Goal: Task Accomplishment & Management: Use online tool/utility

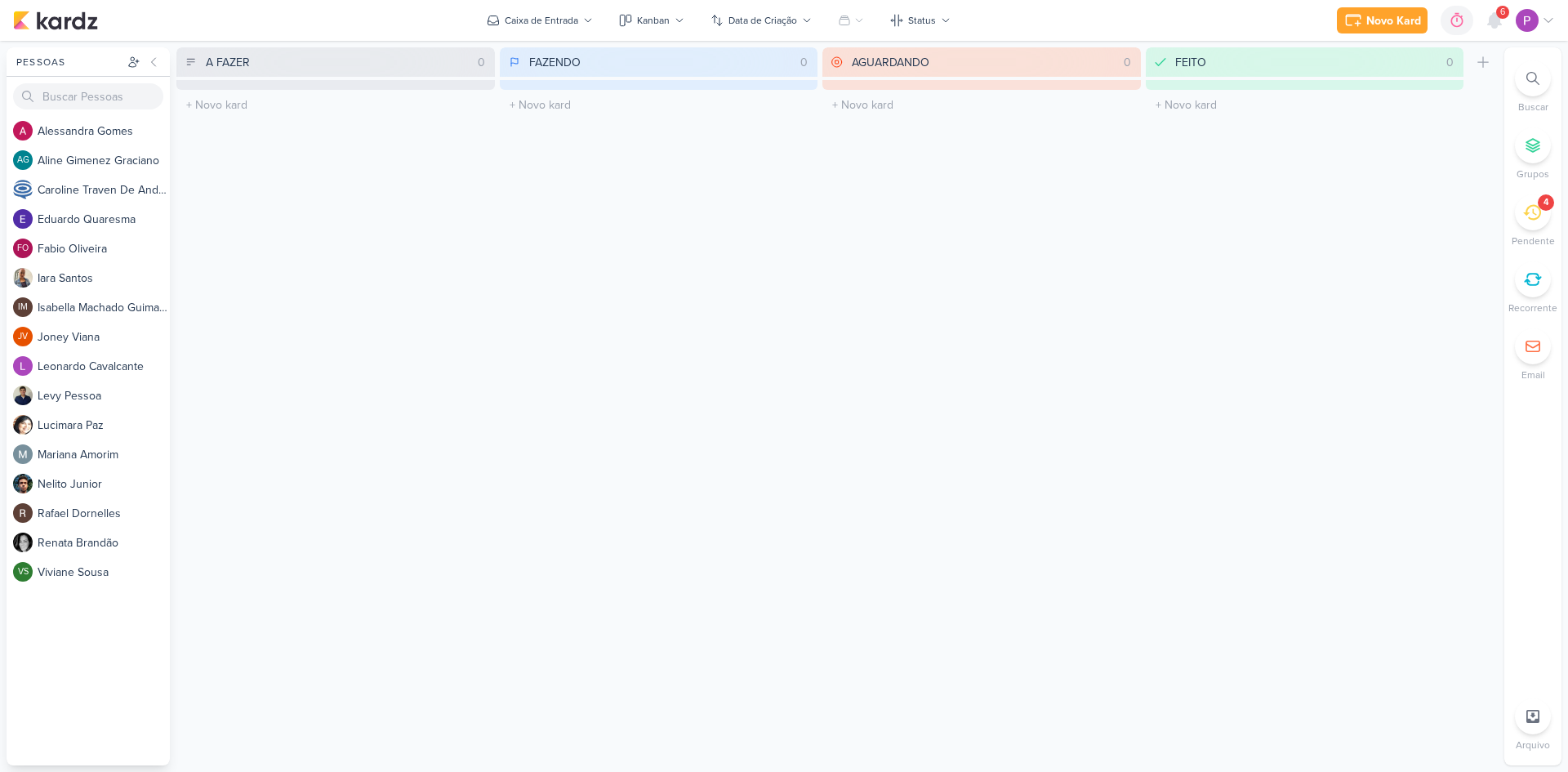
click at [1524, 206] on icon at bounding box center [1532, 212] width 18 height 18
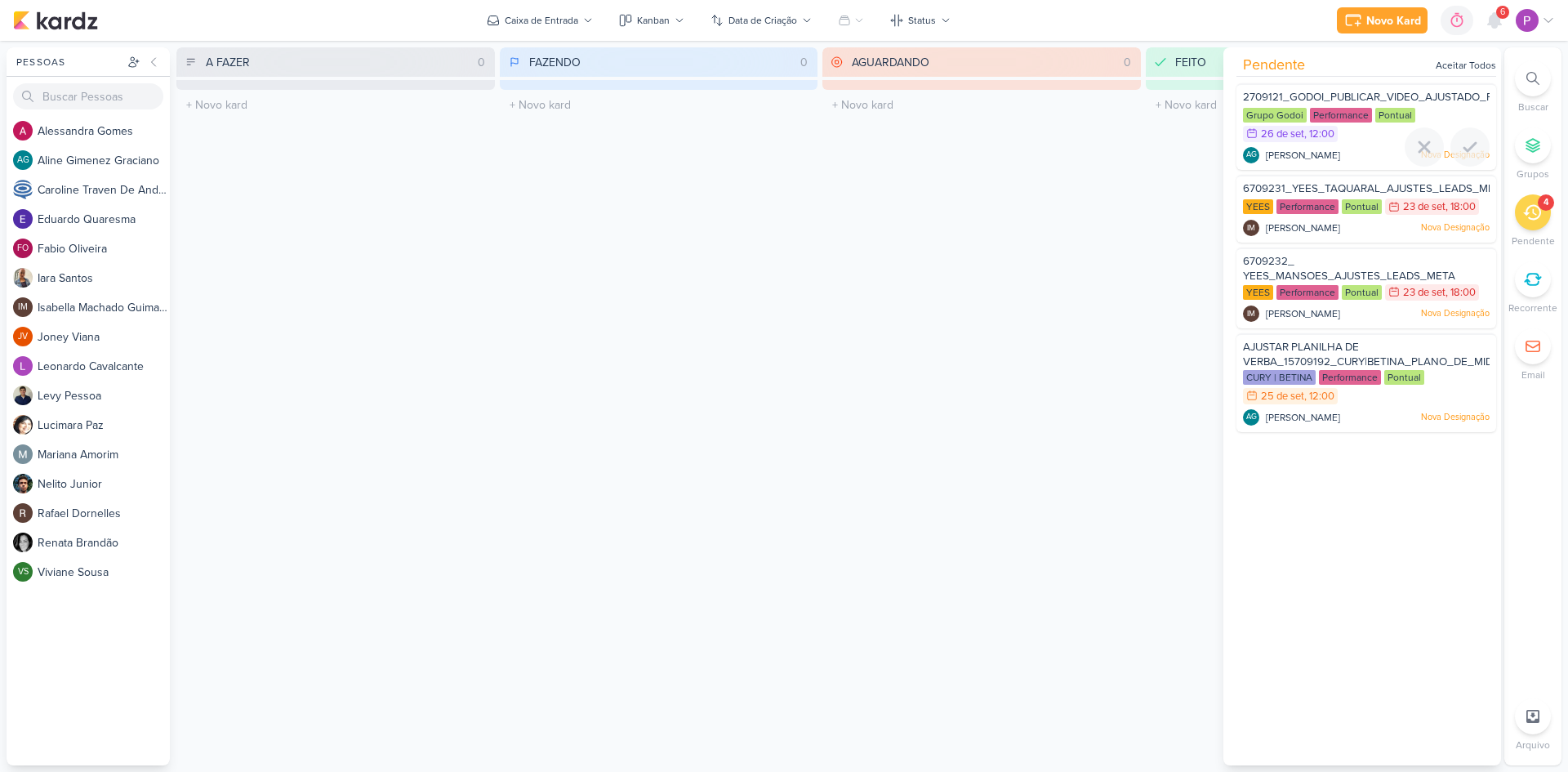
click at [1364, 91] on span "2709121_GODOI_PUBLICAR_VIDEO_AJUSTADO_PERFORMANCE_AB" at bounding box center [1415, 97] width 343 height 13
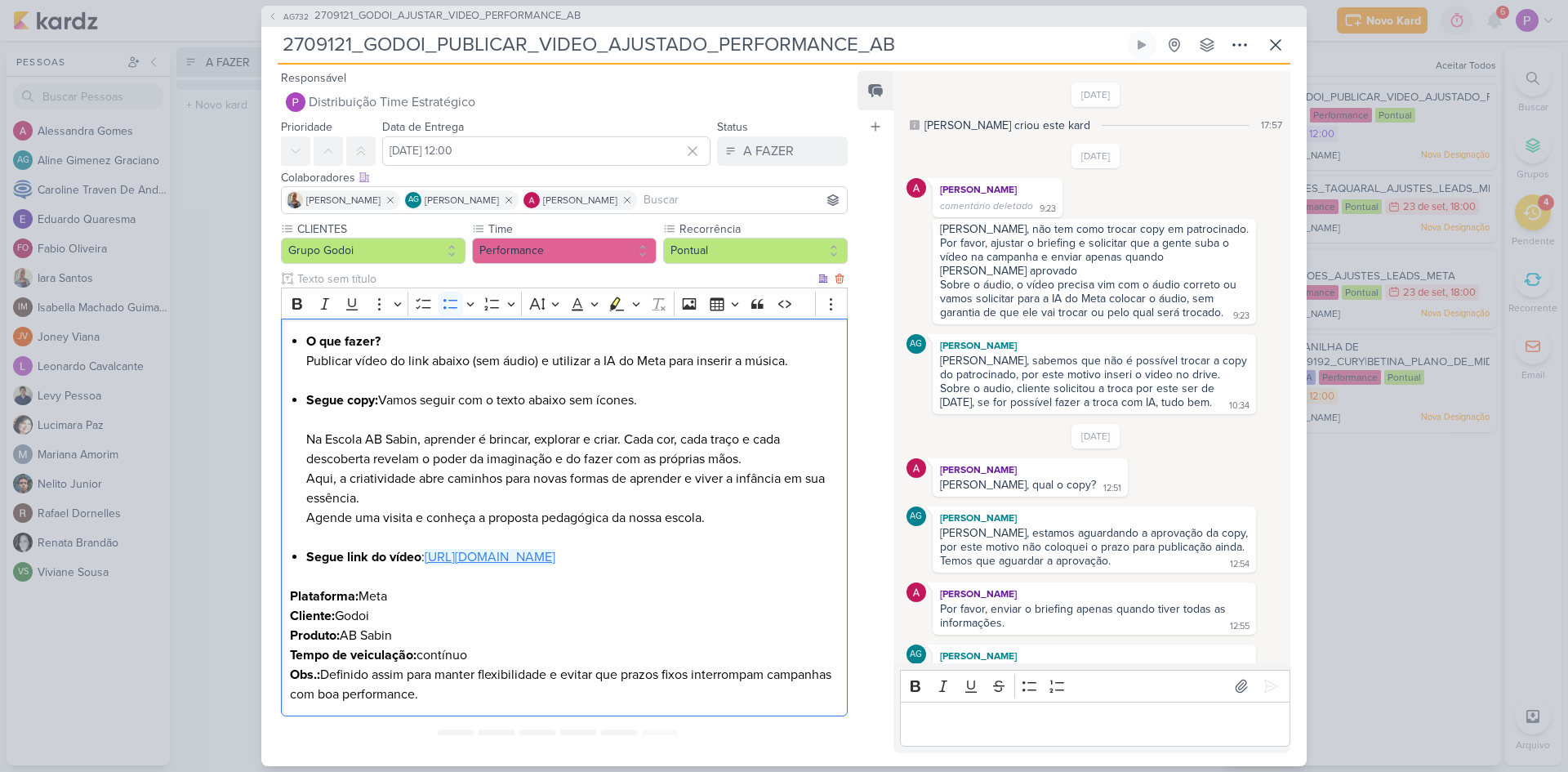
click at [519, 565] on link "[URL][DOMAIN_NAME]" at bounding box center [489, 557] width 131 height 16
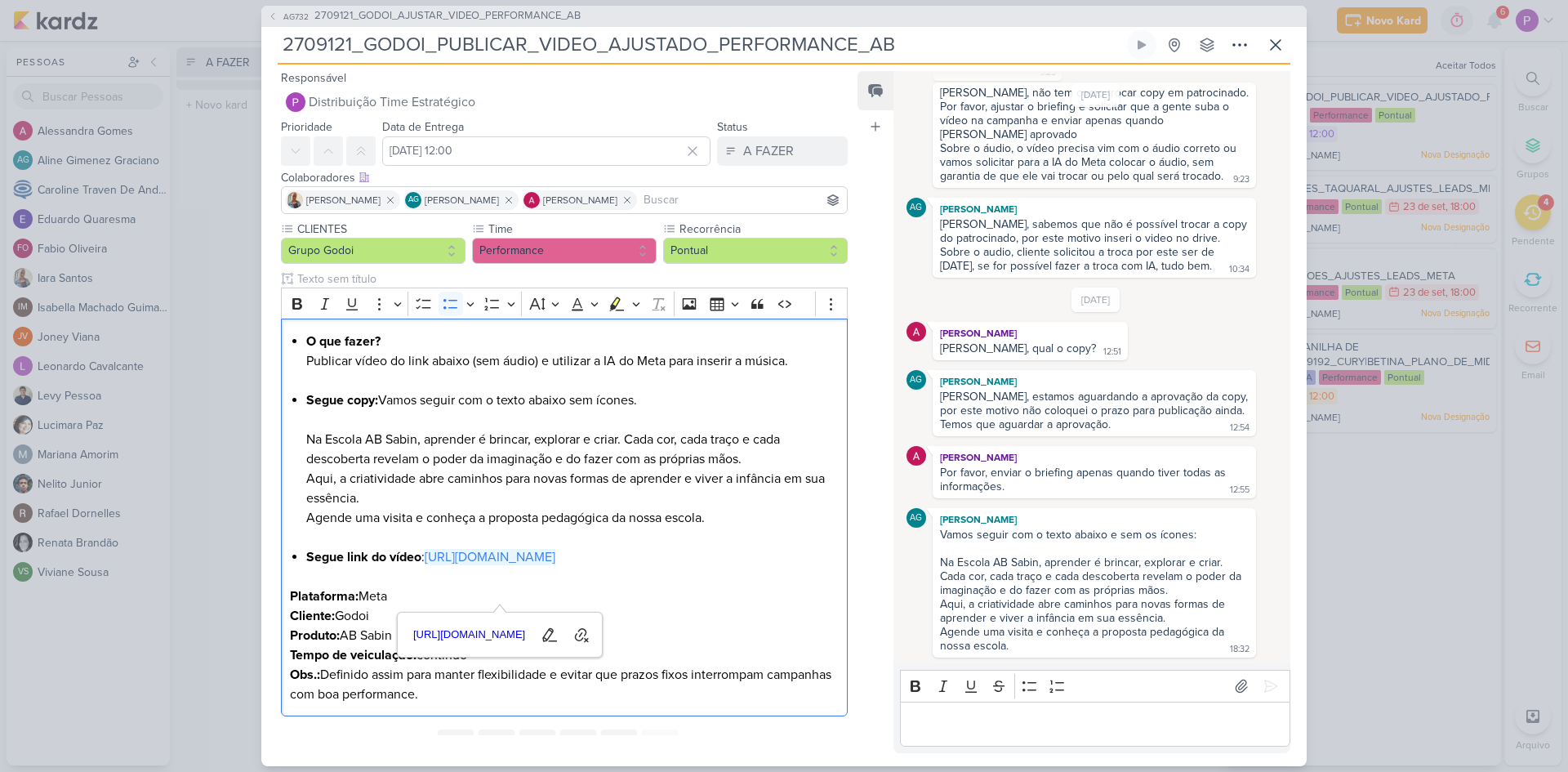
scroll to position [150, 0]
click at [1045, 728] on p "Editor editing area: main" at bounding box center [1095, 724] width 374 height 20
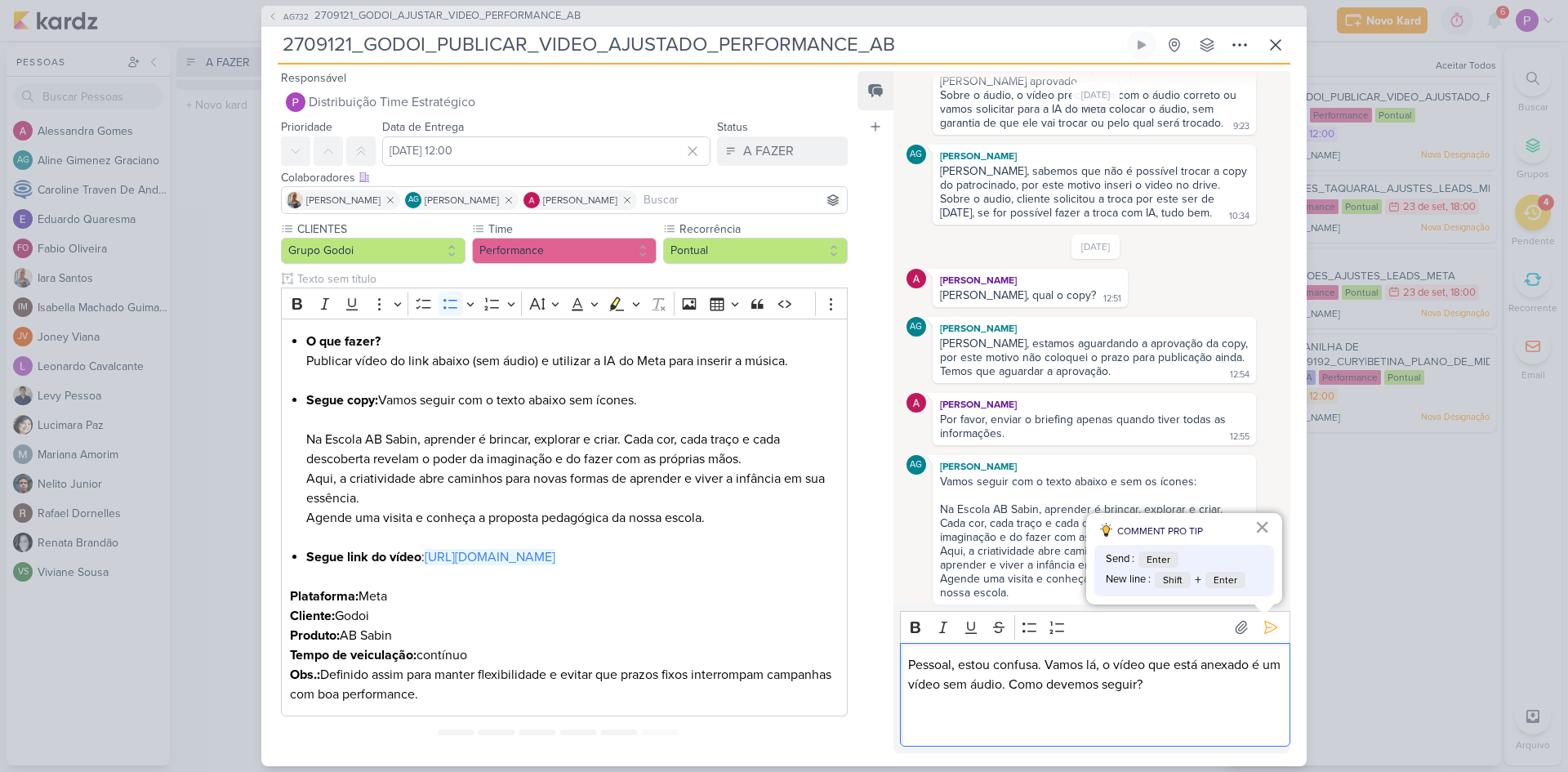
scroll to position [209, 0]
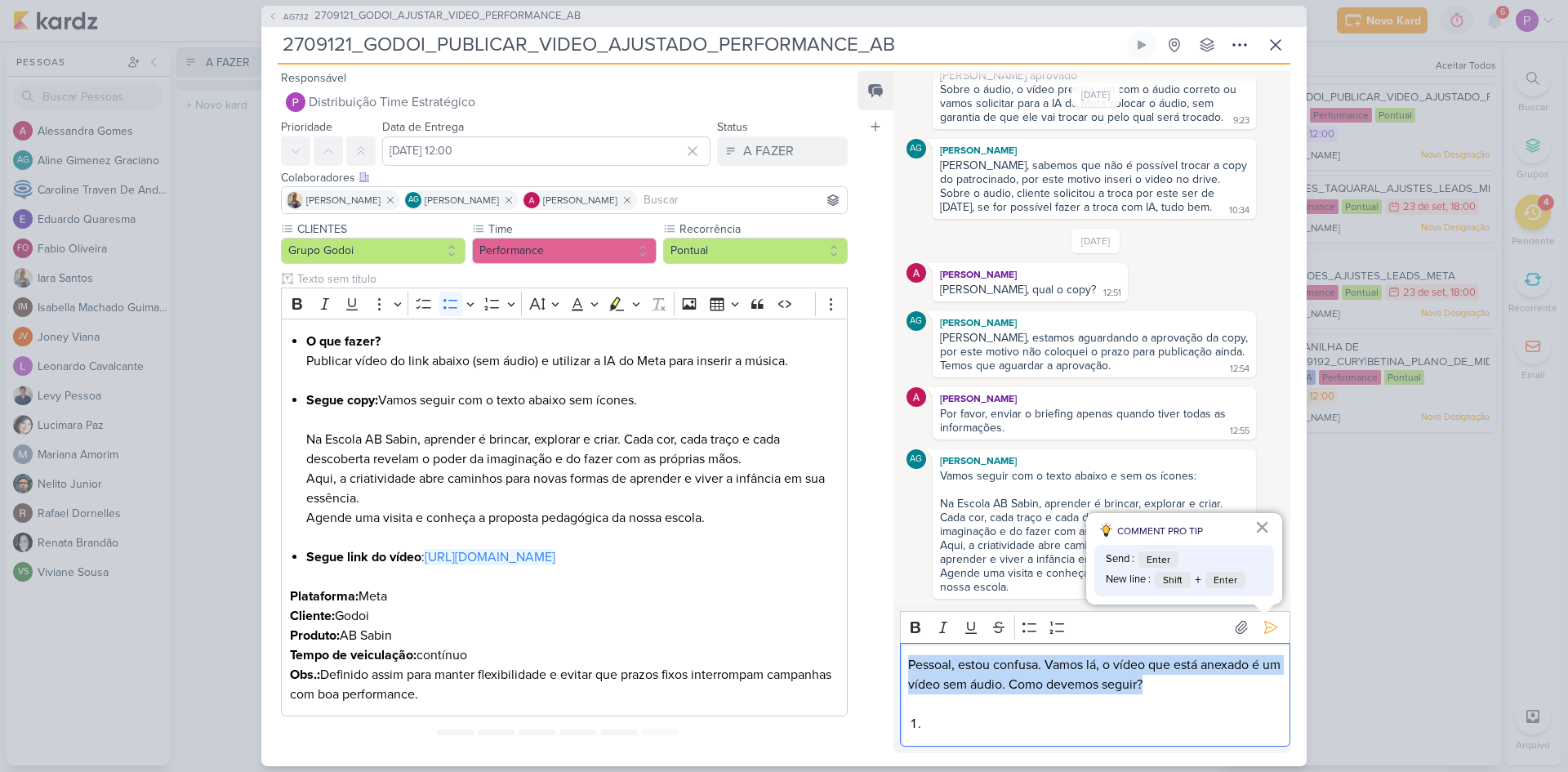
drag, startPoint x: 1200, startPoint y: 693, endPoint x: 899, endPoint y: 670, distance: 301.9
click at [899, 670] on div "Rich Text Editor Bold Italic Underline Strikethrough Bulleted List Numbered Lis…" at bounding box center [1092, 678] width 397 height 147
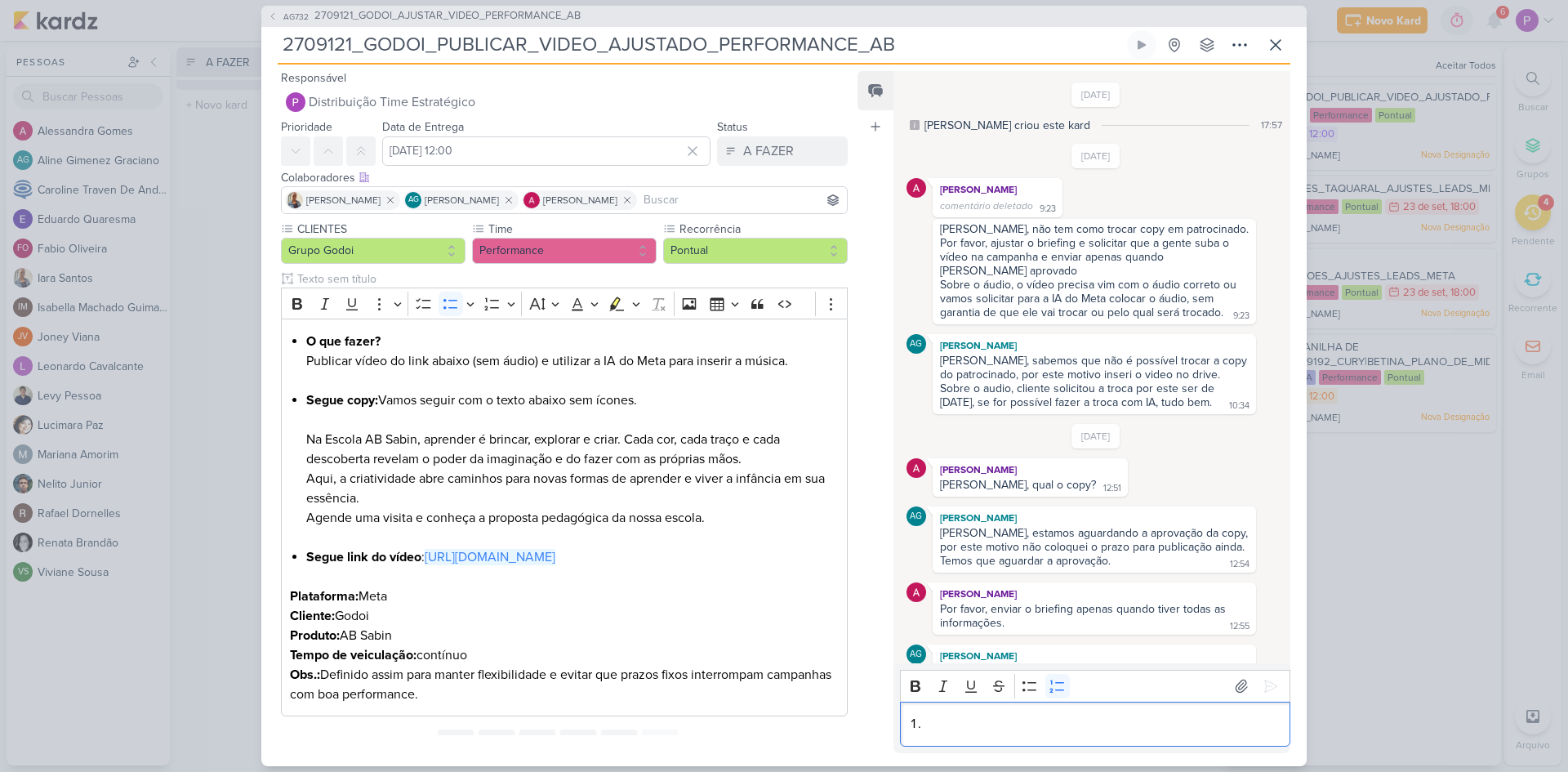
scroll to position [82, 0]
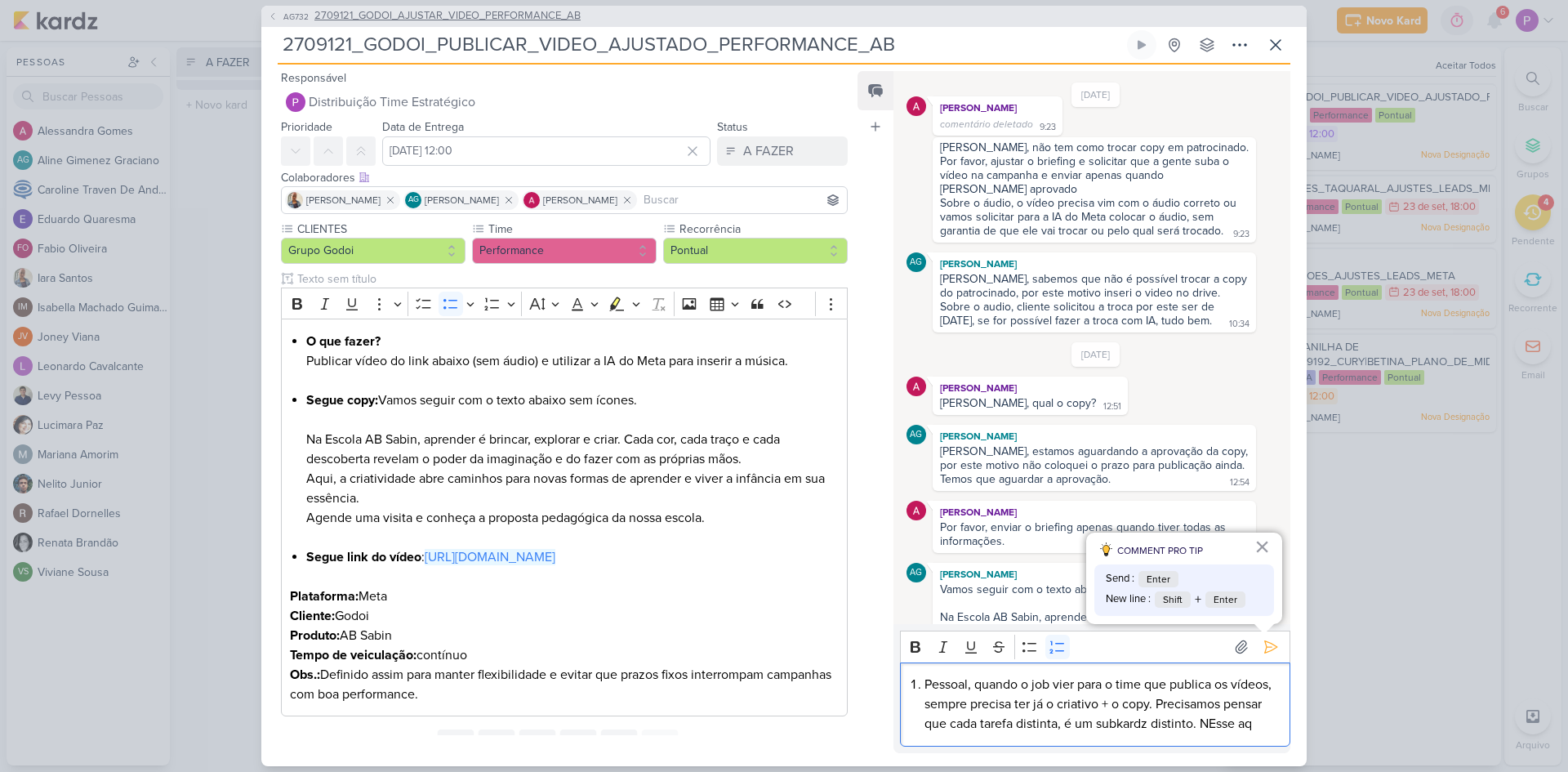
click at [486, 10] on span "2709121_GODOI_AJUSTAR_VIDEO_PERFORMANCE_AB" at bounding box center [447, 16] width 266 height 16
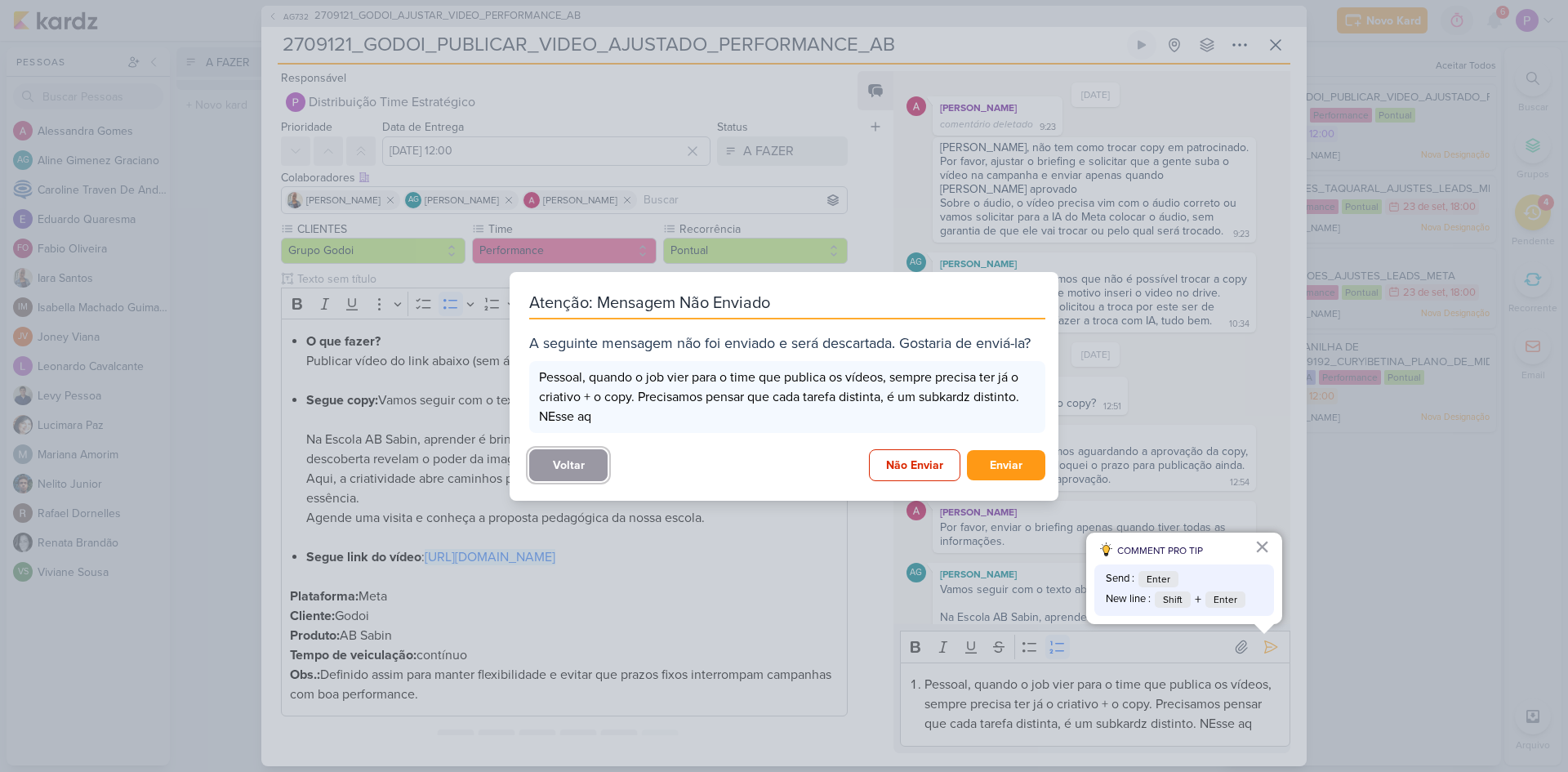
click at [583, 466] on button "Voltar" at bounding box center [568, 465] width 79 height 32
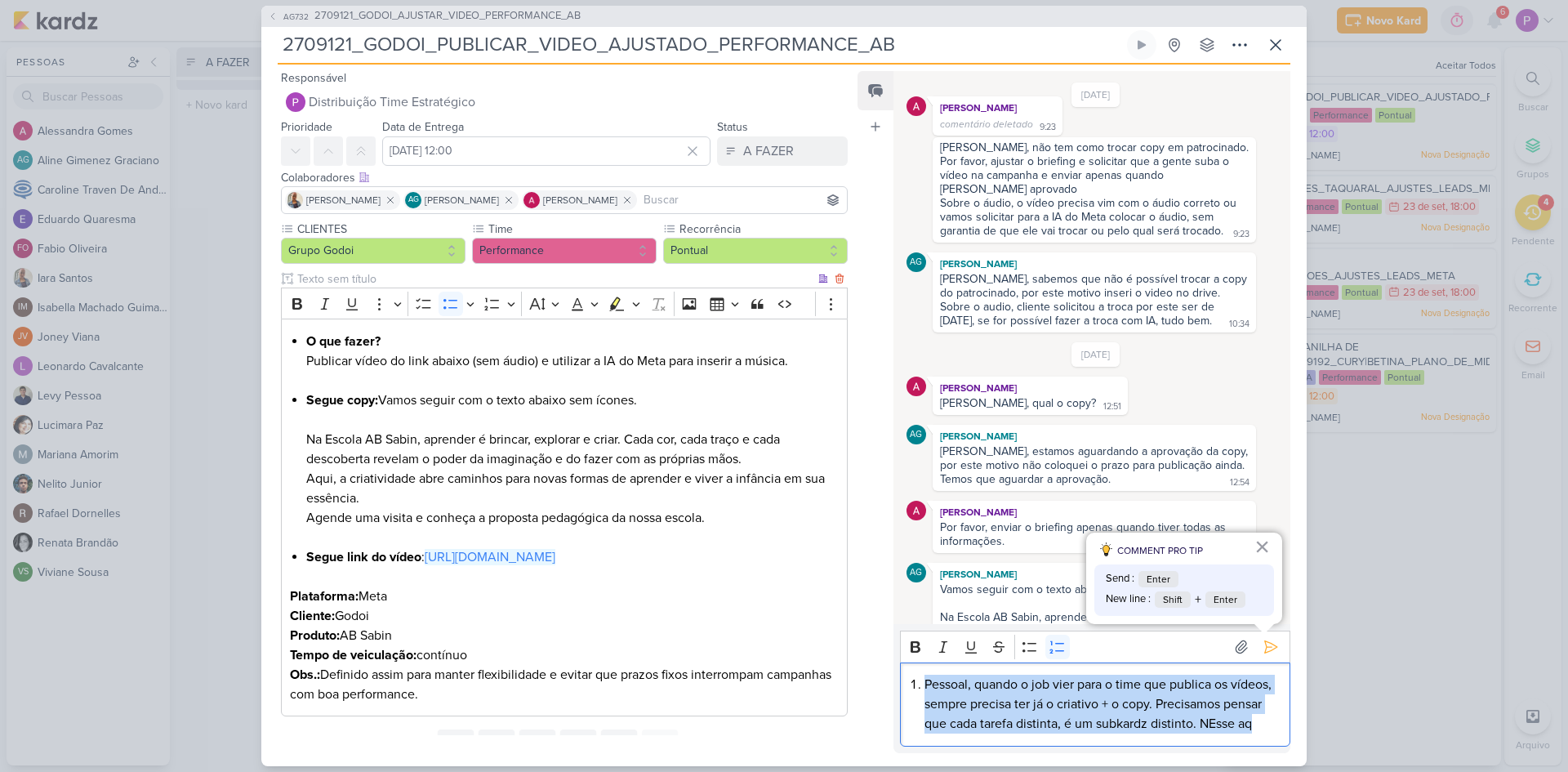
drag, startPoint x: 1255, startPoint y: 729, endPoint x: 811, endPoint y: 692, distance: 445.5
click at [811, 692] on div "Responsável Distribuição Time Estratégico Nenhum contato encontrado create new …" at bounding box center [784, 415] width 1046 height 701
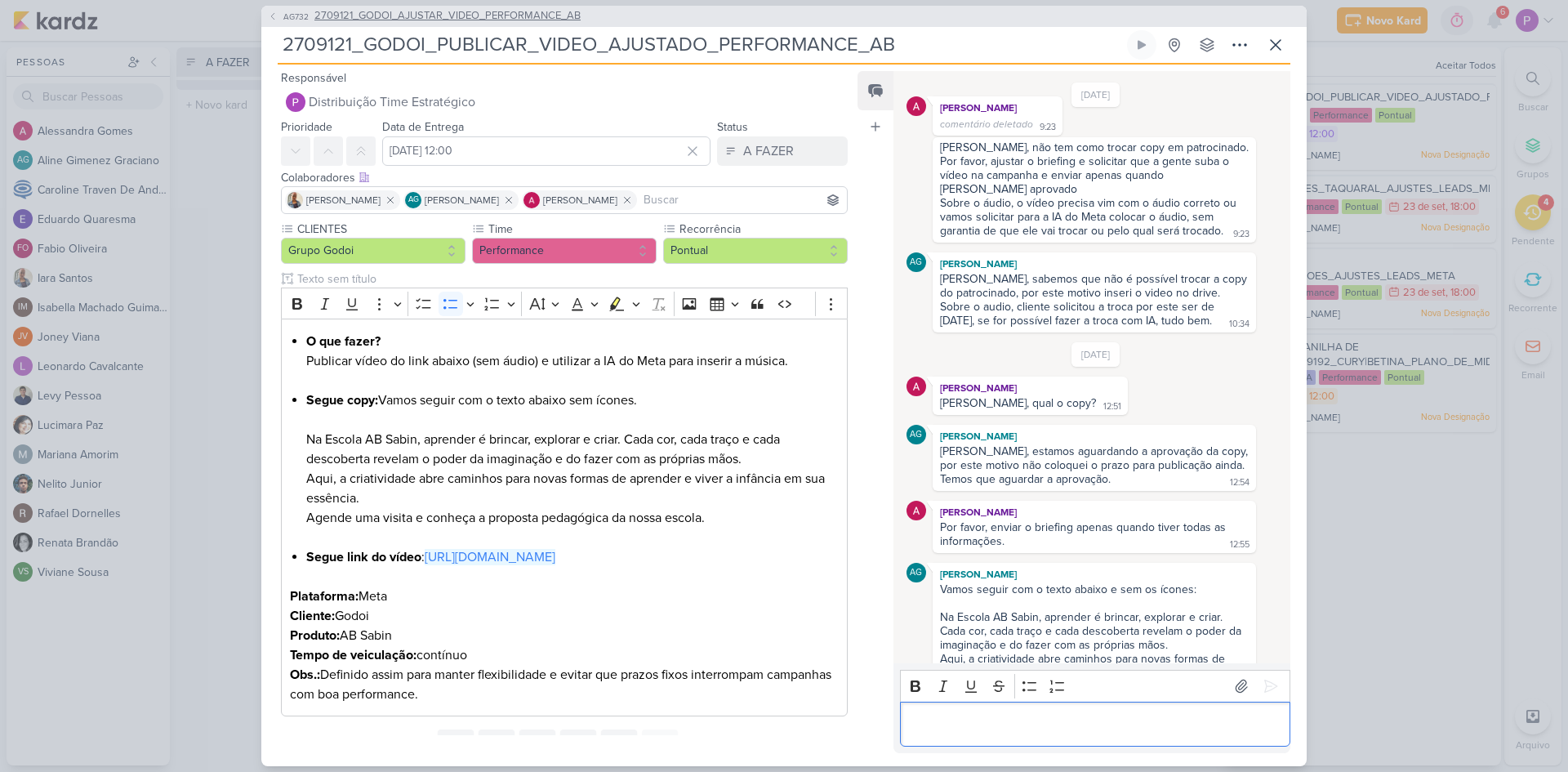
click at [530, 20] on span "2709121_GODOI_AJUSTAR_VIDEO_PERFORMANCE_AB" at bounding box center [447, 16] width 266 height 16
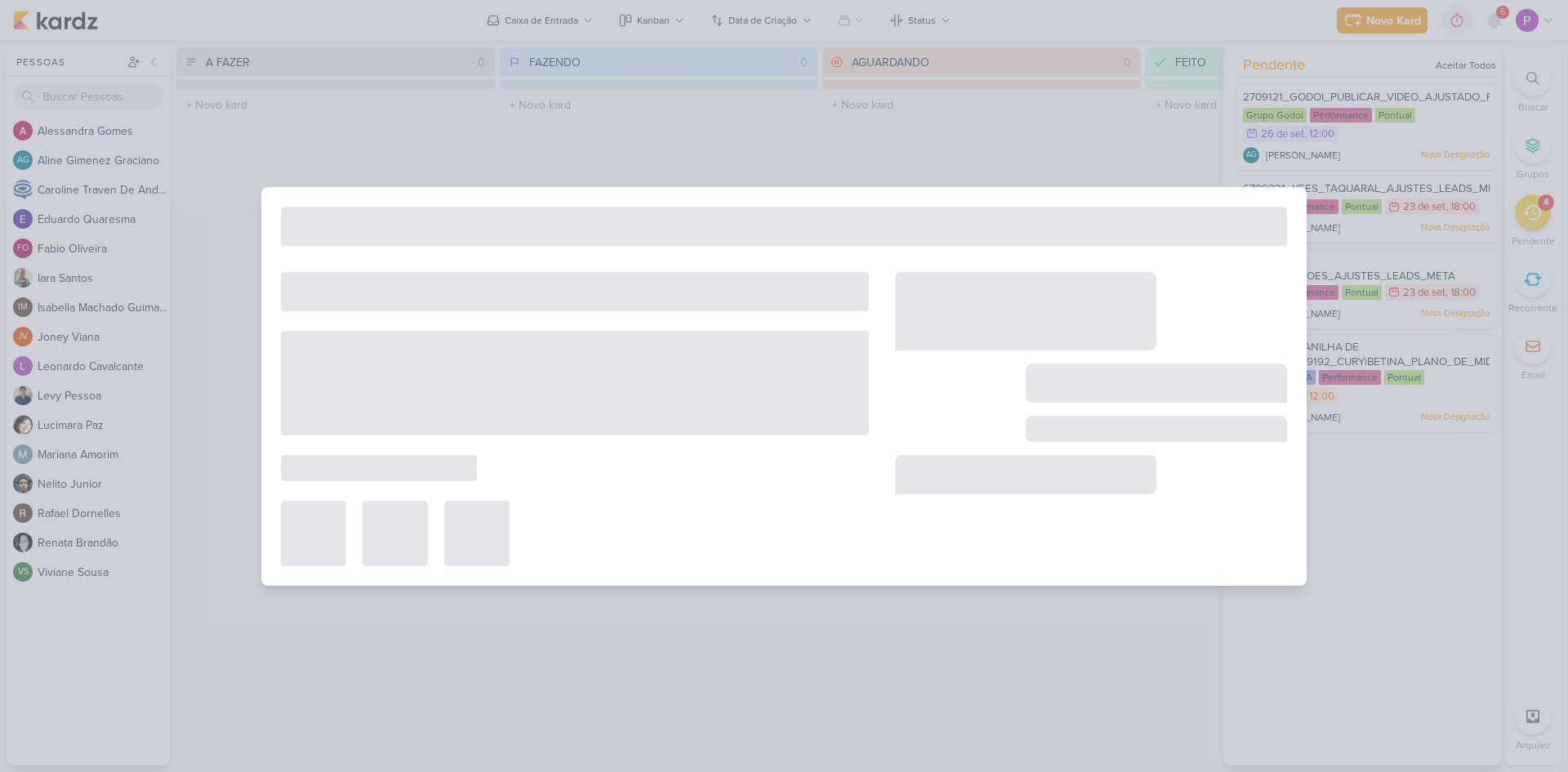
type input "2709121_GODOI_AJUSTAR_VIDEO_PERFORMANCE_AB"
type input "[DATE] 23:59"
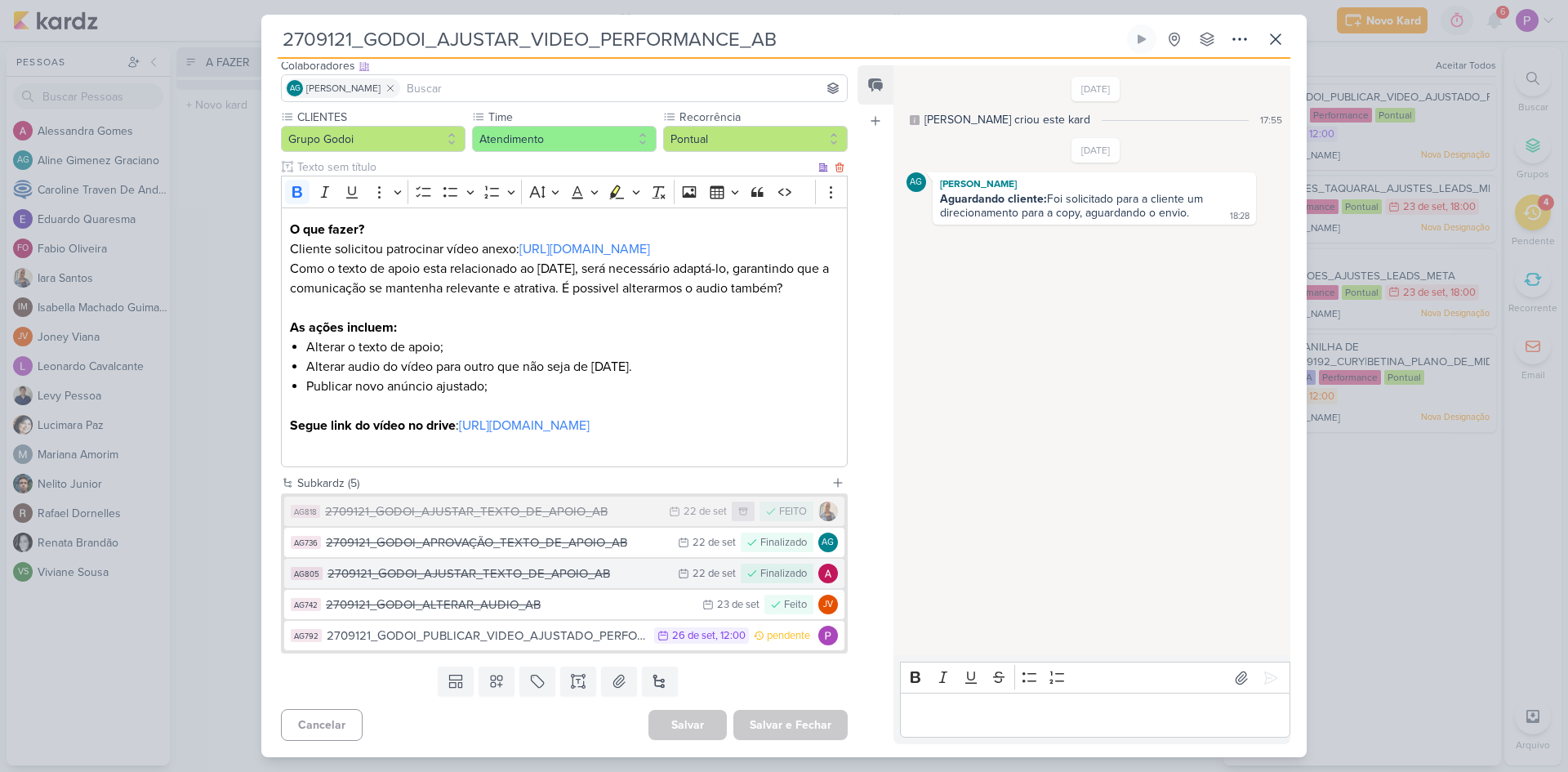
scroll to position [126, 0]
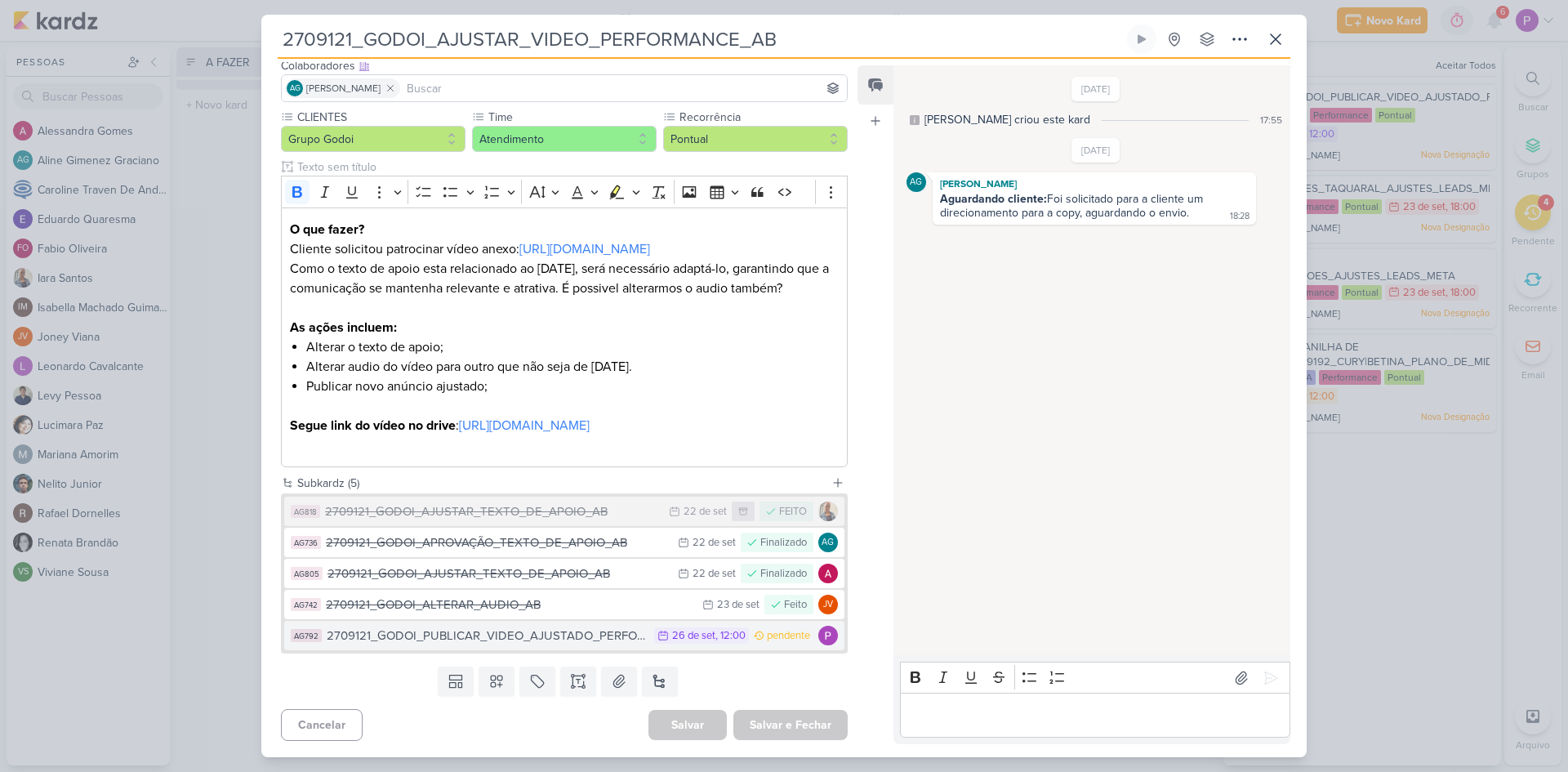
click at [517, 634] on div "2709121_GODOI_PUBLICAR_VIDEO_AJUSTADO_PERFORMANCE_AB" at bounding box center [486, 636] width 320 height 19
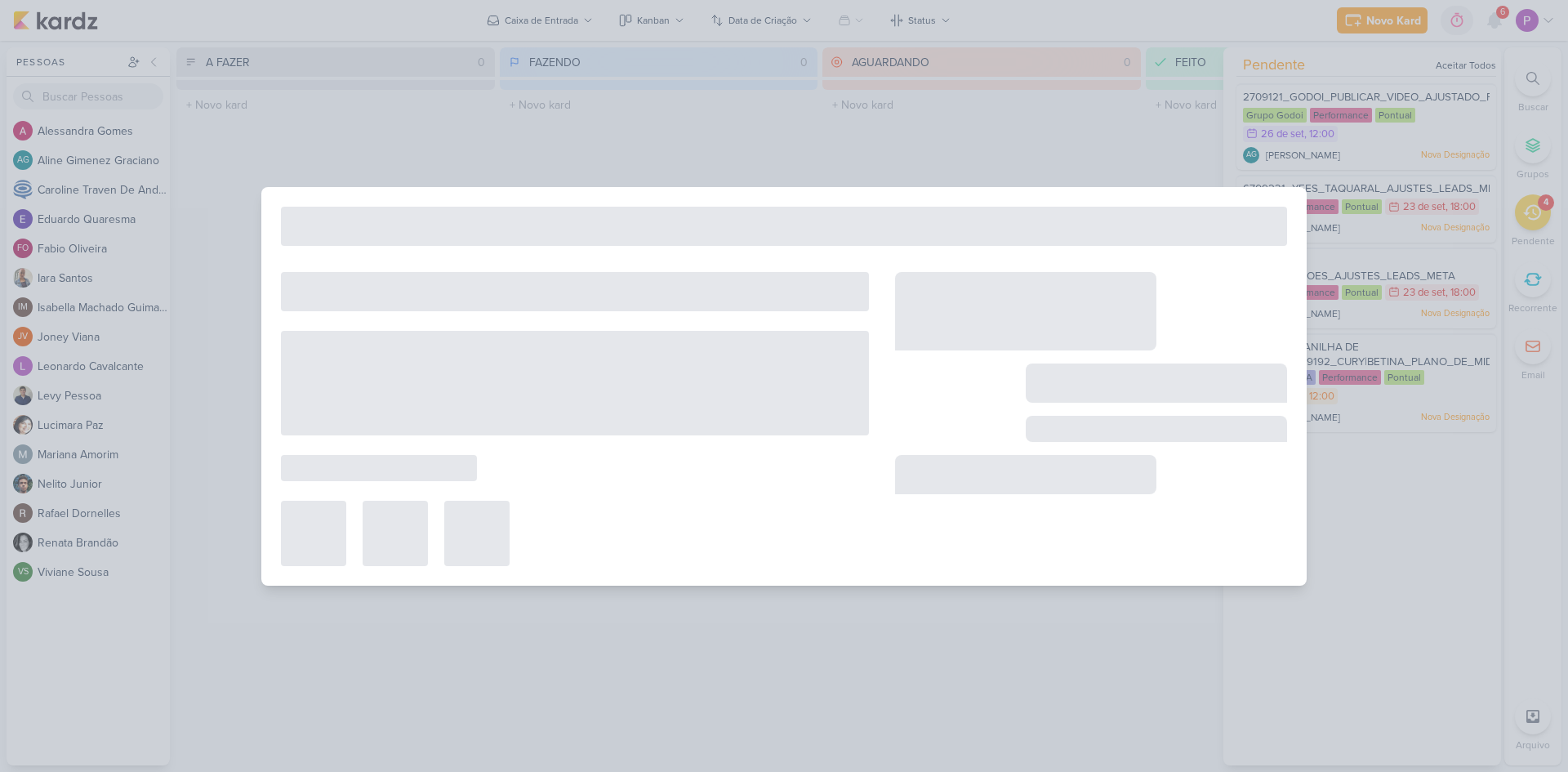
type input "2709121_GODOI_PUBLICAR_VIDEO_AJUSTADO_PERFORMANCE_AB"
type input "[DATE] 12:00"
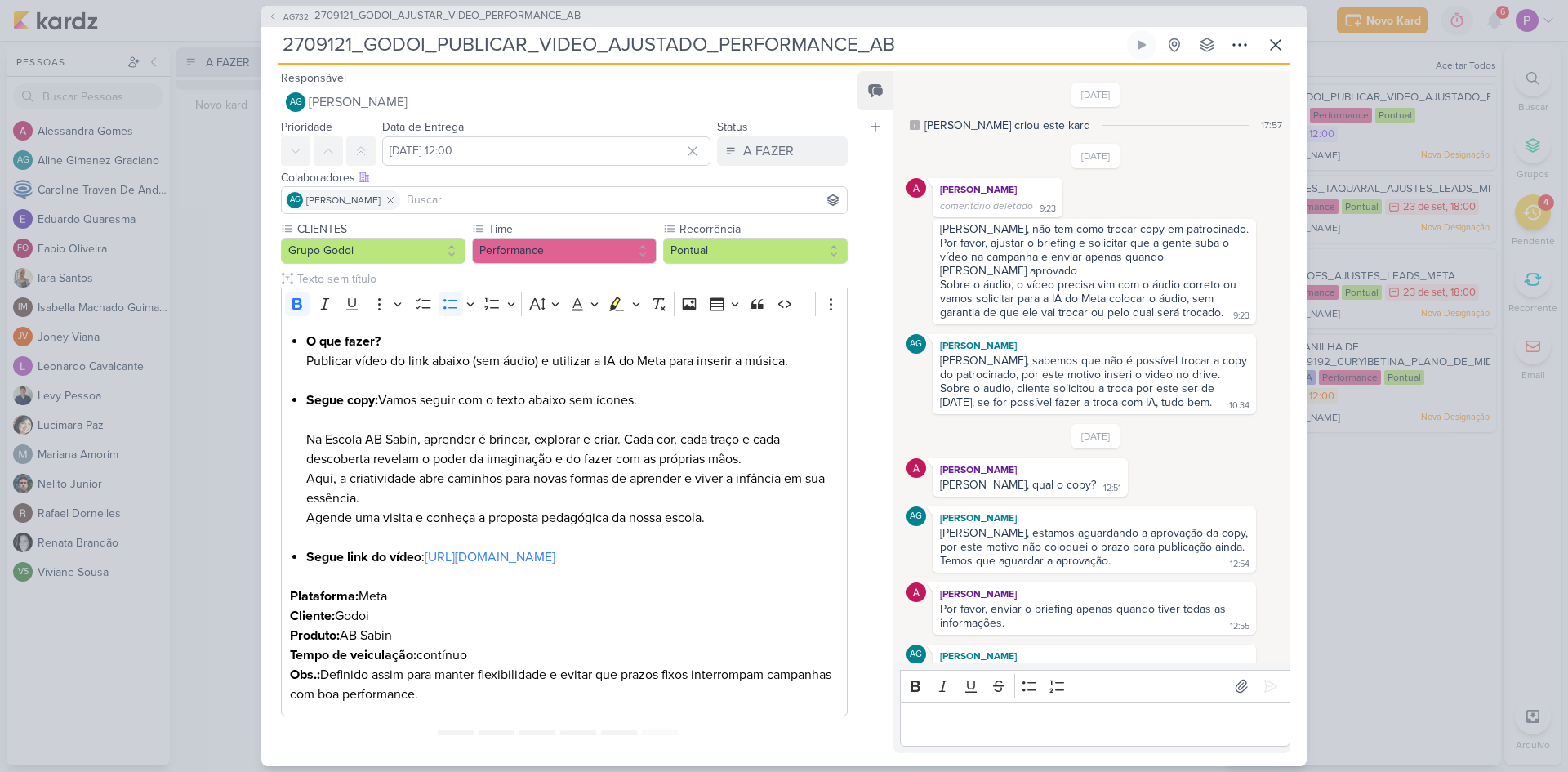
scroll to position [150, 0]
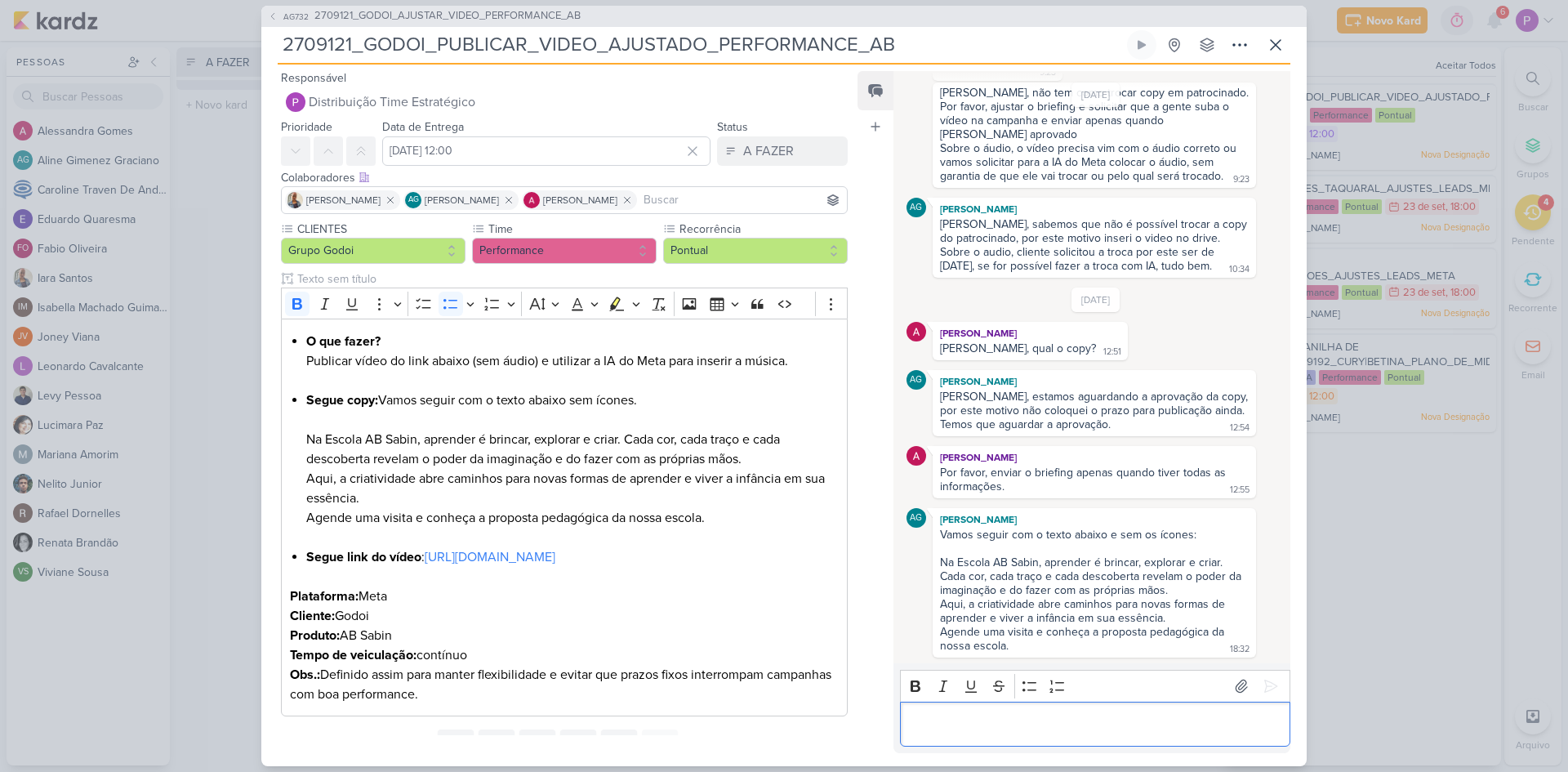
click at [1005, 722] on p "Editor editing area: main" at bounding box center [1095, 724] width 374 height 20
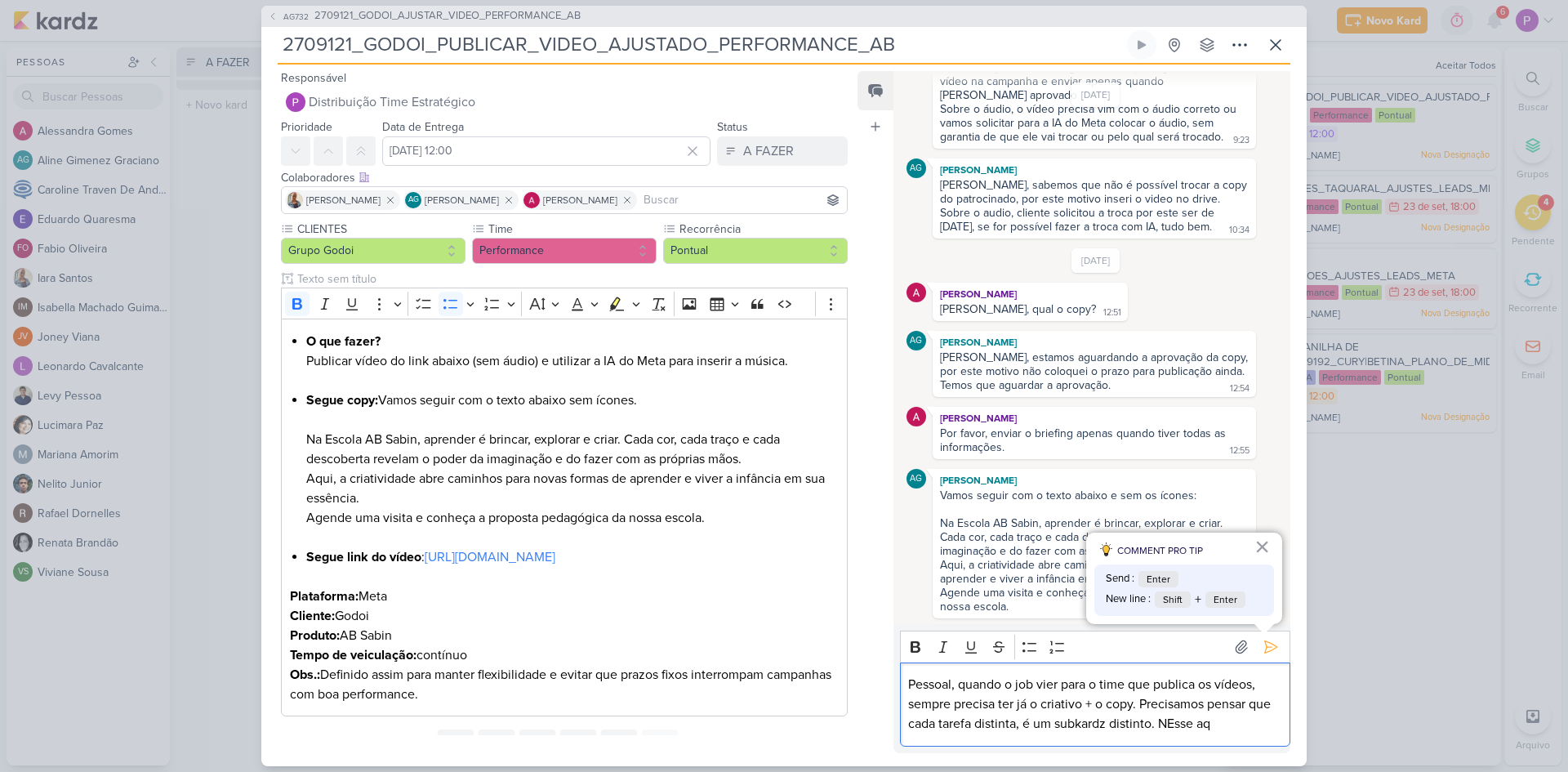
click at [1200, 720] on p "Pessoal, quando o job vier para o time que publica os vídeos, sempre precisa te…" at bounding box center [1095, 703] width 374 height 59
click at [1234, 727] on p "Pessoal, quando o job vier para o time que publica os vídeos, sempre precisa te…" at bounding box center [1095, 703] width 374 height 59
click at [1250, 724] on p "Pessoal, quando o job vier para o time que publica os vídeos, sempre precisa te…" at bounding box center [1095, 703] width 374 height 59
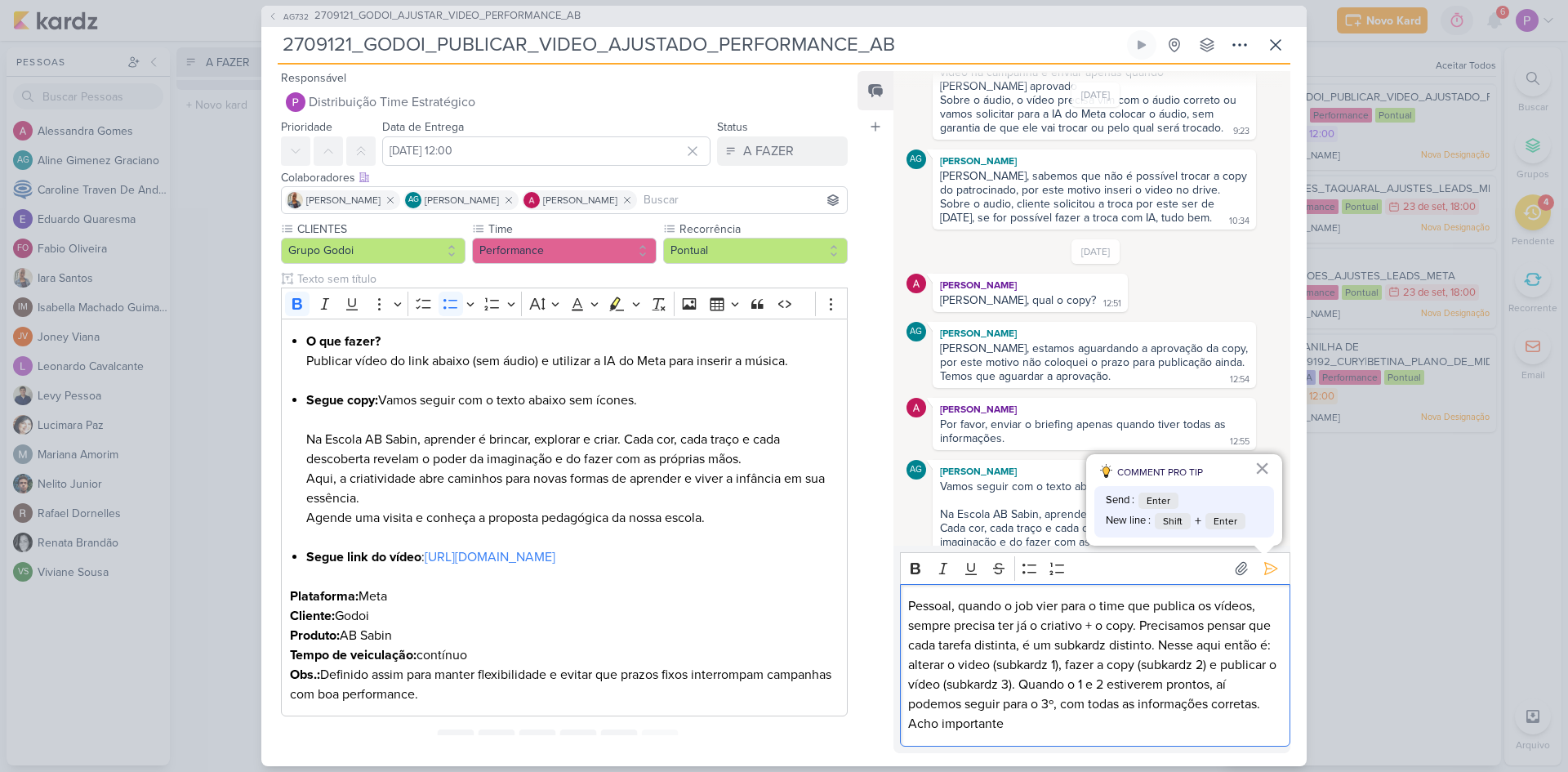
scroll to position [0, 0]
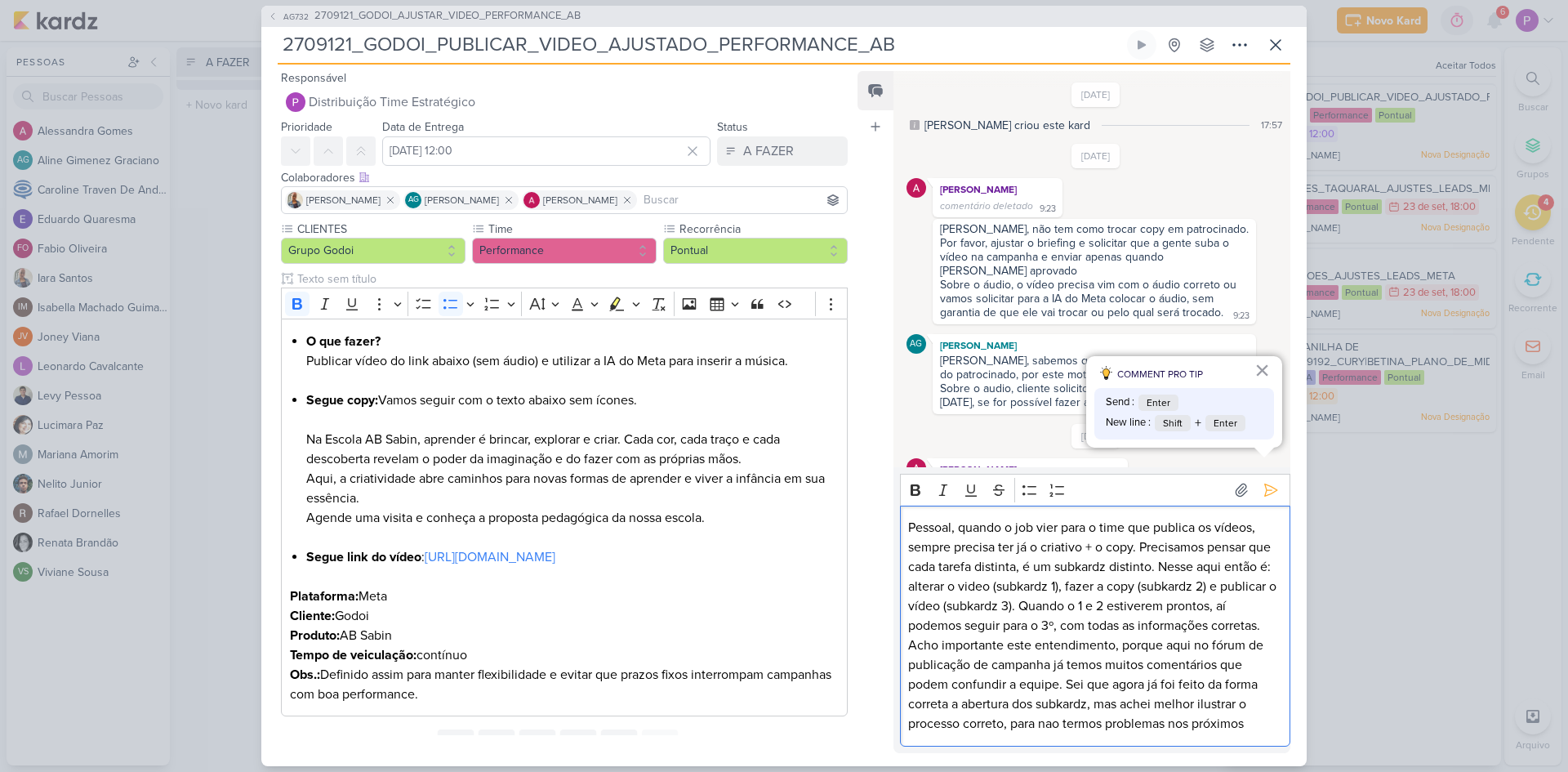
click at [1081, 583] on p "Pessoal, quando o job vier para o time que publica os vídeos, sempre precisa te…" at bounding box center [1095, 626] width 374 height 215
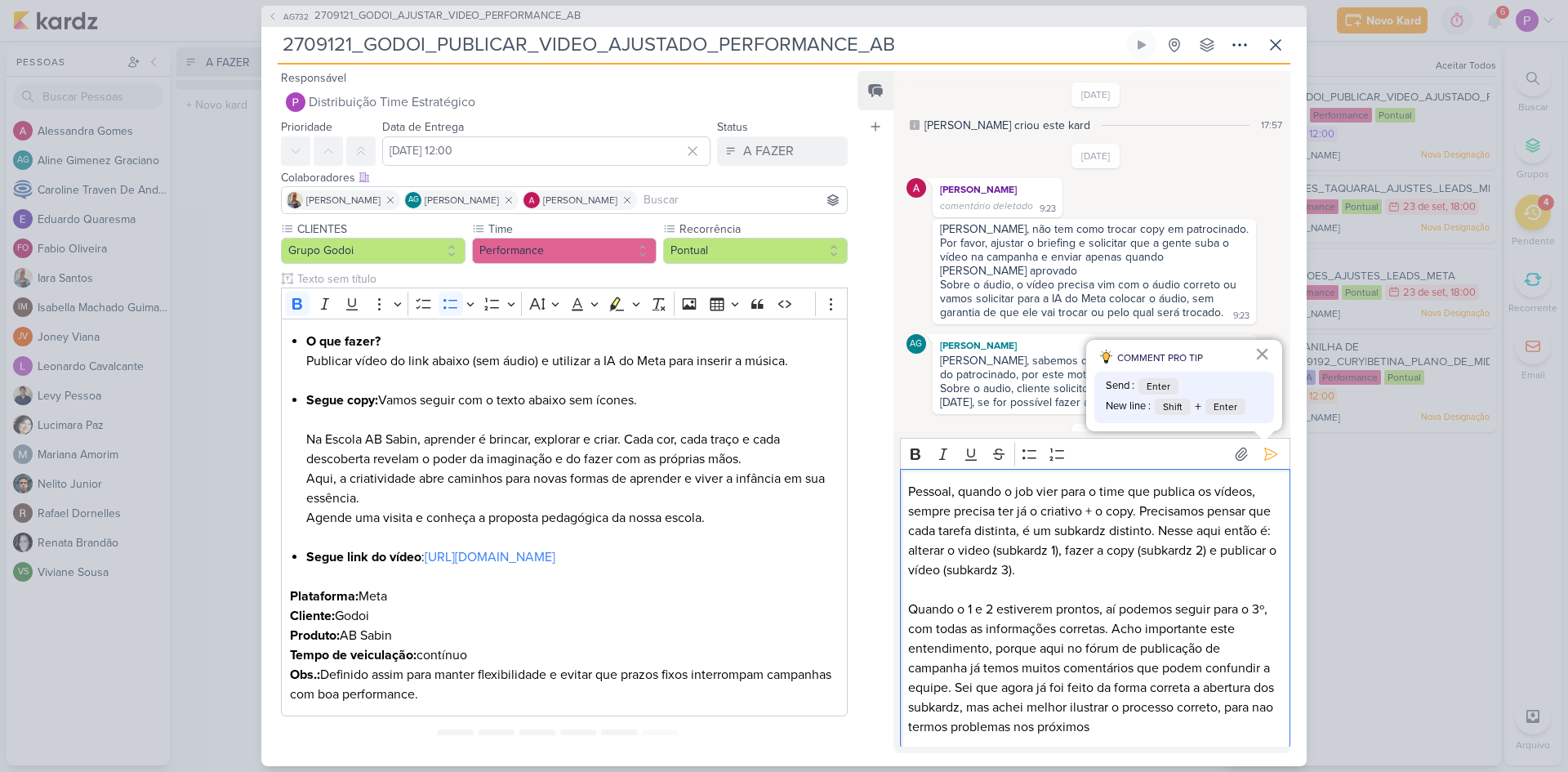
click at [1120, 629] on p "Quando o 1 e 2 estiverem prontos, aí podemos seguir para o 3º, com todas as inf…" at bounding box center [1095, 668] width 374 height 137
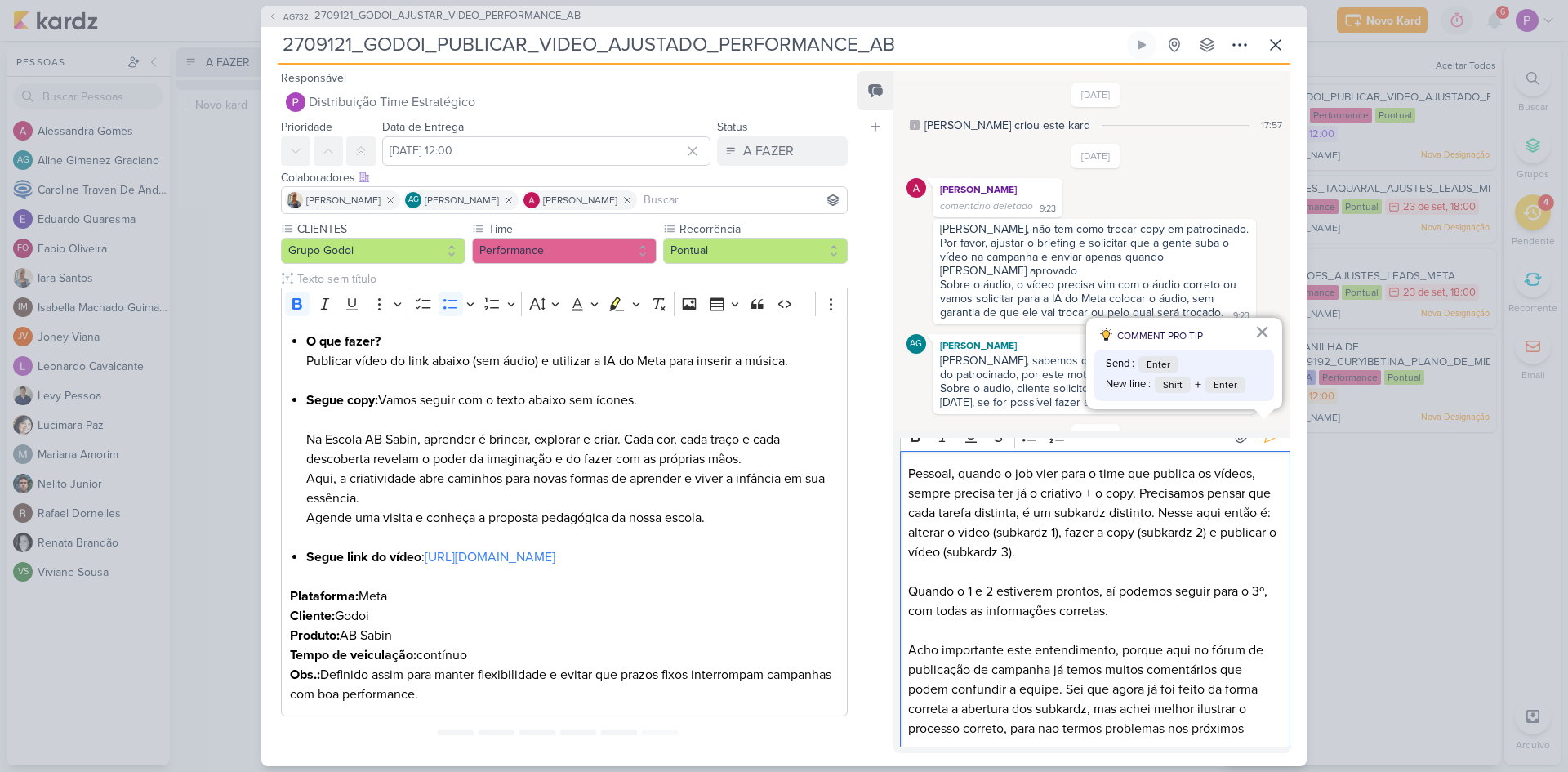
scroll to position [22, 0]
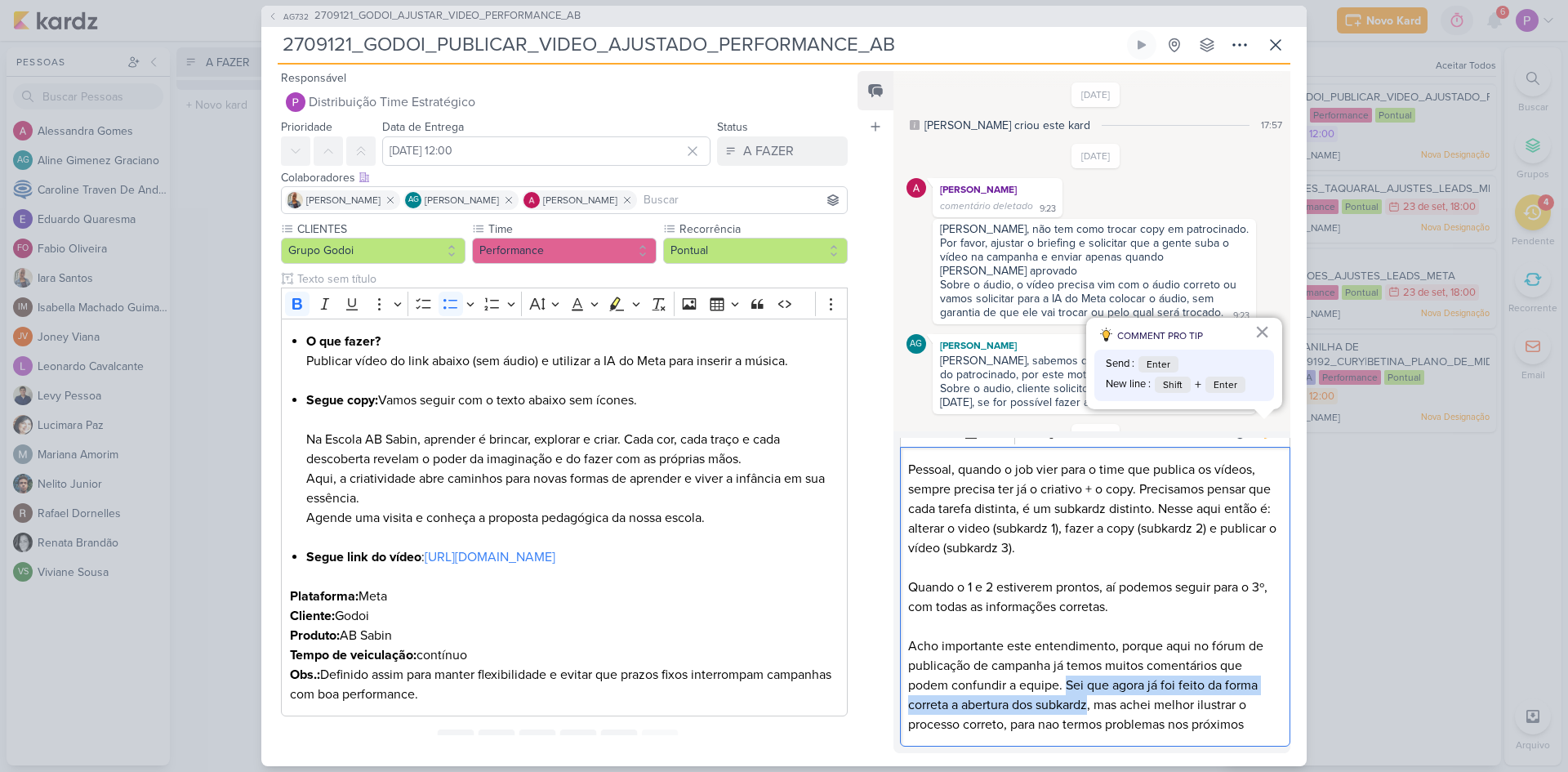
drag, startPoint x: 1068, startPoint y: 684, endPoint x: 1091, endPoint y: 705, distance: 31.1
click at [1091, 705] on p "Acho importante este entendimento, porque aqui no fórum de publicação de campan…" at bounding box center [1095, 685] width 374 height 98
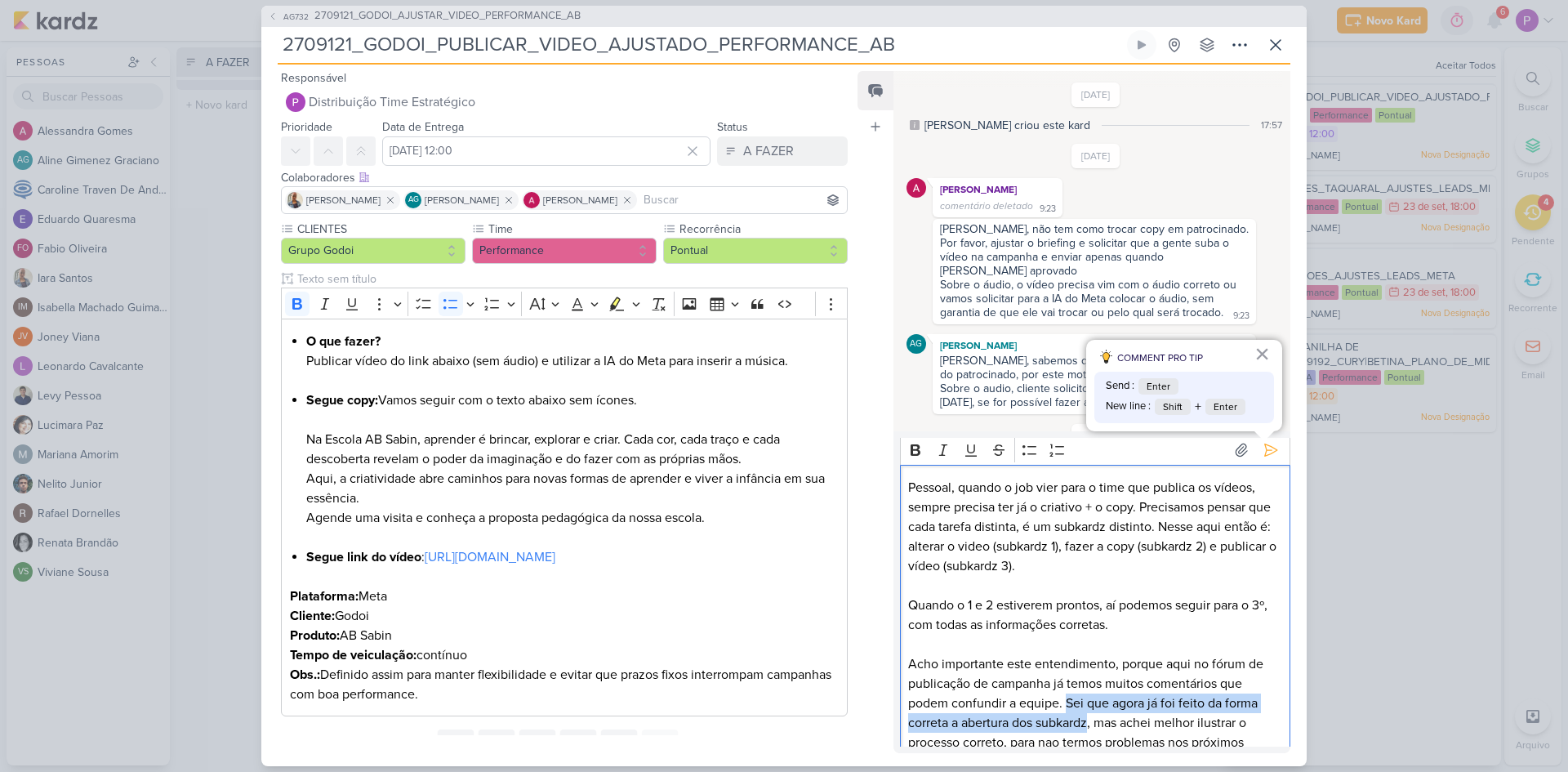
scroll to position [0, 0]
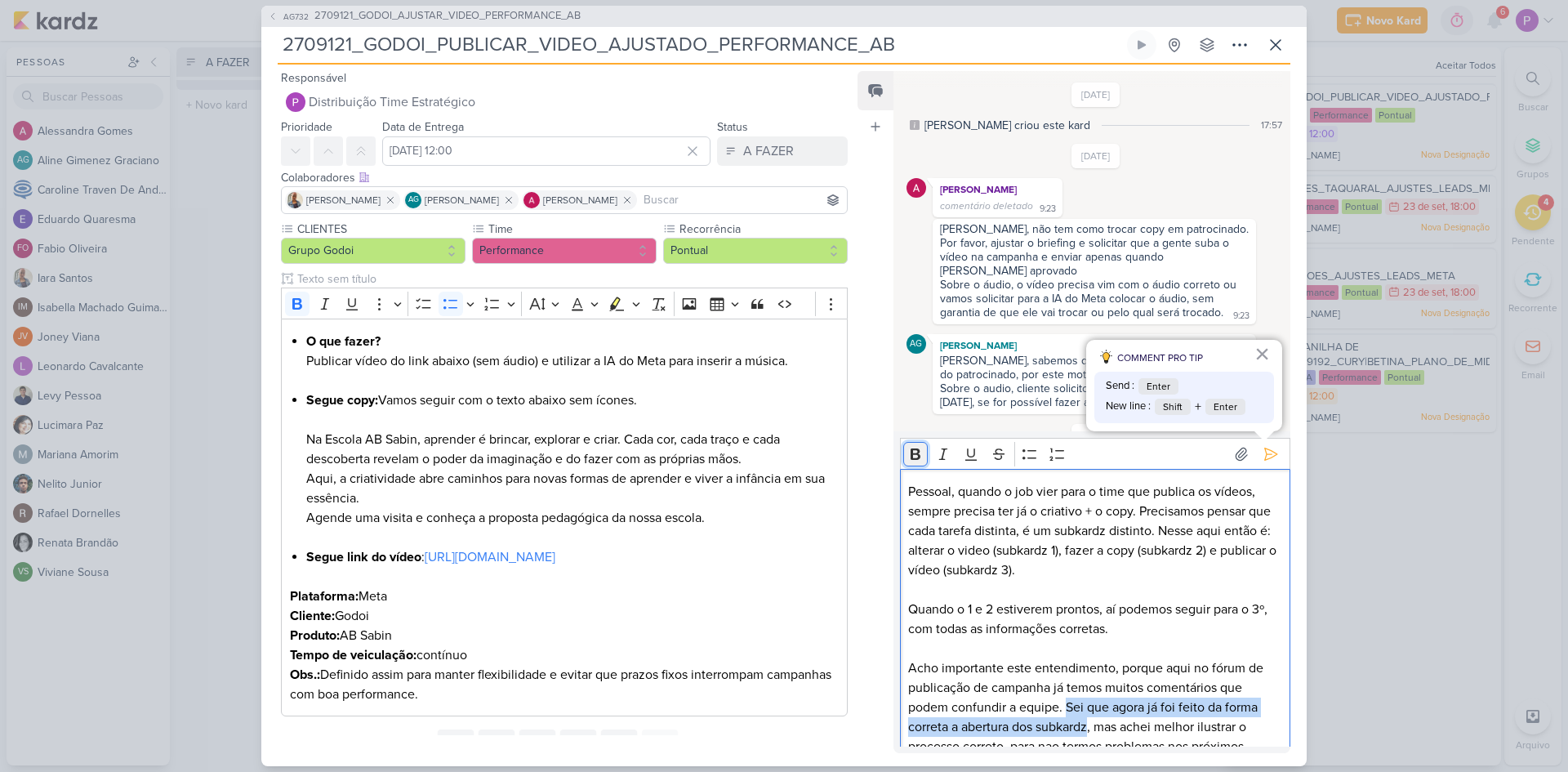
click at [920, 456] on icon "Editor toolbar" at bounding box center [915, 454] width 16 height 16
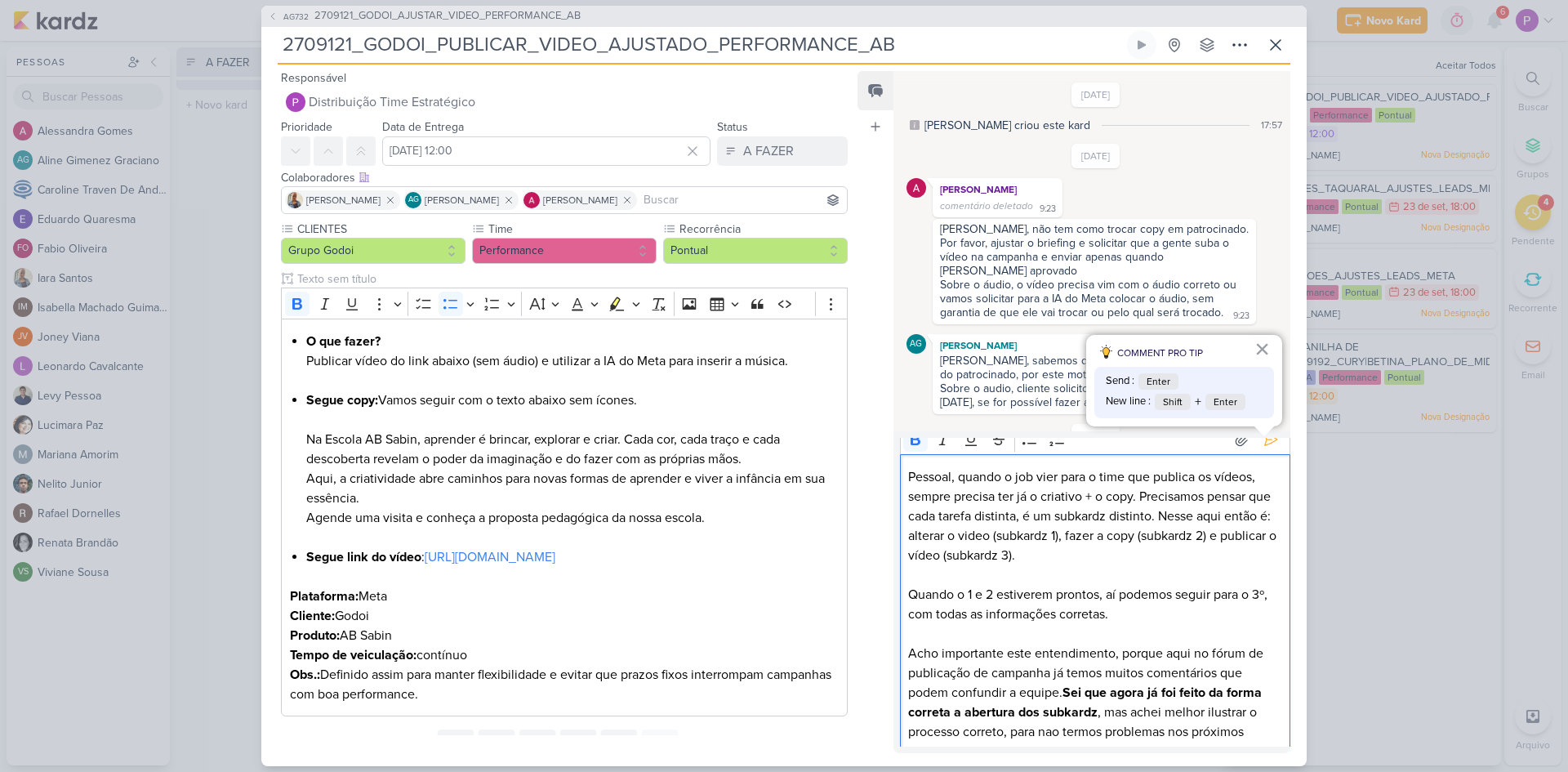
scroll to position [22, 0]
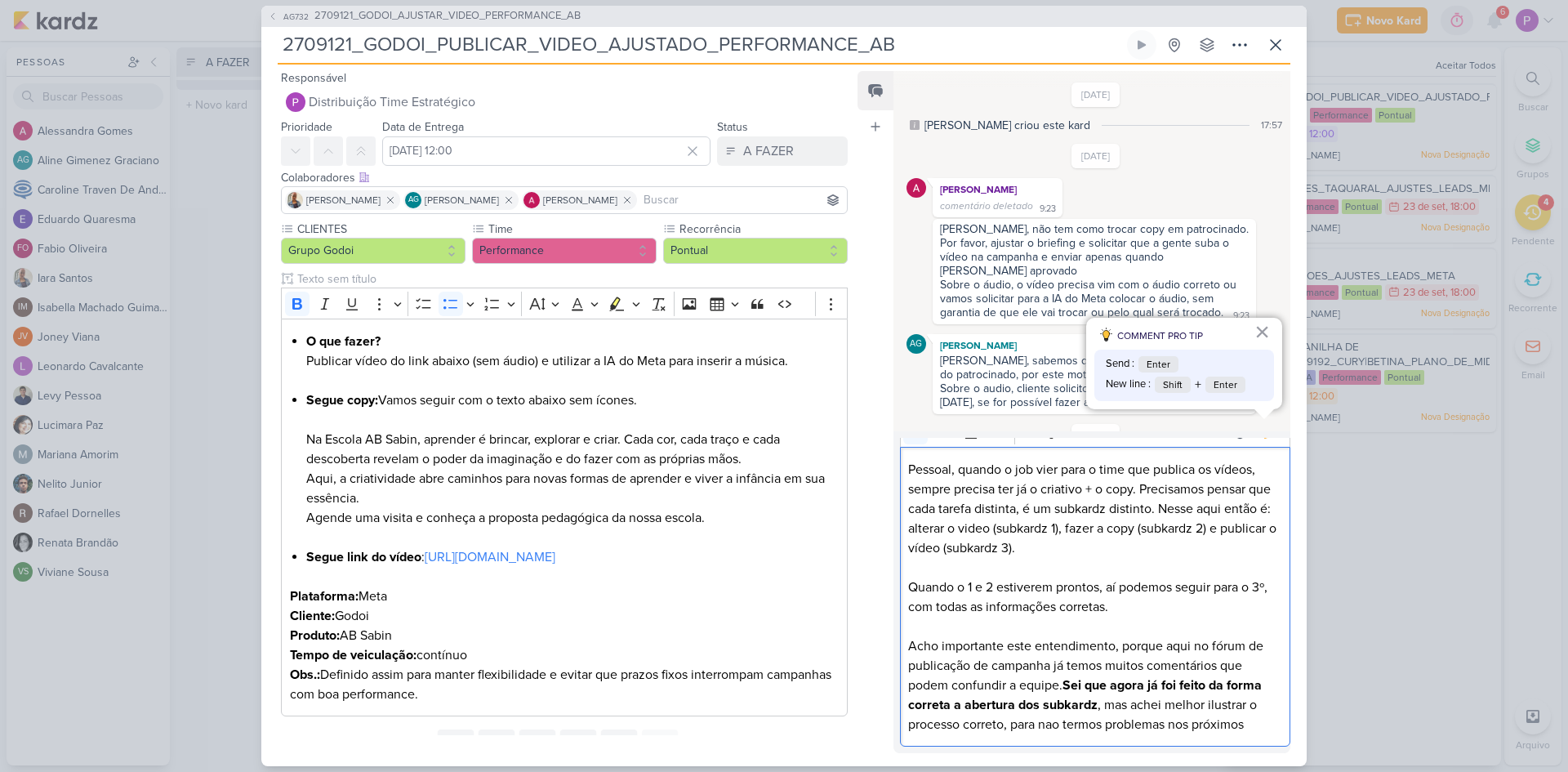
click at [1122, 714] on p "Acho importante este entendimento, porque aqui no fórum de publicação de campan…" at bounding box center [1095, 685] width 374 height 98
click at [1068, 687] on strong "Sei que agora já foi feito da forma correta a abertura dos subkardz" at bounding box center [1085, 695] width 354 height 36
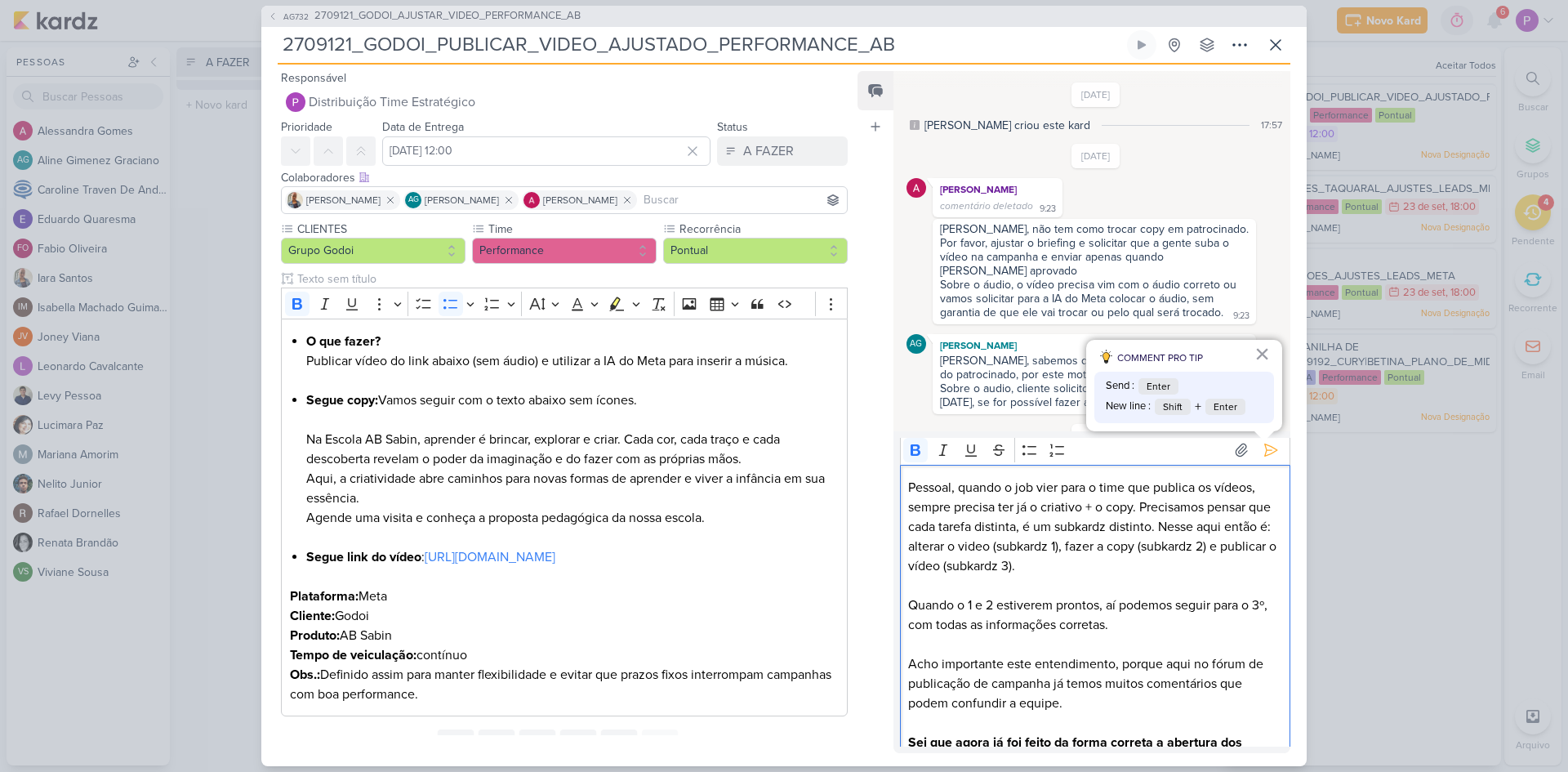
scroll to position [0, 0]
click at [1128, 634] on p "Quando o 1 e 2 estiverem prontos, aí podemos seguir para o 3º, com todas as inf…" at bounding box center [1095, 619] width 374 height 39
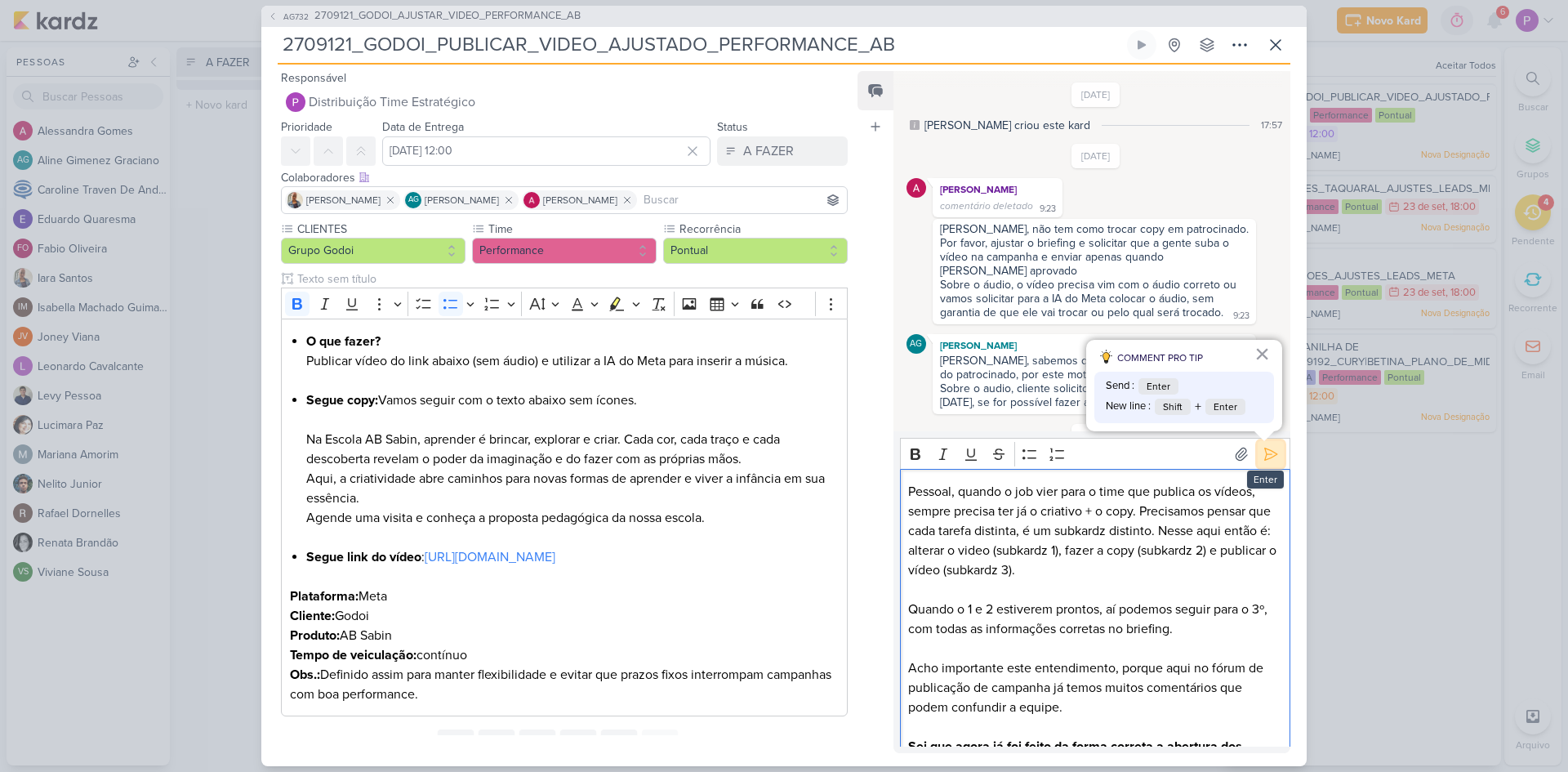
click at [1269, 453] on icon at bounding box center [1271, 453] width 12 height 12
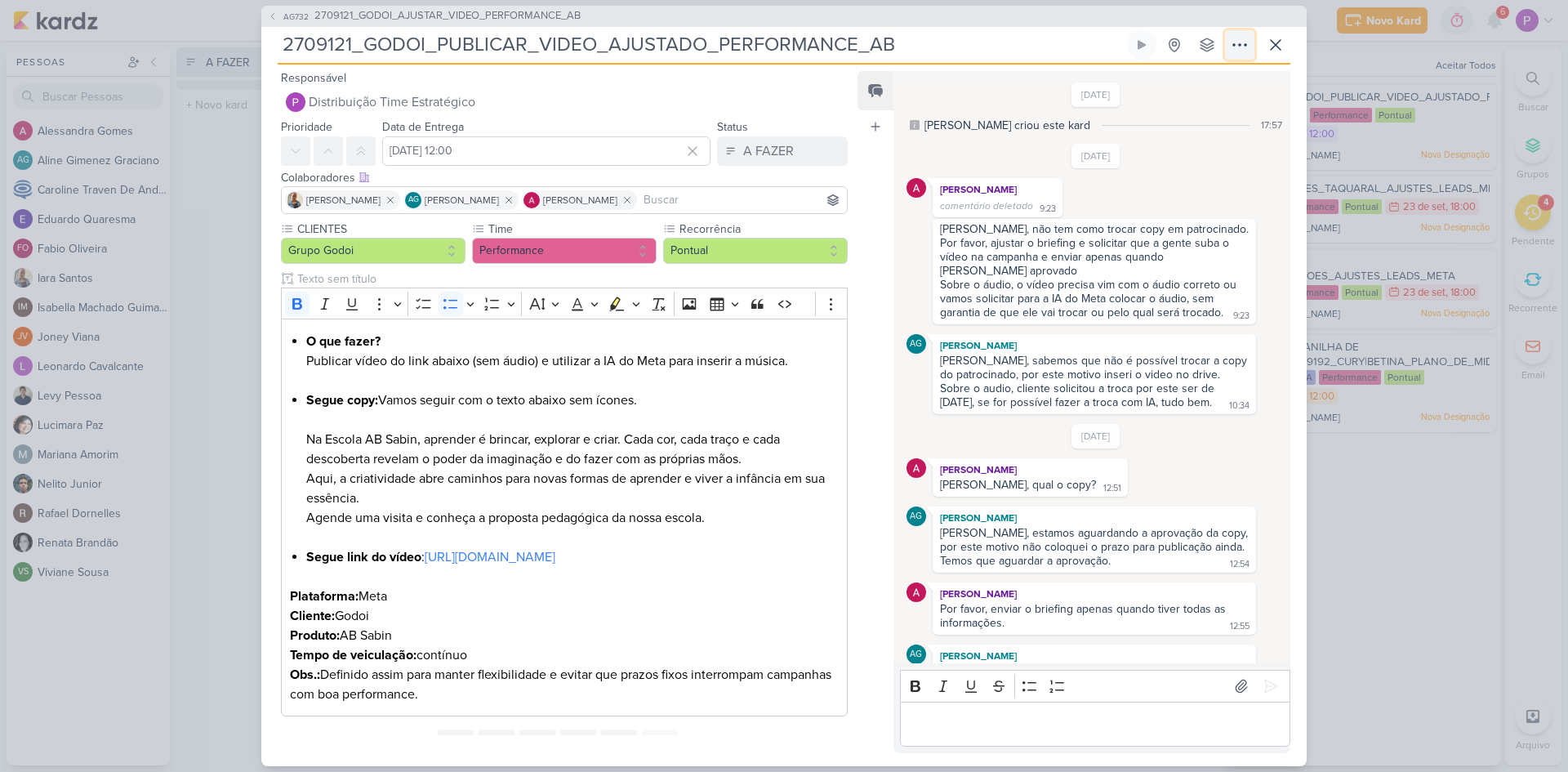
click at [1246, 45] on icon at bounding box center [1239, 45] width 13 height 2
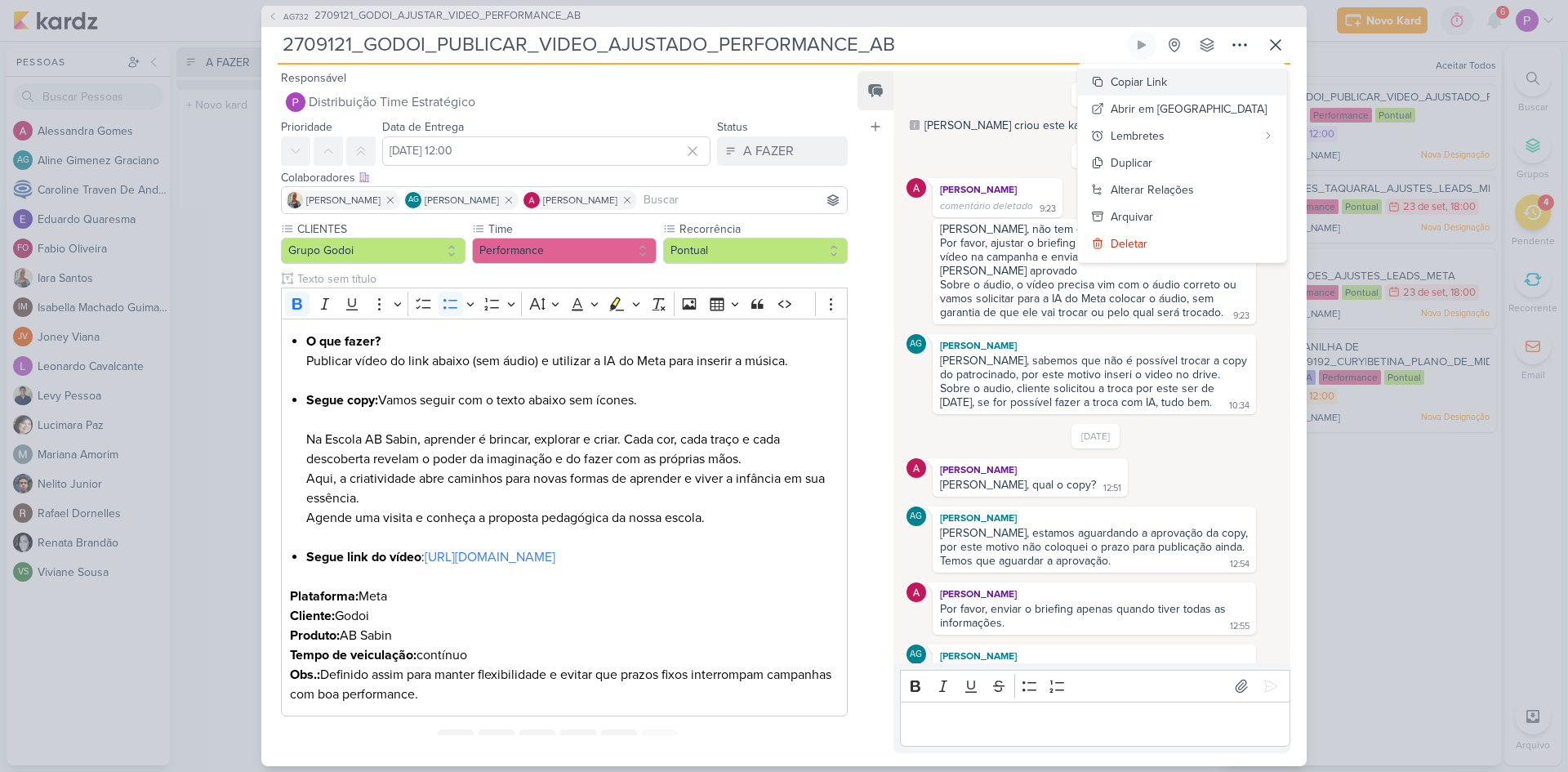
click at [1235, 87] on button "Copiar Link" at bounding box center [1181, 82] width 208 height 27
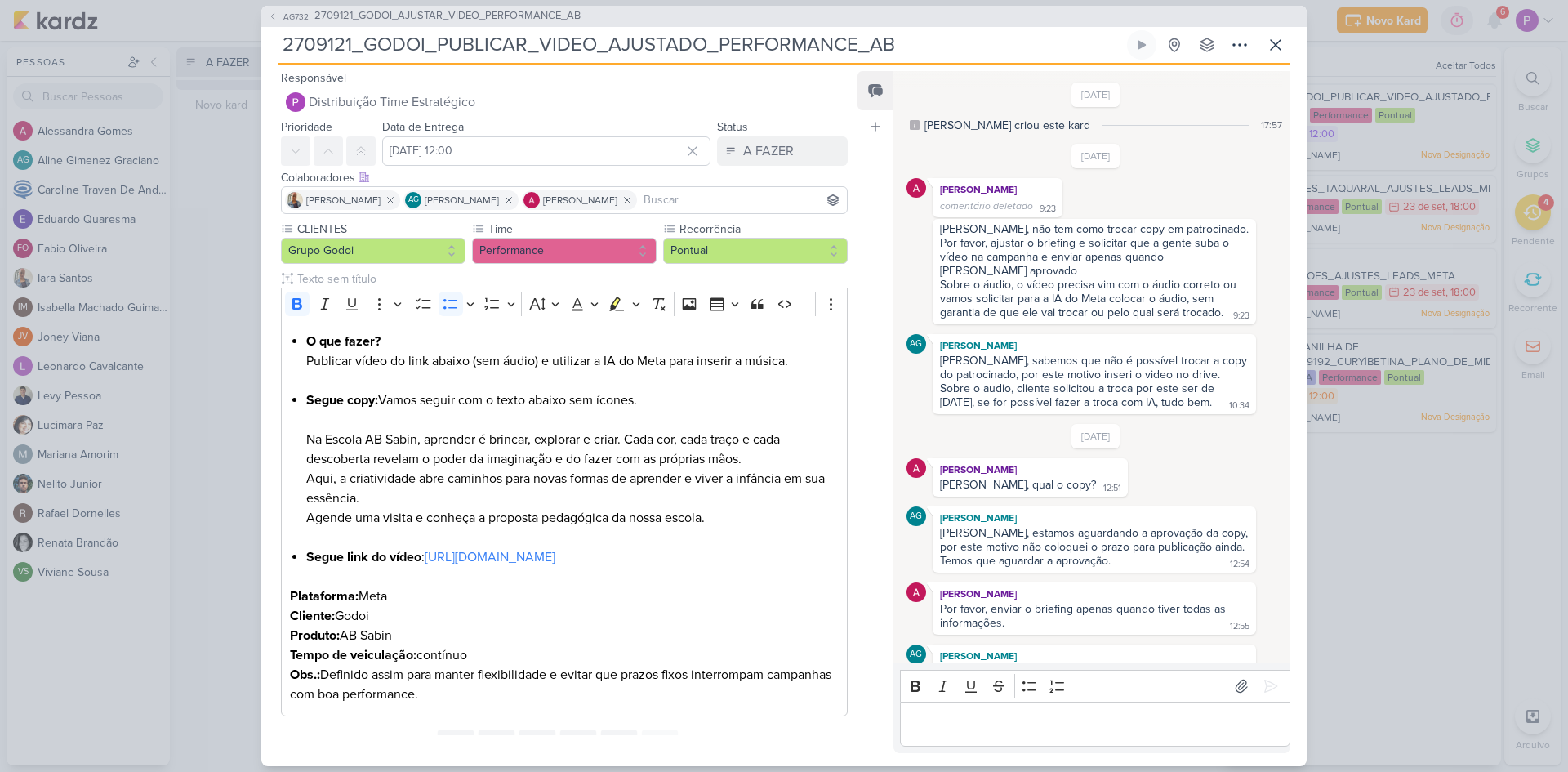
scroll to position [384, 0]
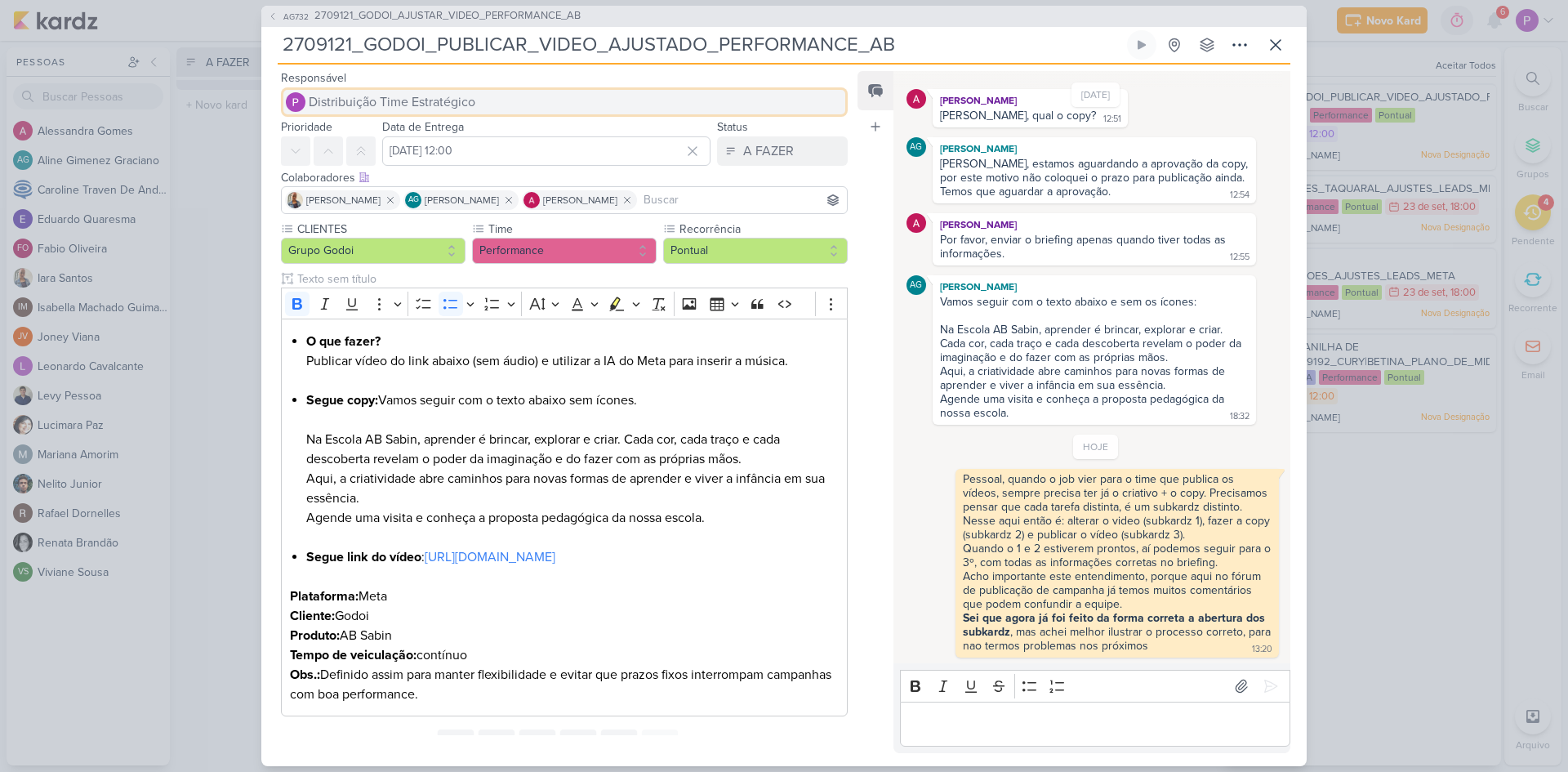
click at [375, 98] on span "Distribuição Time Estratégico" at bounding box center [392, 103] width 166 height 20
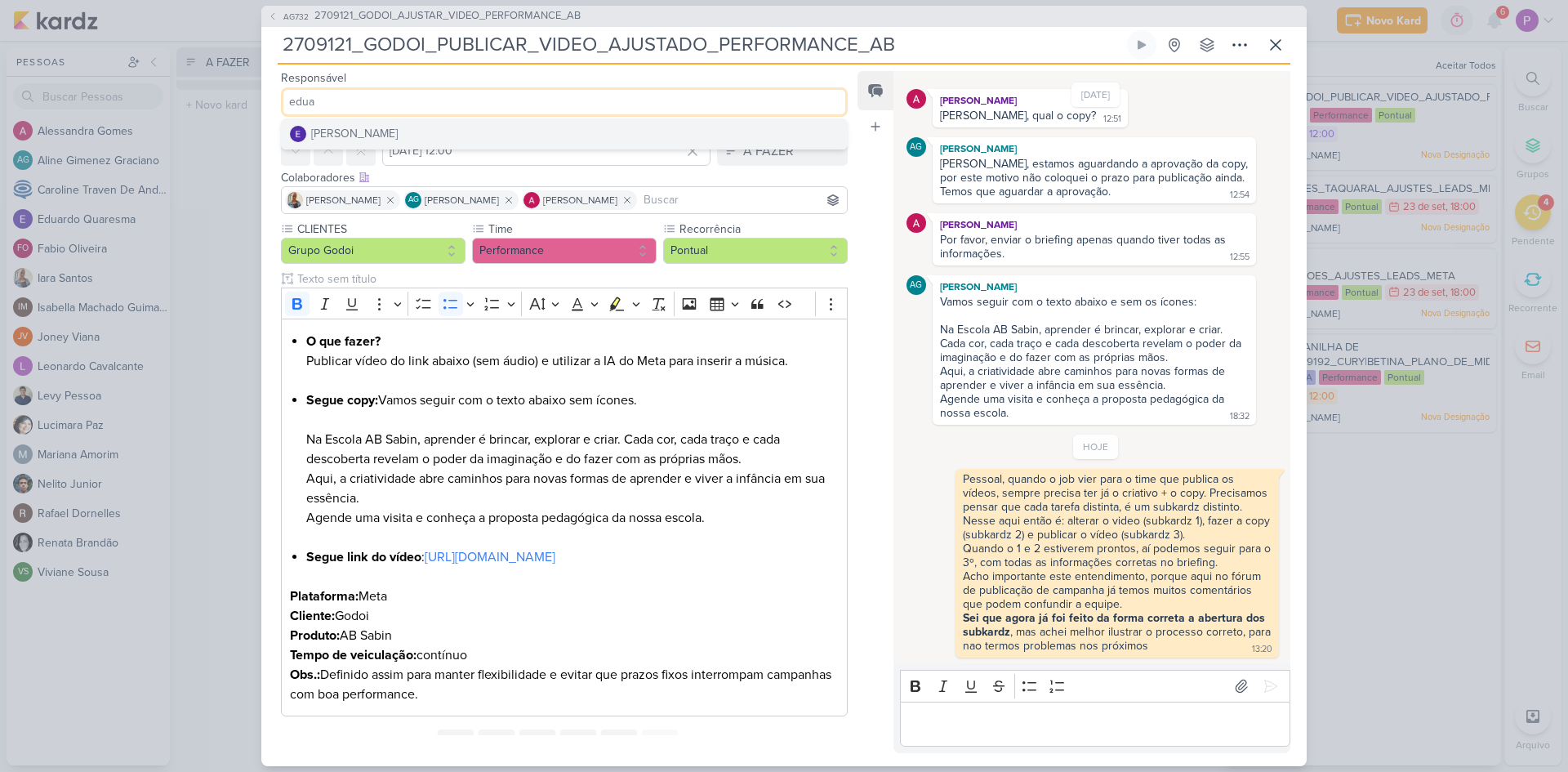
type input "edua"
click at [366, 131] on div "[PERSON_NAME]" at bounding box center [354, 132] width 87 height 17
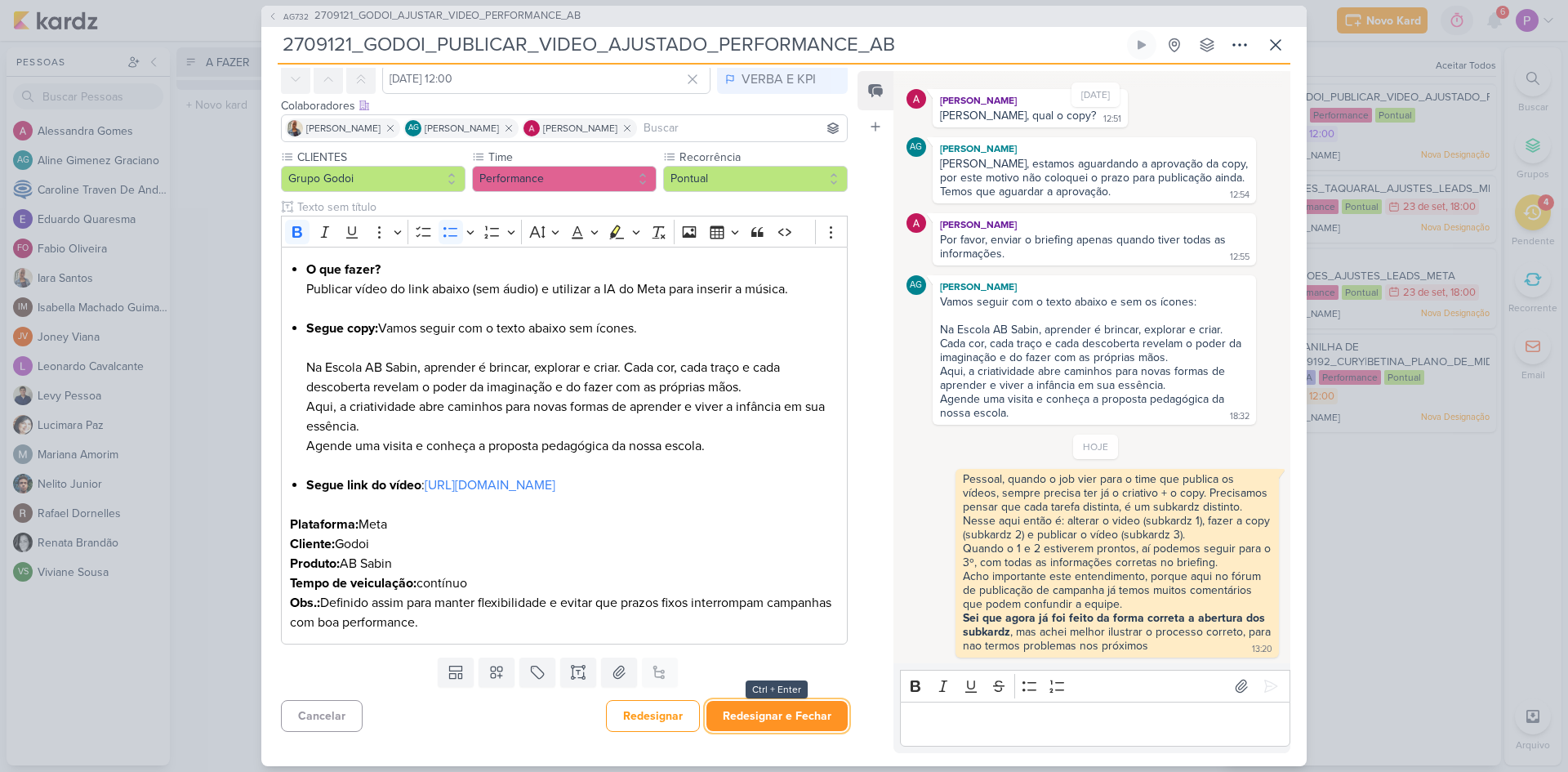
click at [790, 705] on button "Redesignar e Fechar" at bounding box center [777, 716] width 141 height 30
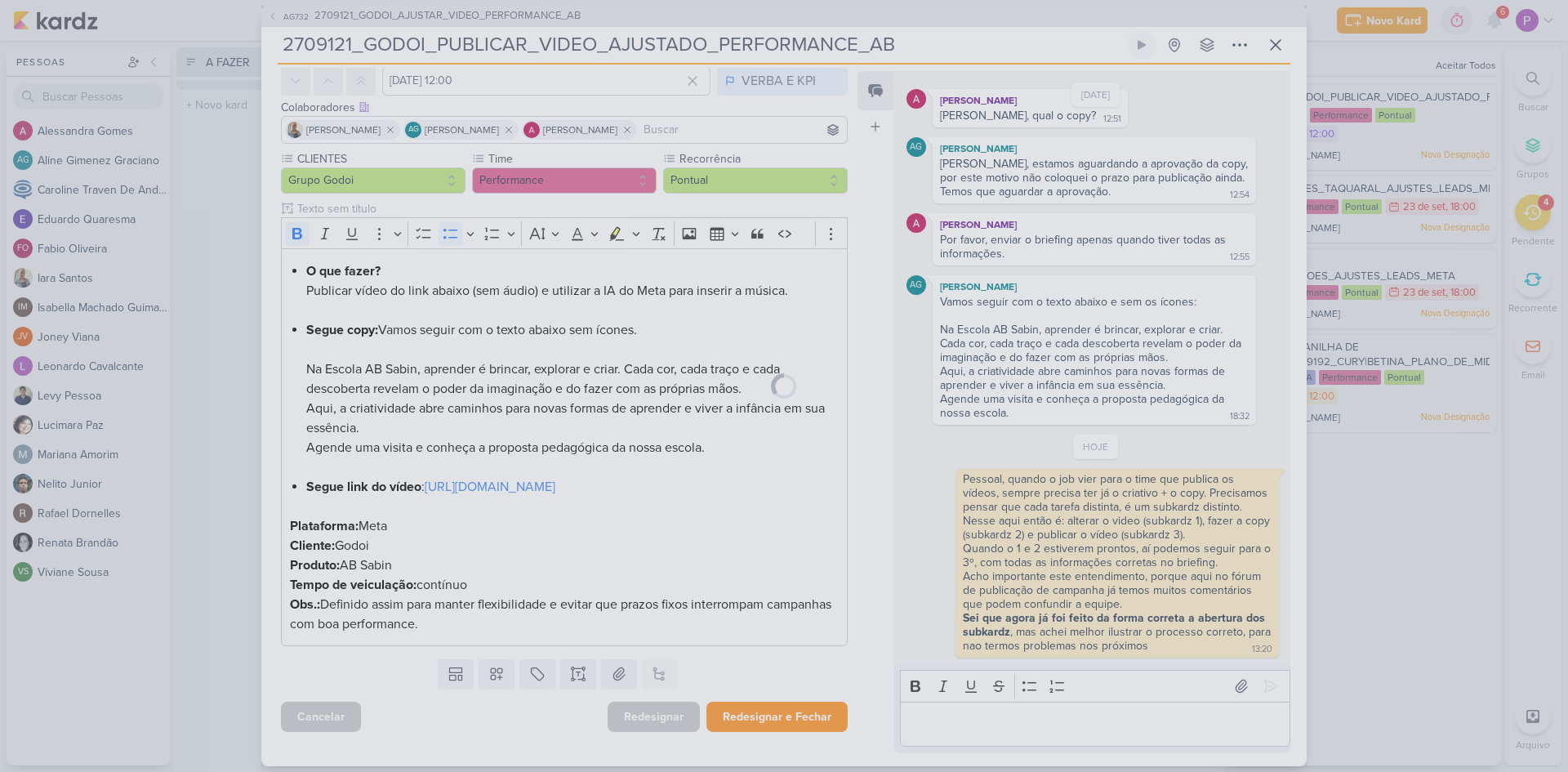
scroll to position [110, 0]
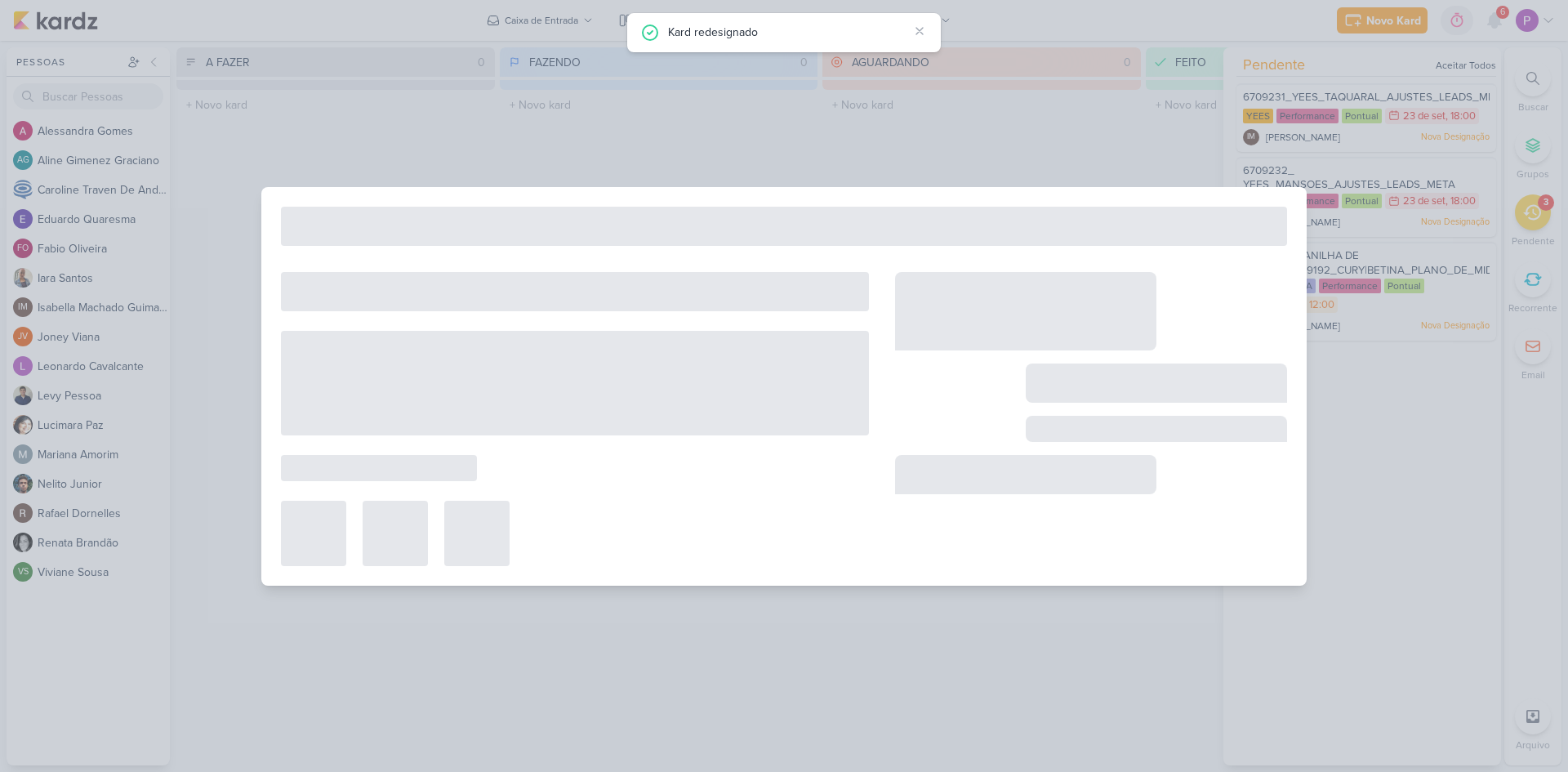
type input "2709121_GODOI_AJUSTAR_VIDEO_PERFORMANCE_AB"
type input "[DATE] 23:59"
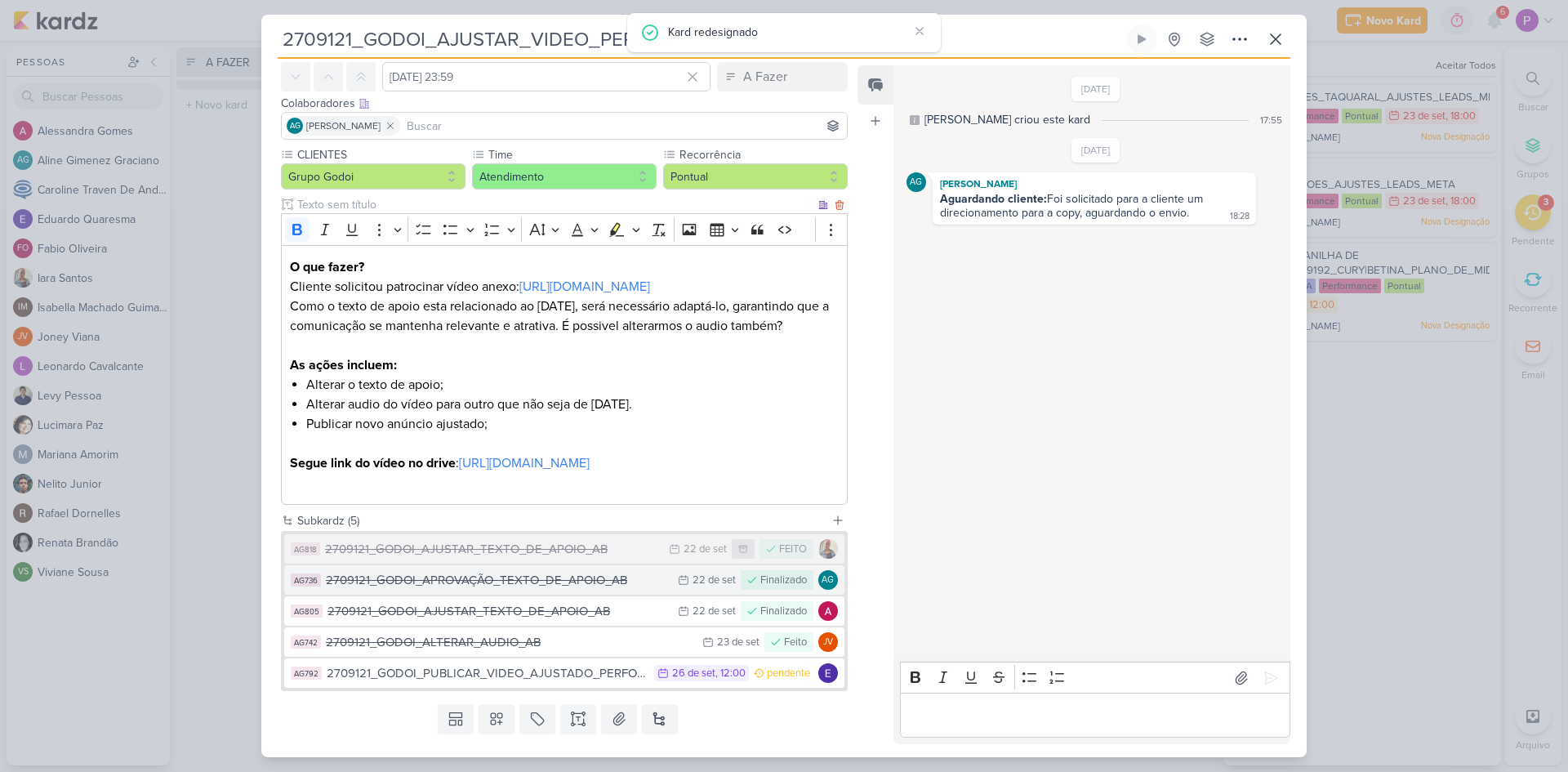
scroll to position [126, 0]
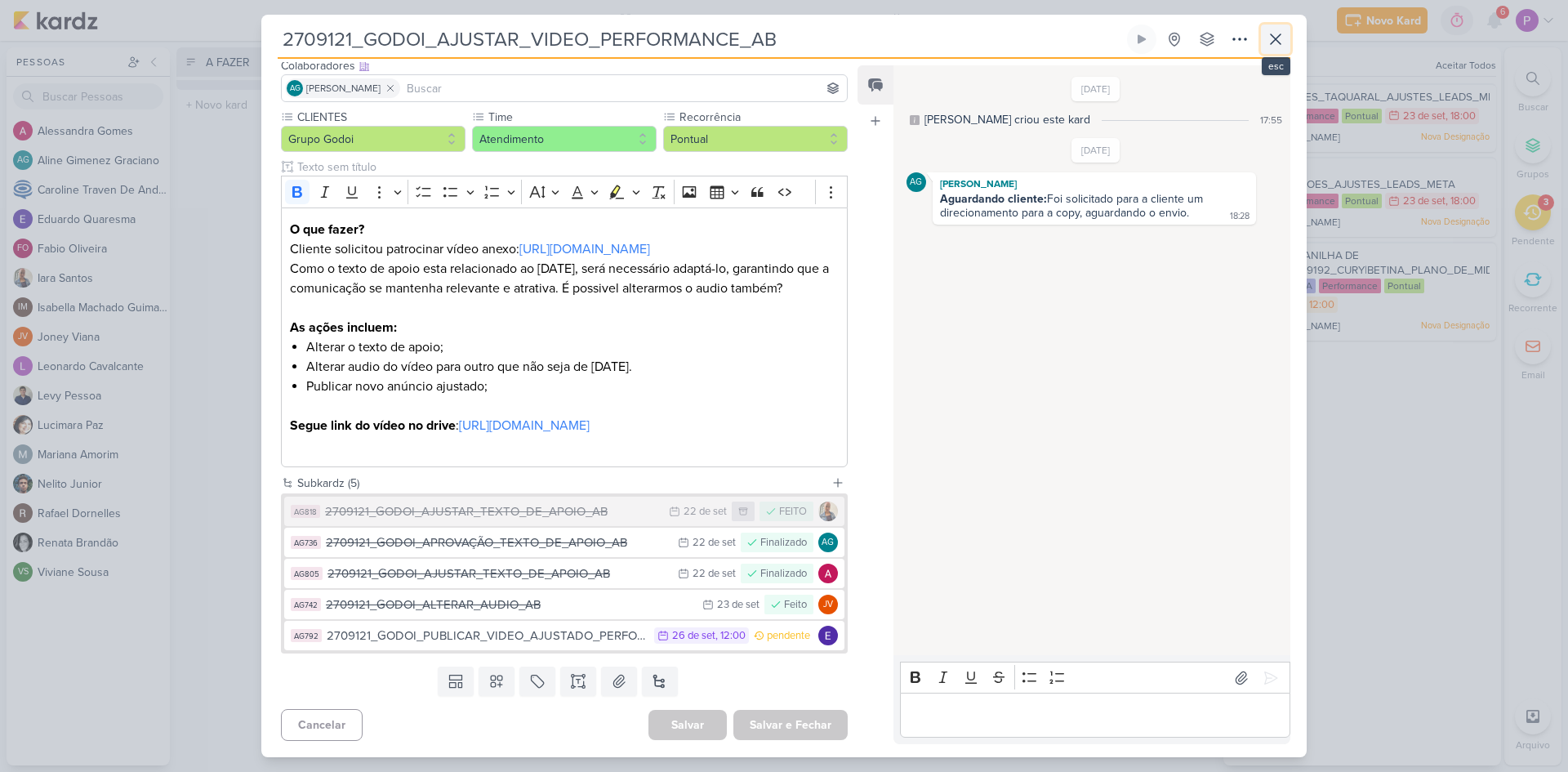
click at [1277, 39] on icon at bounding box center [1276, 40] width 20 height 20
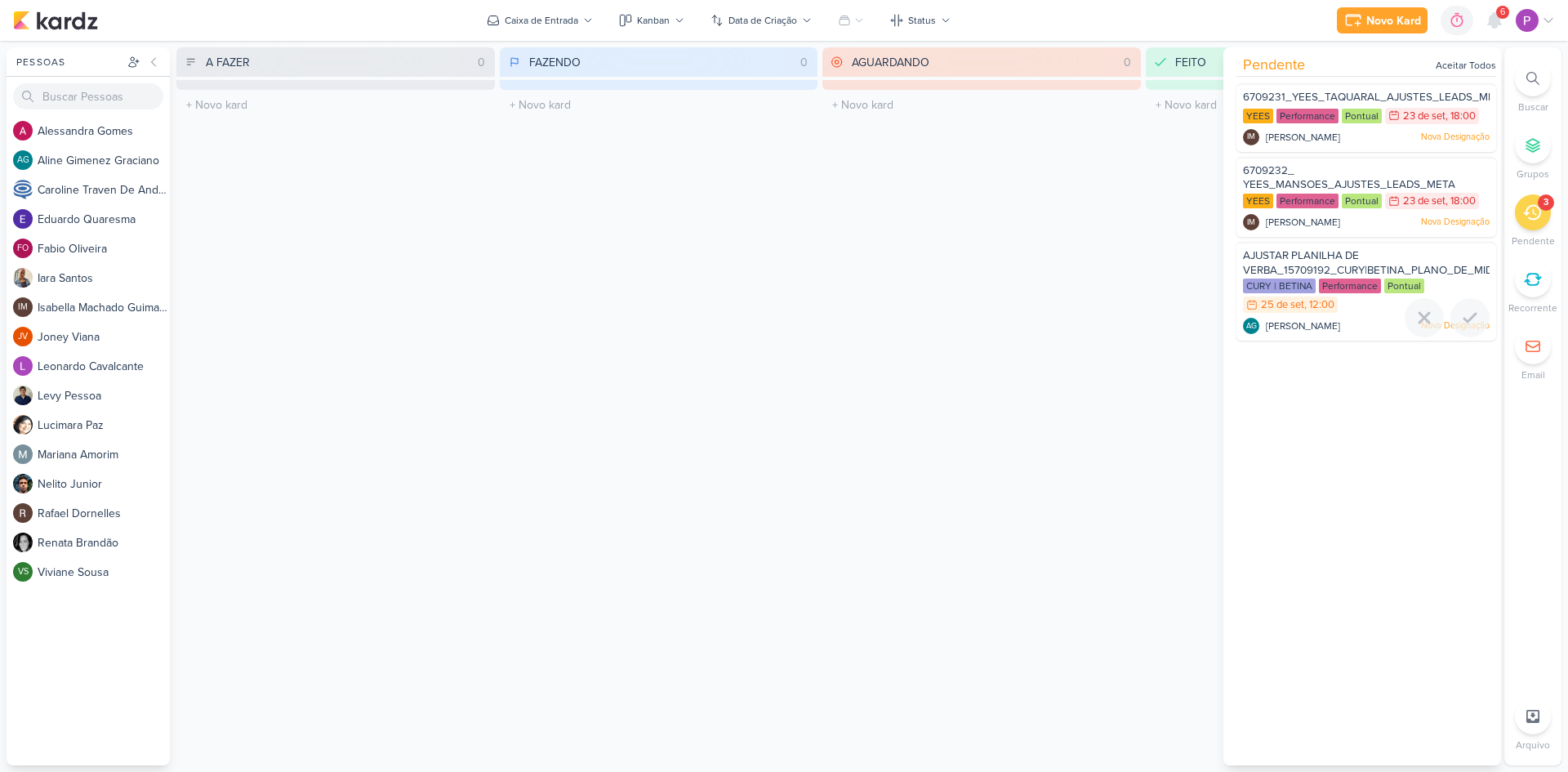
click at [1296, 253] on span "AJUSTAR PLANILHA DE VERBA_15709192_CURY|BETINA_PLANO_DE_MIDIA_OUTUBRO" at bounding box center [1402, 263] width 317 height 28
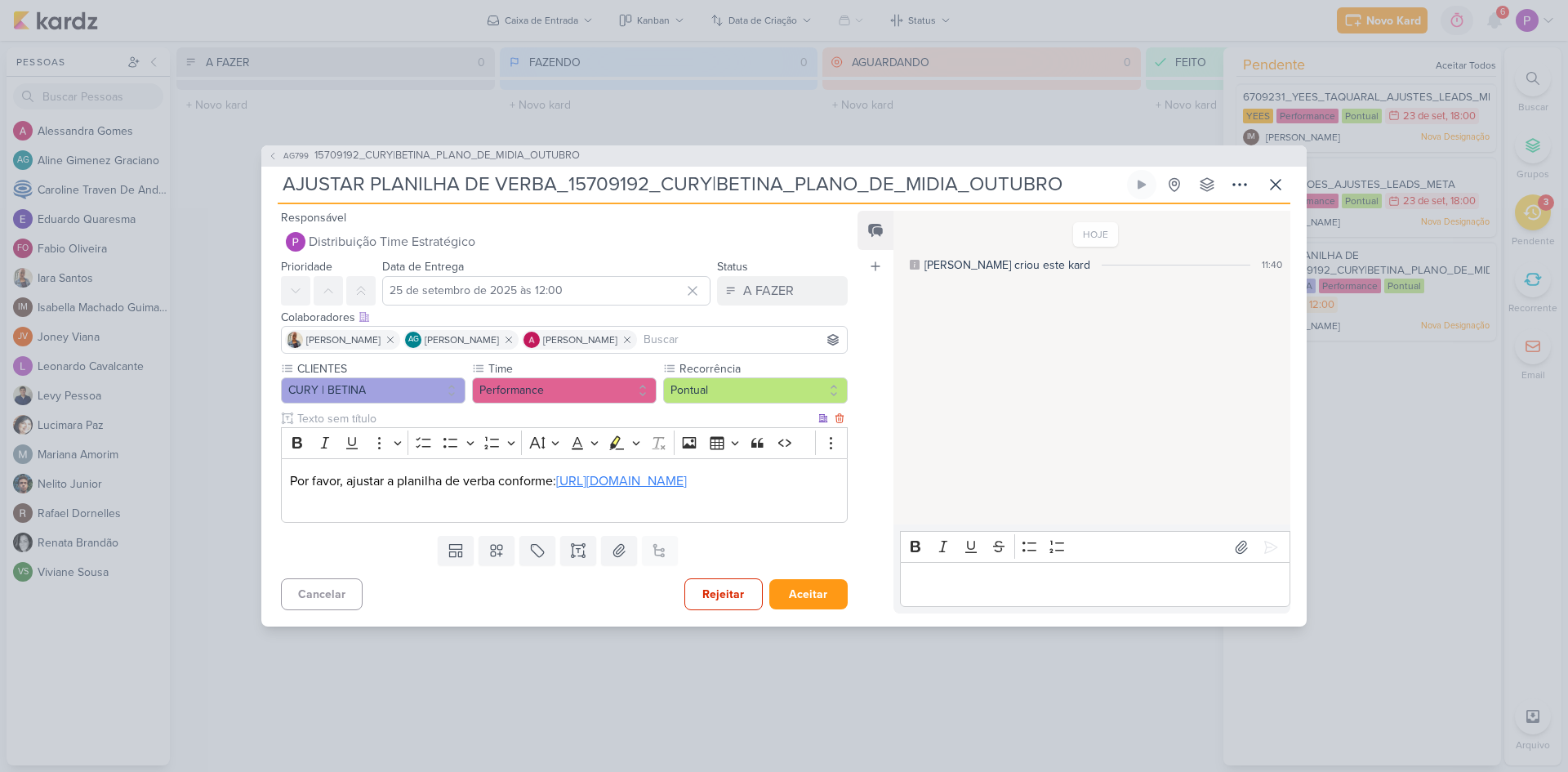
click at [556, 476] on link "[URL][DOMAIN_NAME]" at bounding box center [621, 481] width 131 height 16
click at [740, 511] on p "Editor editing area: main" at bounding box center [564, 501] width 549 height 20
click at [964, 595] on p "Editor editing area: main" at bounding box center [1095, 585] width 374 height 20
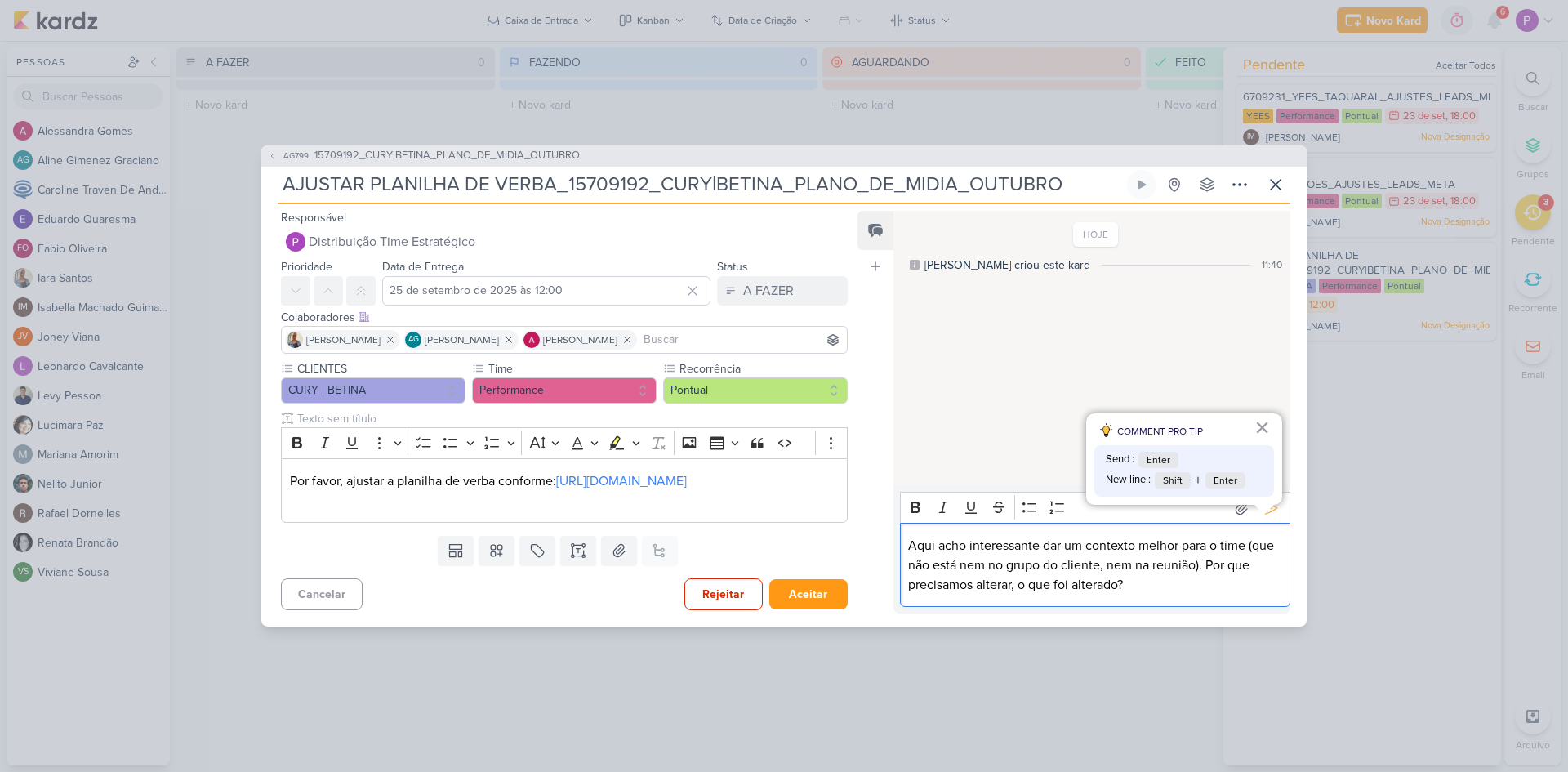
click at [1232, 586] on p "Aqui acho interessante dar um contexto melhor para o time (que não está nem no …" at bounding box center [1095, 565] width 374 height 59
click at [1234, 585] on p "Aqui acho interessante dar um contexto melhor para o time (que não está nem no …" at bounding box center [1095, 565] width 374 height 59
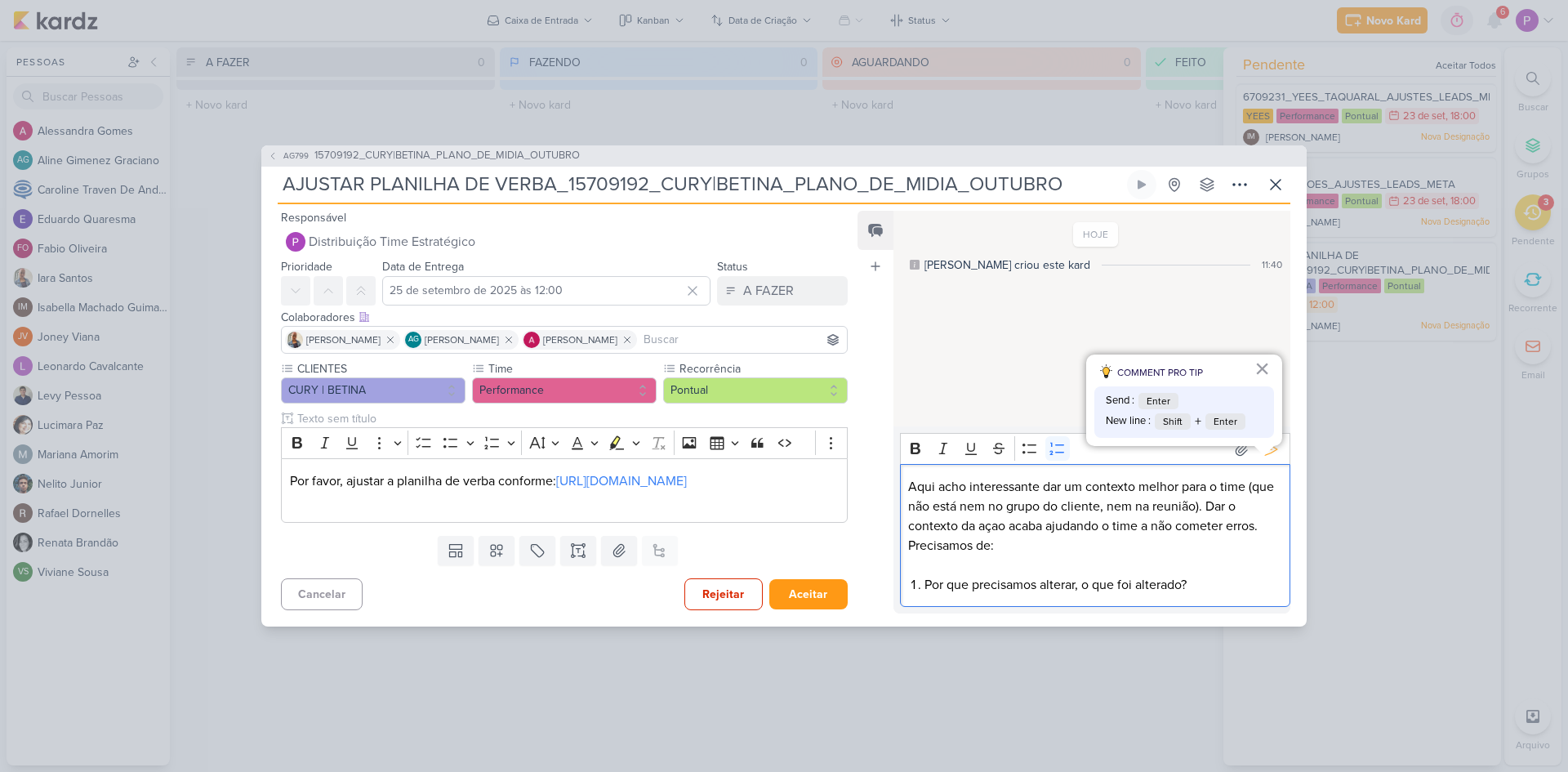
click at [1075, 595] on li "Por que precisamos alterar, o que foi alterado?" at bounding box center [1103, 585] width 357 height 20
click at [1081, 595] on li "Por que precisamos alterar, o que foi alterado?" at bounding box center [1103, 585] width 357 height 20
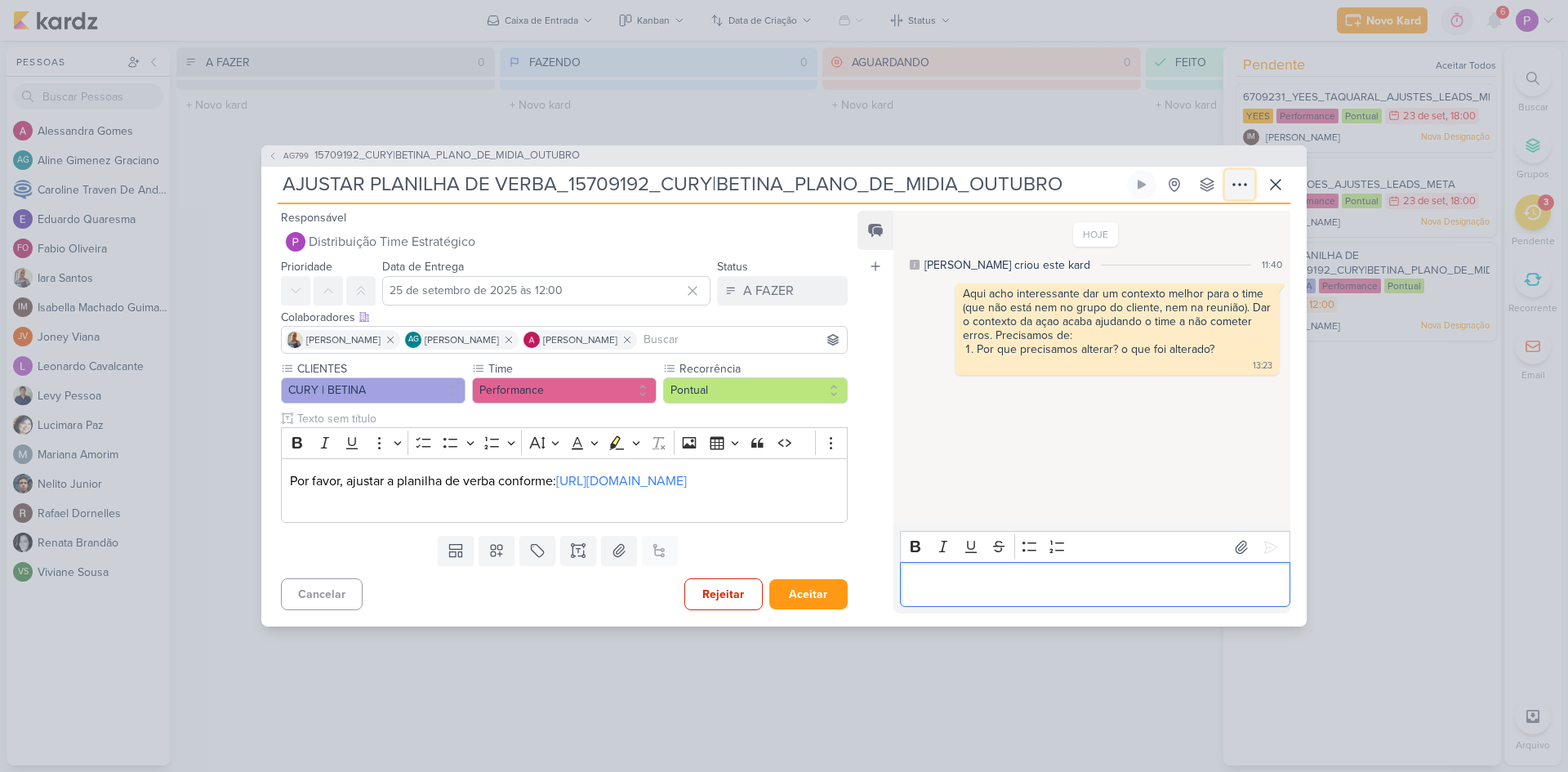
click at [1237, 174] on icon at bounding box center [1240, 184] width 20 height 20
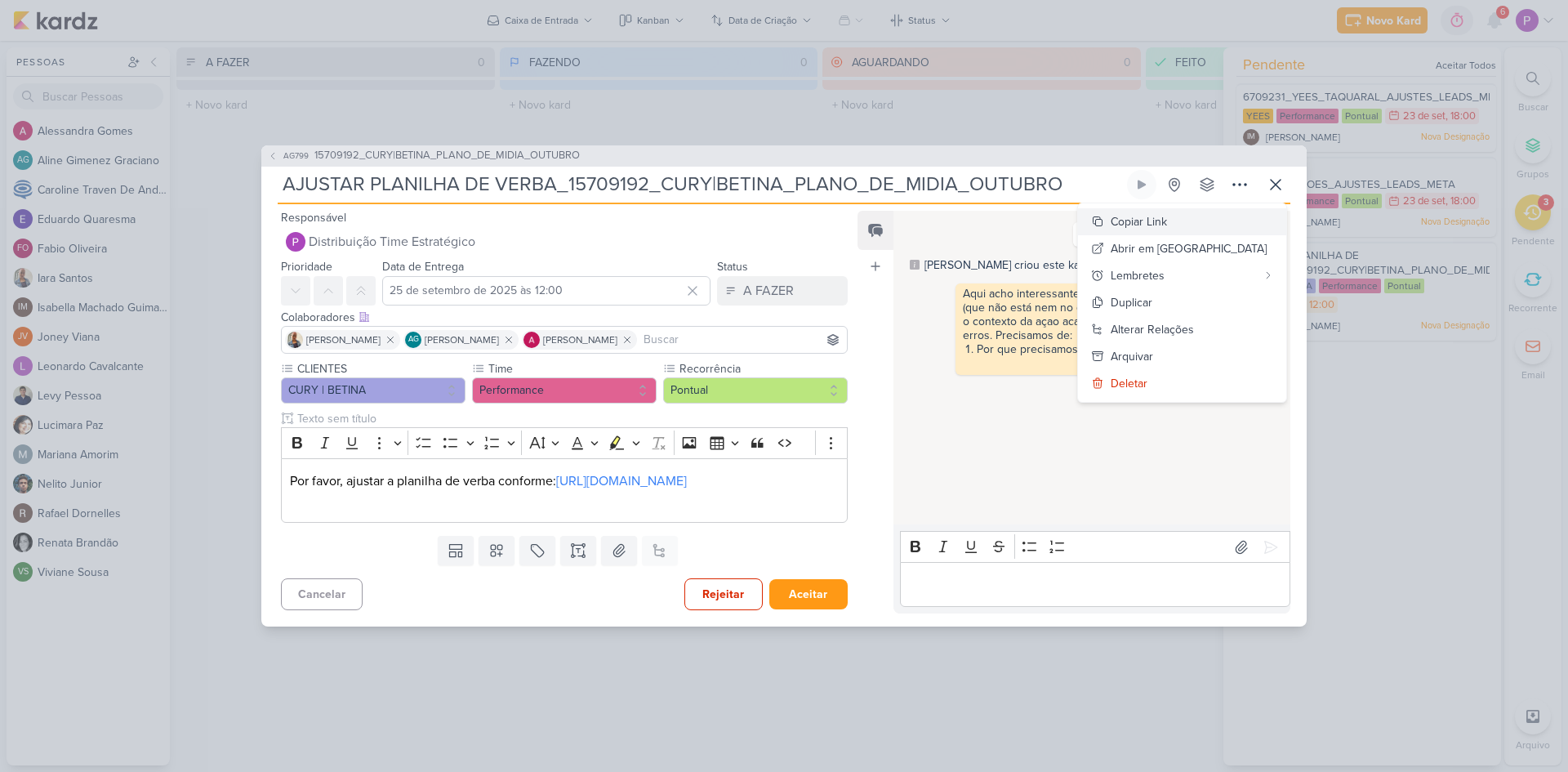
click at [1168, 213] on div "Copiar Link" at bounding box center [1139, 221] width 57 height 17
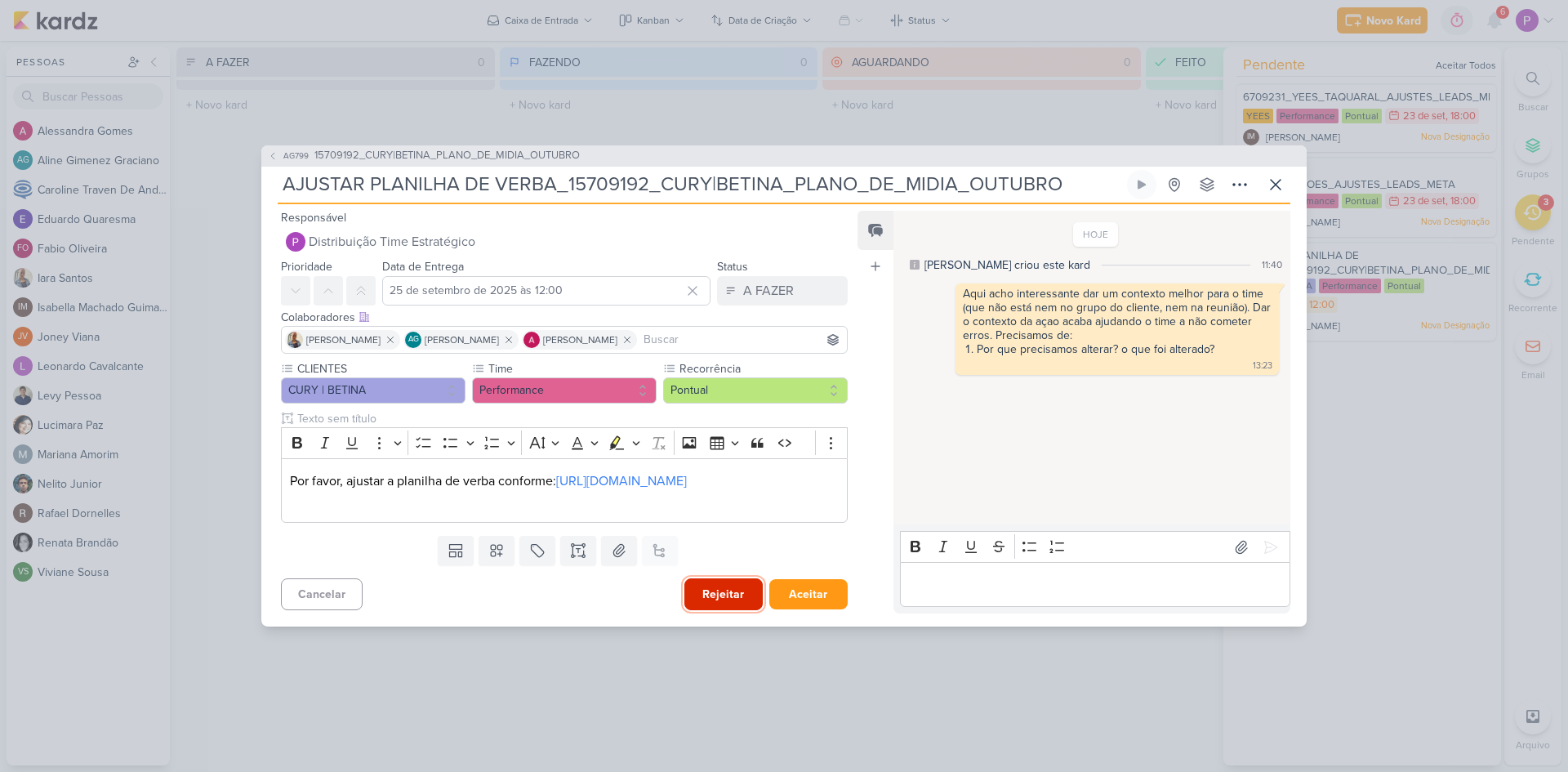
click at [715, 606] on button "Rejeitar" at bounding box center [723, 595] width 79 height 32
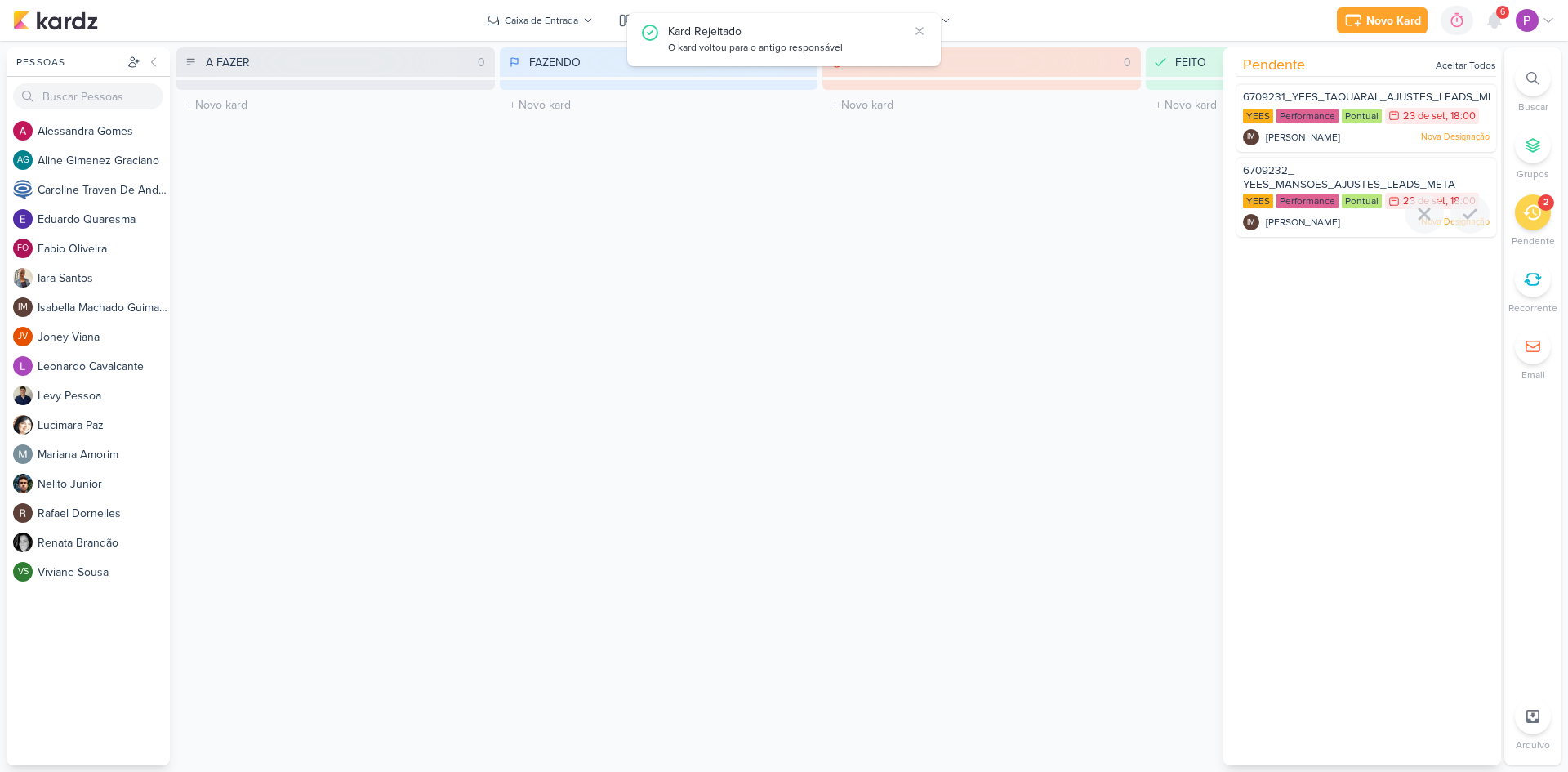
click at [1362, 165] on div "6709232_ YEES_MANSOES_AJUSTES_LEADS_META" at bounding box center [1367, 178] width 247 height 30
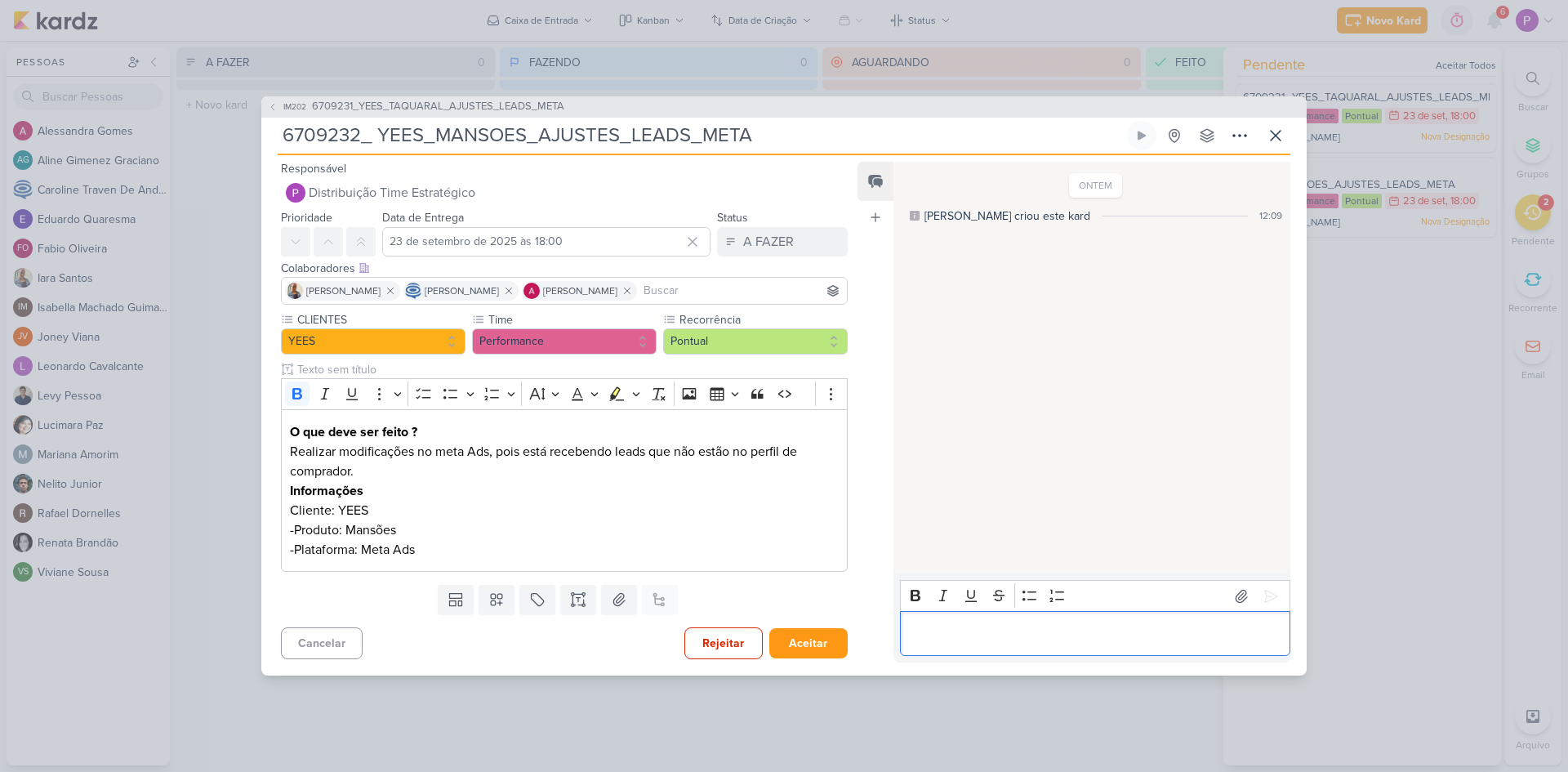
click at [955, 630] on p "Editor editing area: main" at bounding box center [1095, 634] width 374 height 20
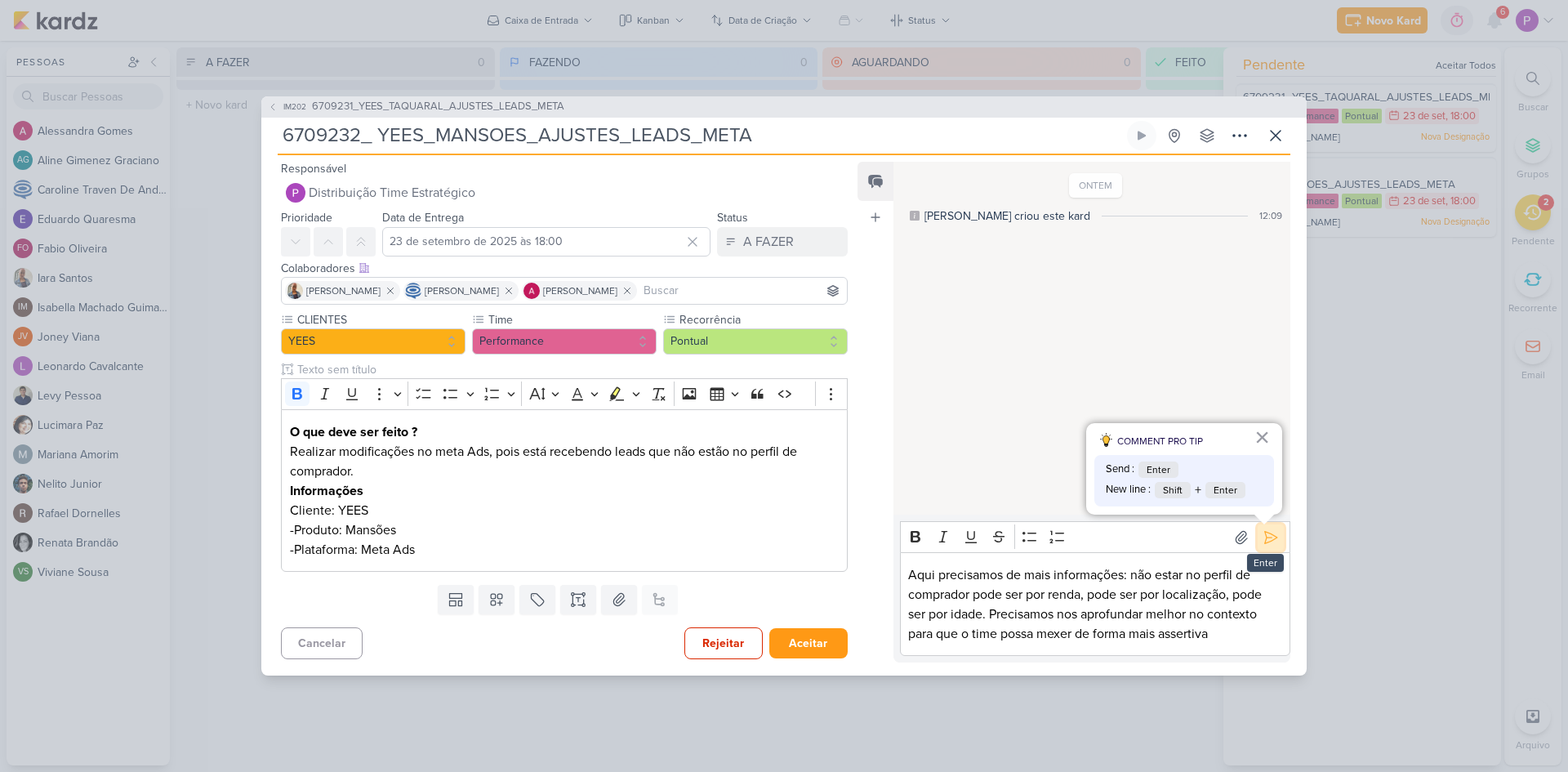
click at [1269, 541] on icon at bounding box center [1271, 537] width 16 height 16
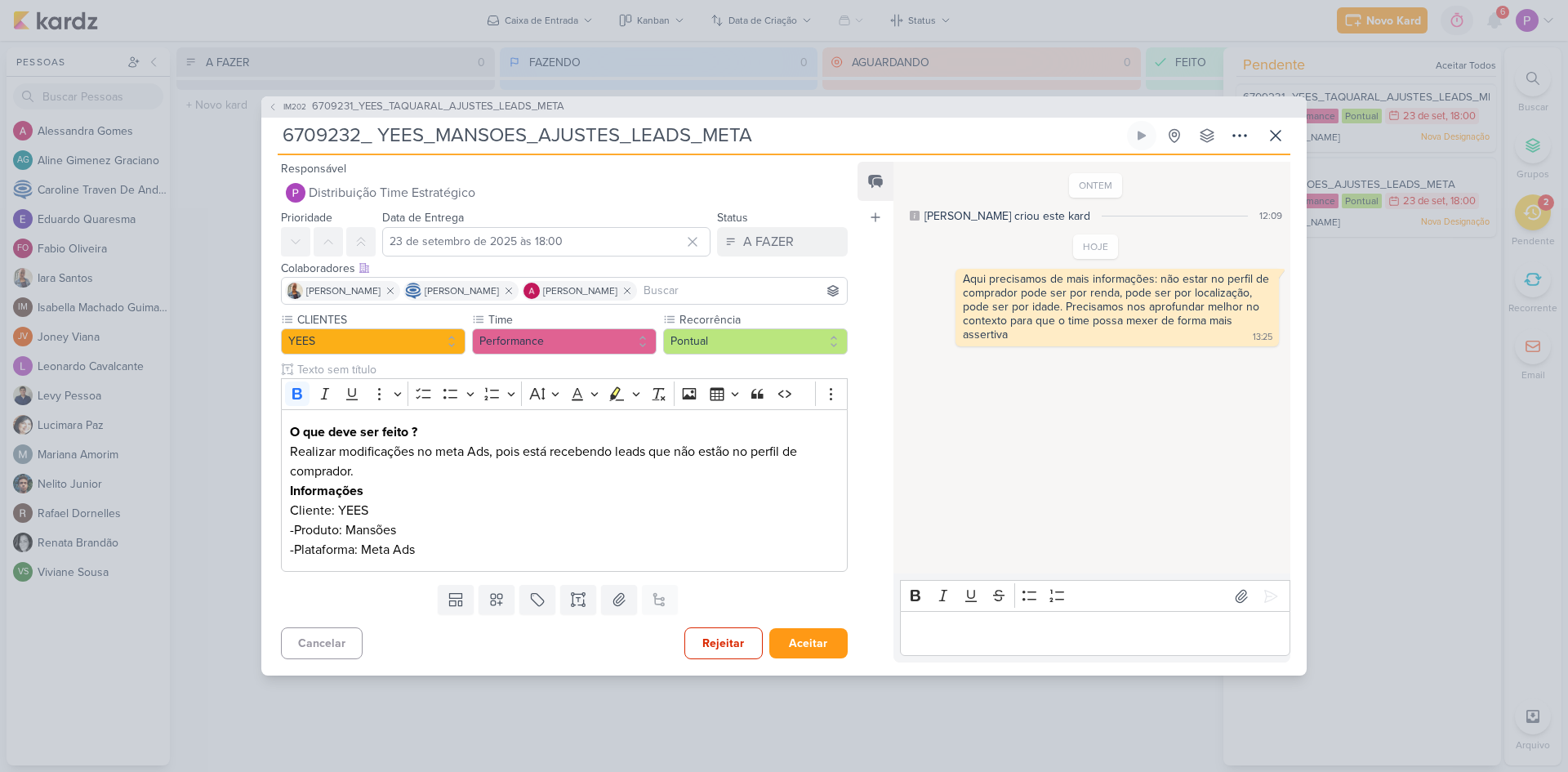
click at [1097, 634] on p "Editor editing area: main" at bounding box center [1095, 634] width 374 height 20
click at [1242, 141] on icon at bounding box center [1240, 135] width 20 height 20
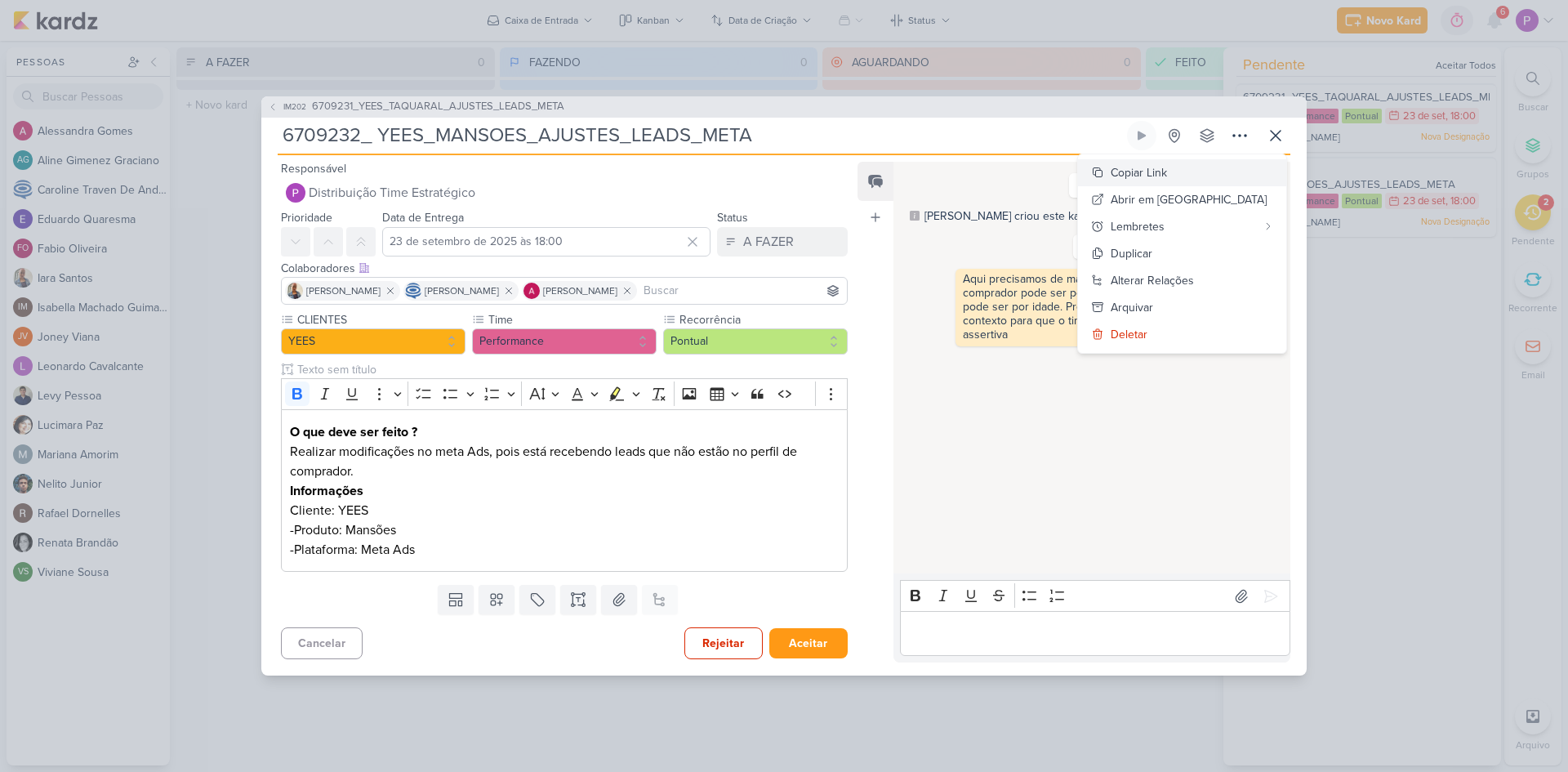
click at [1251, 171] on button "Copiar Link" at bounding box center [1181, 172] width 208 height 27
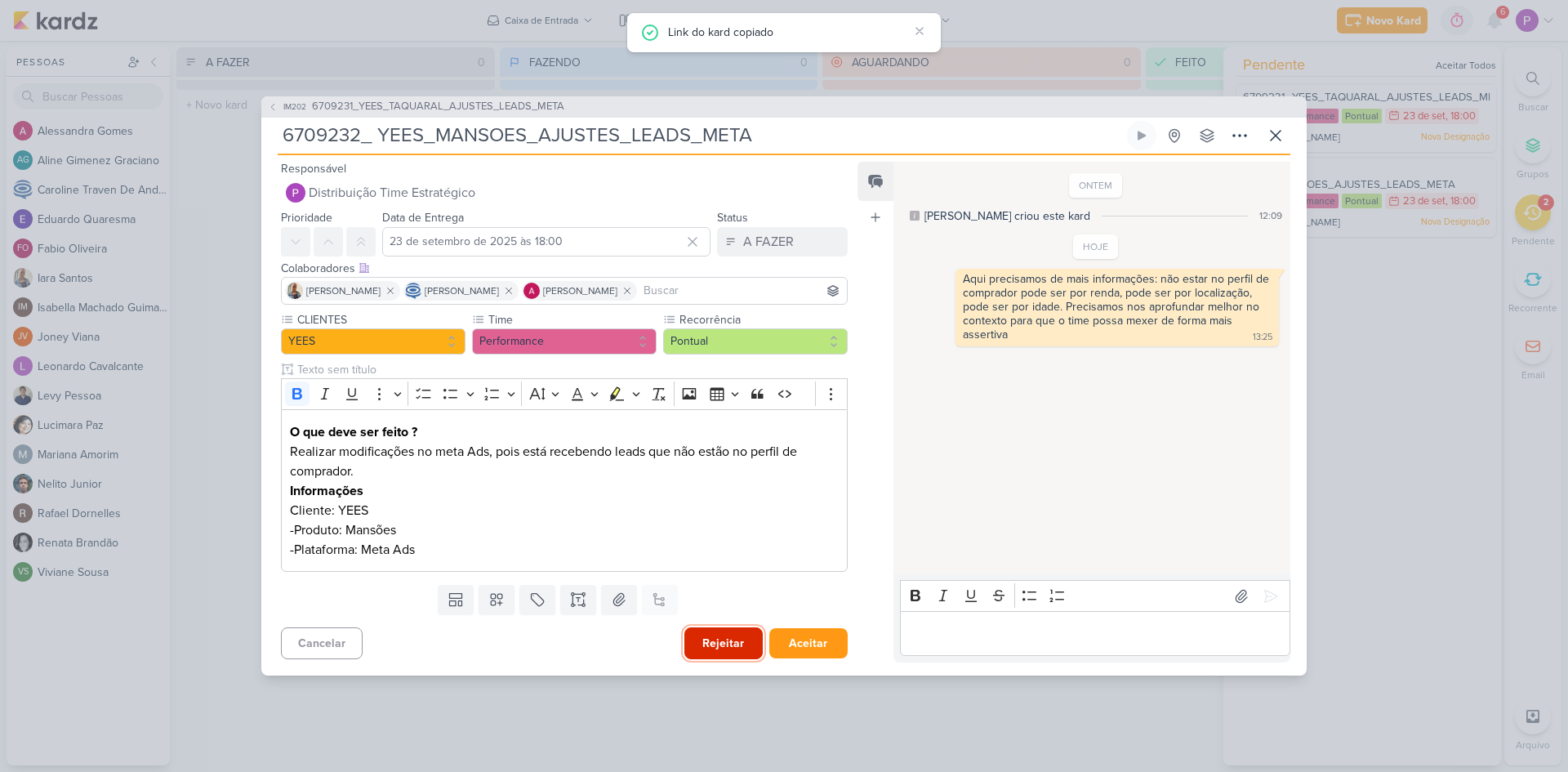
click at [718, 641] on button "Rejeitar" at bounding box center [723, 643] width 79 height 32
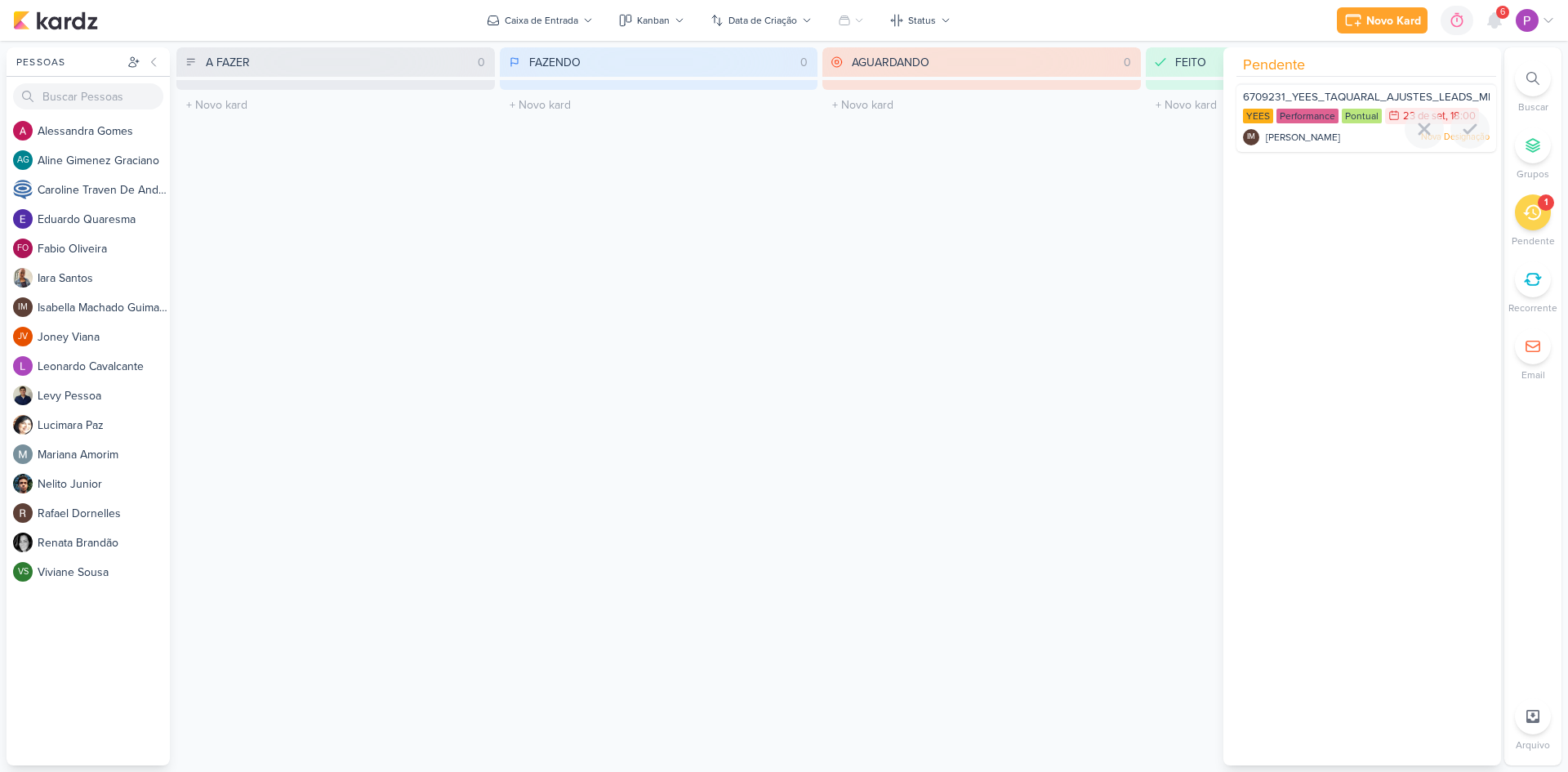
click at [1313, 96] on span "6709231_YEES_TAQUARAL_AJUSTES_LEADS_META" at bounding box center [1376, 97] width 265 height 13
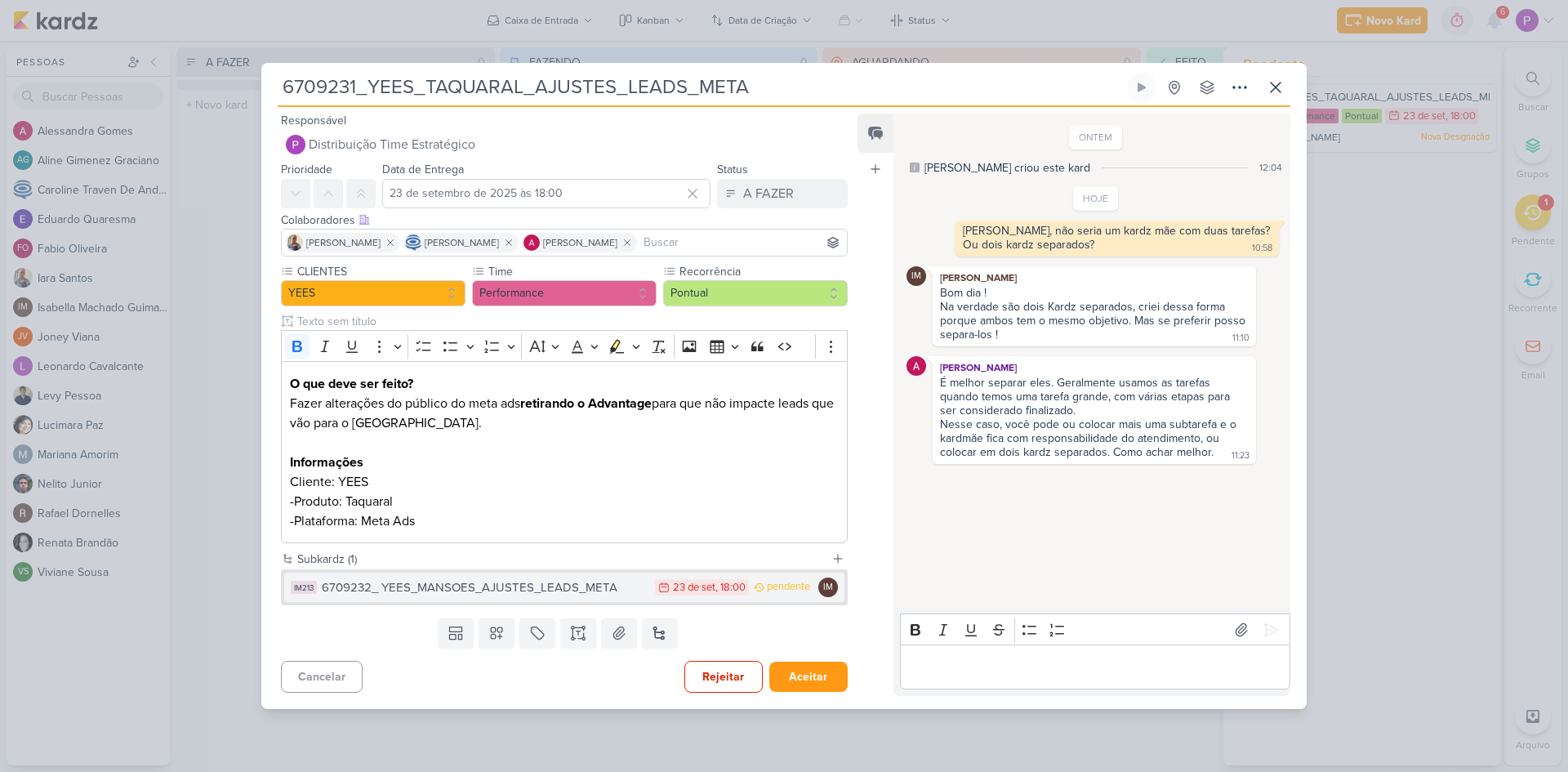
click at [457, 584] on div "6709232_ YEES_MANSOES_AJUSTES_LEADS_META" at bounding box center [484, 588] width 325 height 19
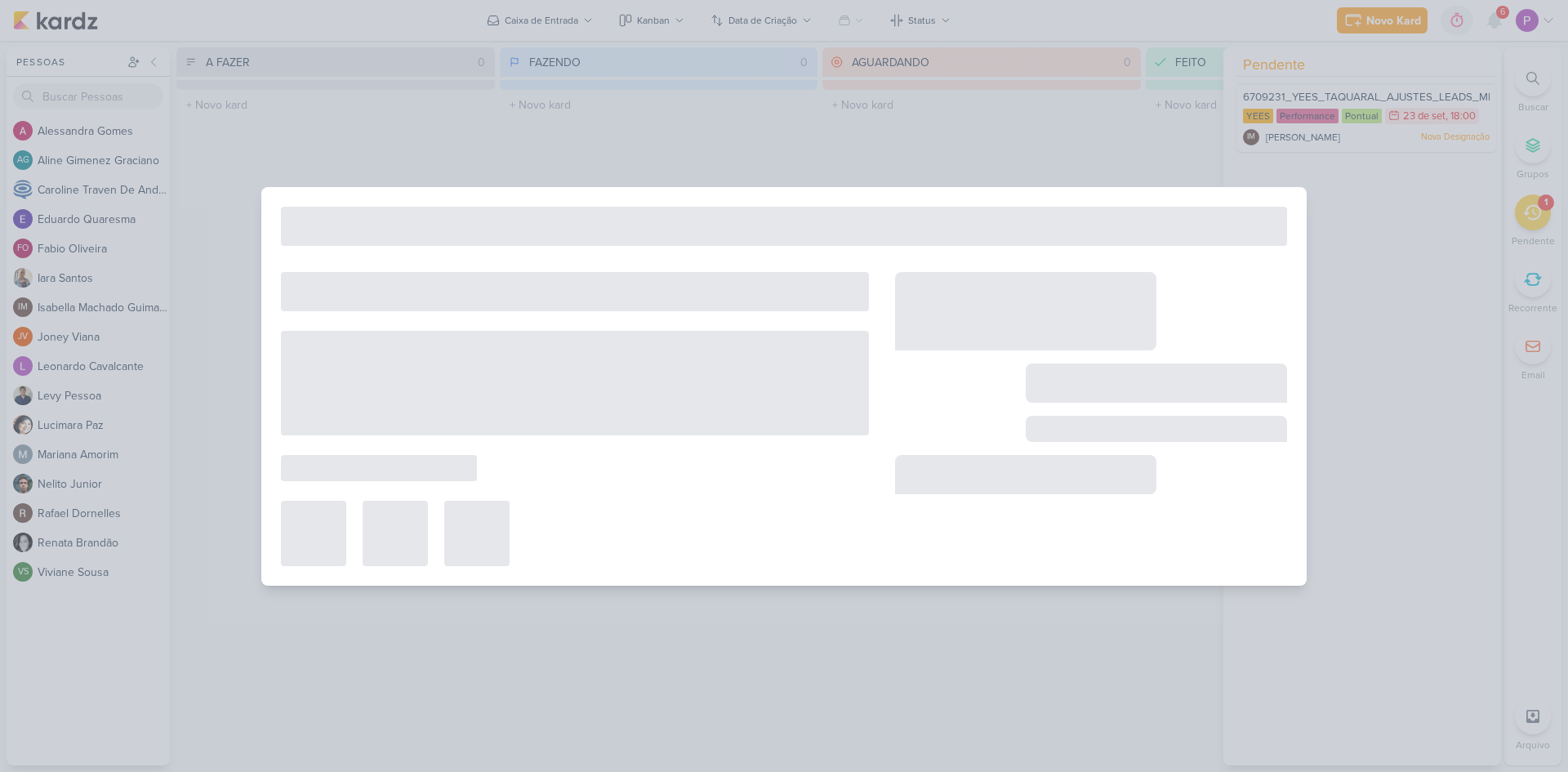
type input "6709232_ YEES_MANSOES_AJUSTES_LEADS_META"
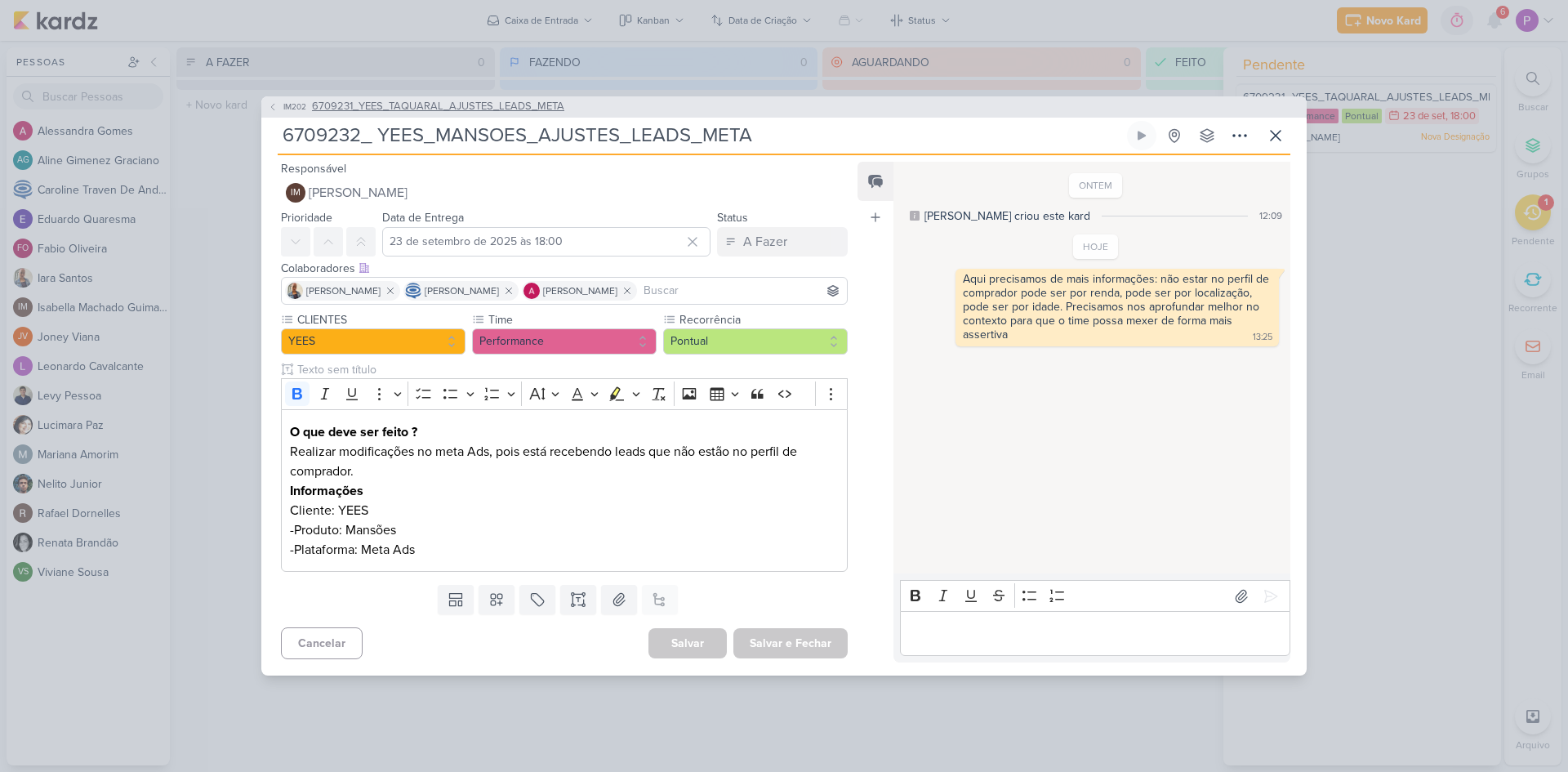
click at [496, 106] on span "6709231_YEES_TAQUARAL_AJUSTES_LEADS_META" at bounding box center [437, 107] width 252 height 16
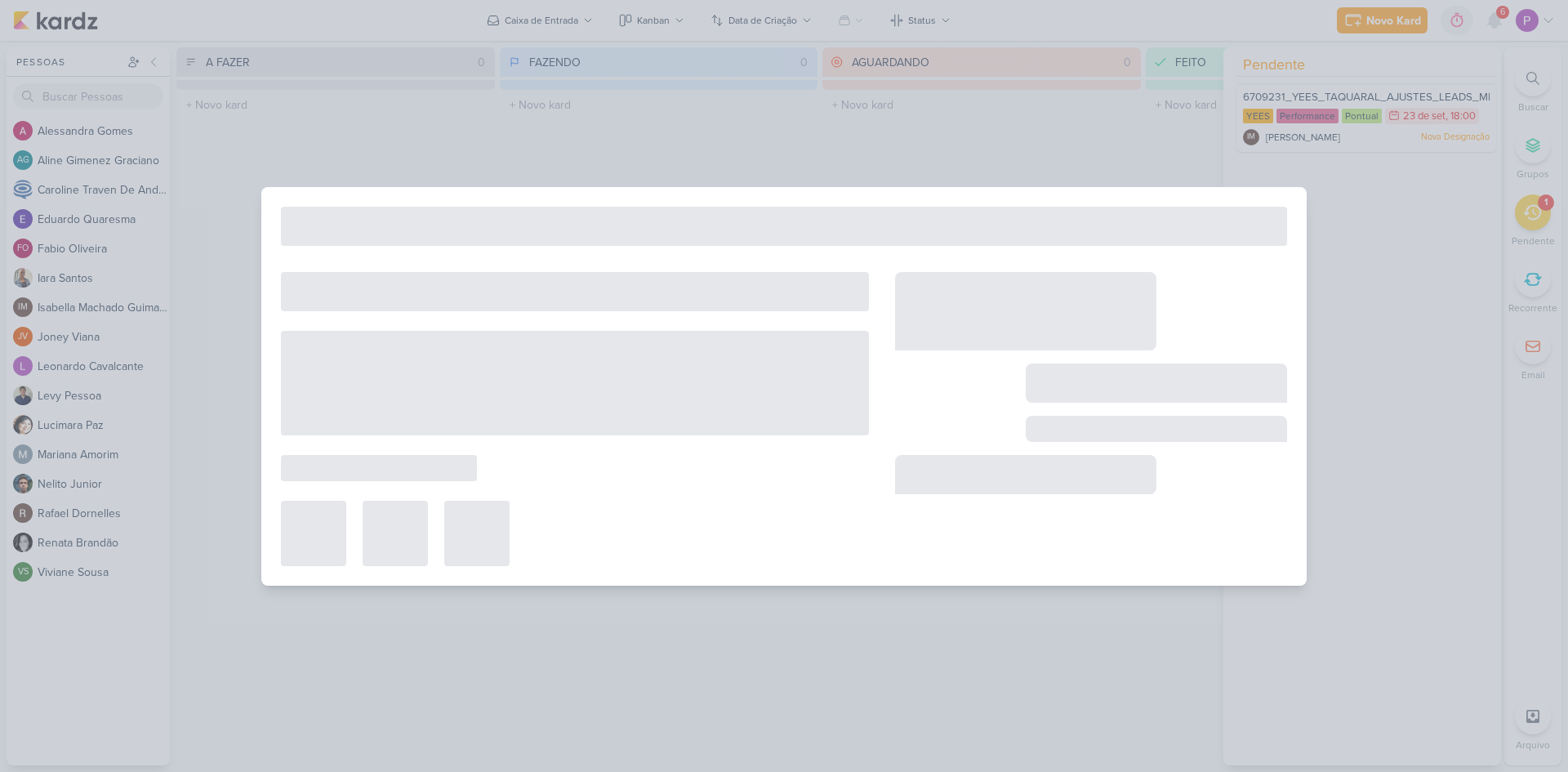
type input "6709231_YEES_TAQUARAL_AJUSTES_LEADS_META"
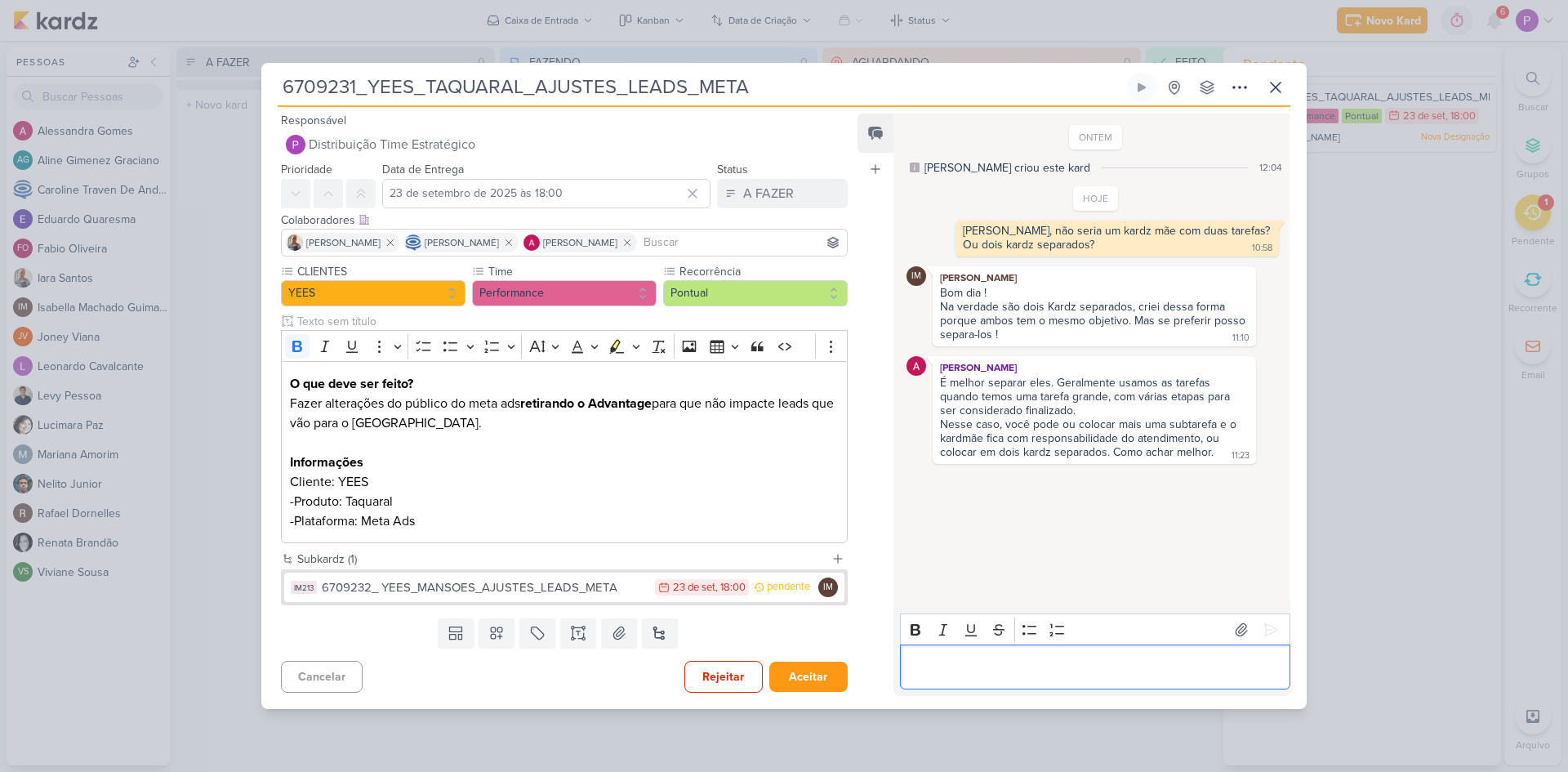
click at [1079, 660] on p "Editor editing area: main" at bounding box center [1095, 667] width 374 height 20
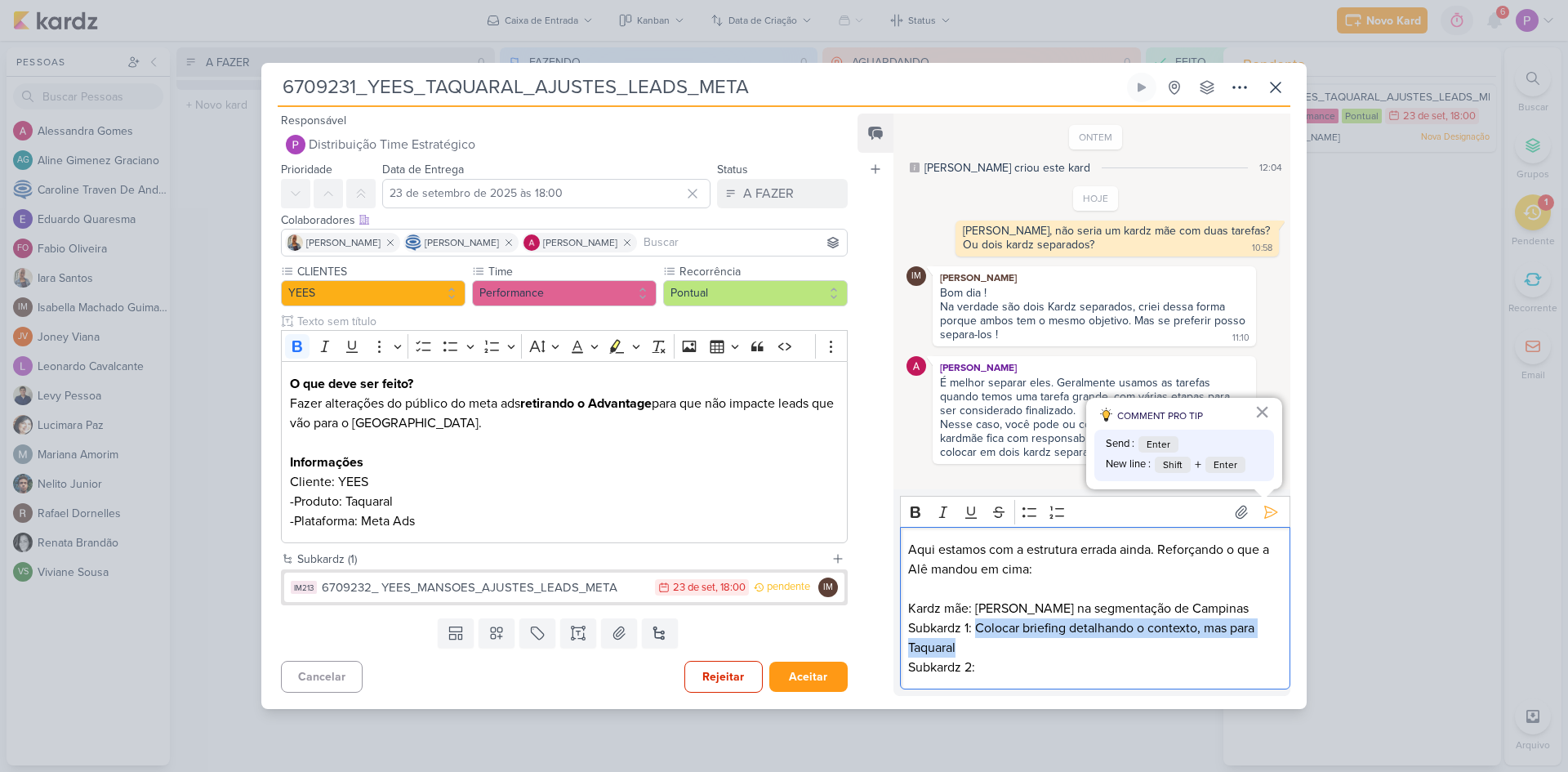
drag, startPoint x: 976, startPoint y: 636, endPoint x: 980, endPoint y: 648, distance: 12.6
click at [980, 648] on p "Subkardz 1: Colocar briefing detalhando o contexto, mas para Taquaral" at bounding box center [1095, 638] width 374 height 39
copy p "Colocar briefing detalhando o contexto, mas para Taquaral"
click at [997, 674] on p "Subkardz 2:" at bounding box center [1095, 667] width 374 height 20
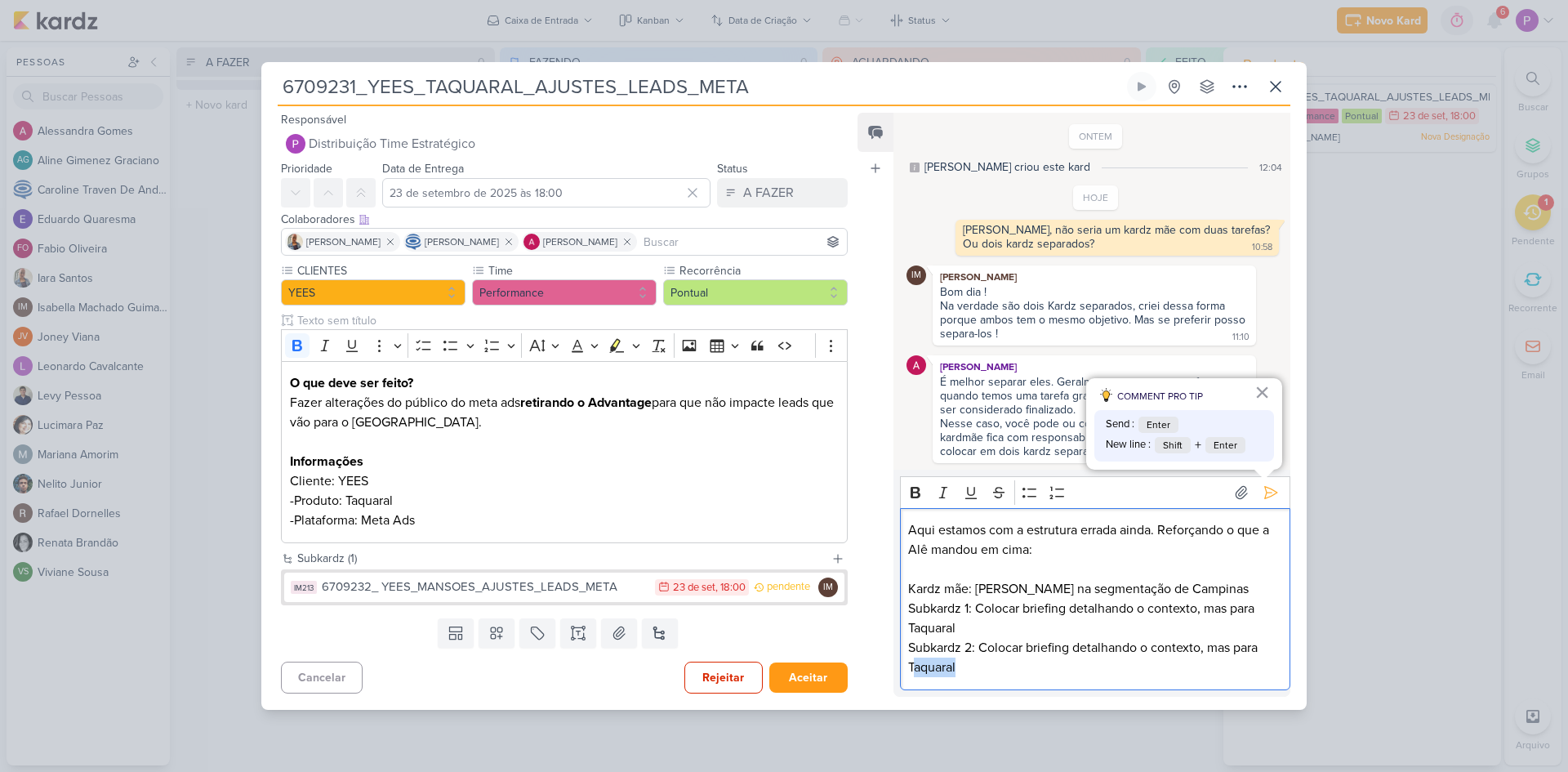
drag, startPoint x: 1003, startPoint y: 669, endPoint x: 915, endPoint y: 673, distance: 88.1
click at [912, 673] on p "Subkardz 2: Colocar briefing detalhando o contexto, mas para Taquaral" at bounding box center [1095, 656] width 374 height 39
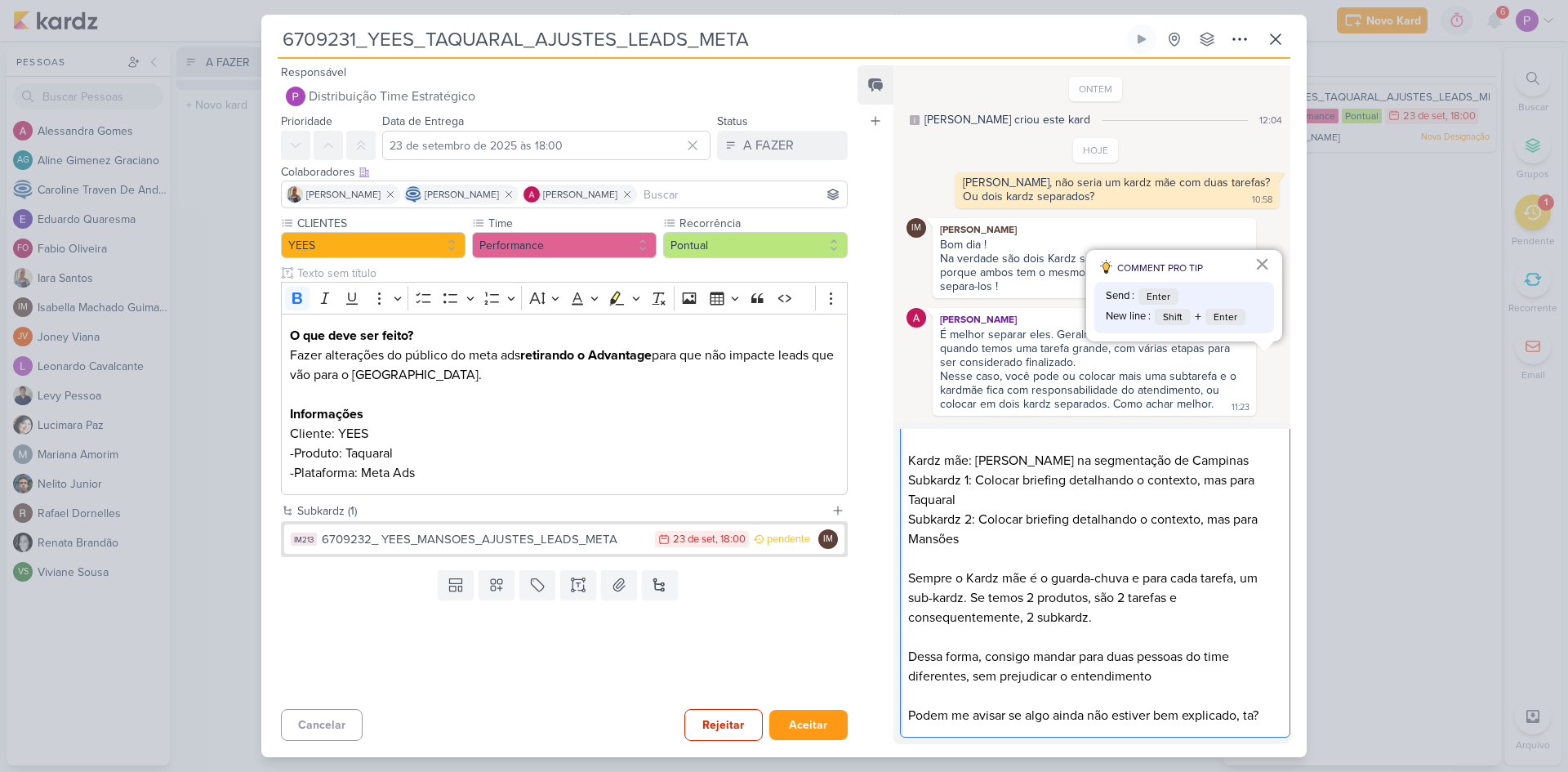
scroll to position [0, 0]
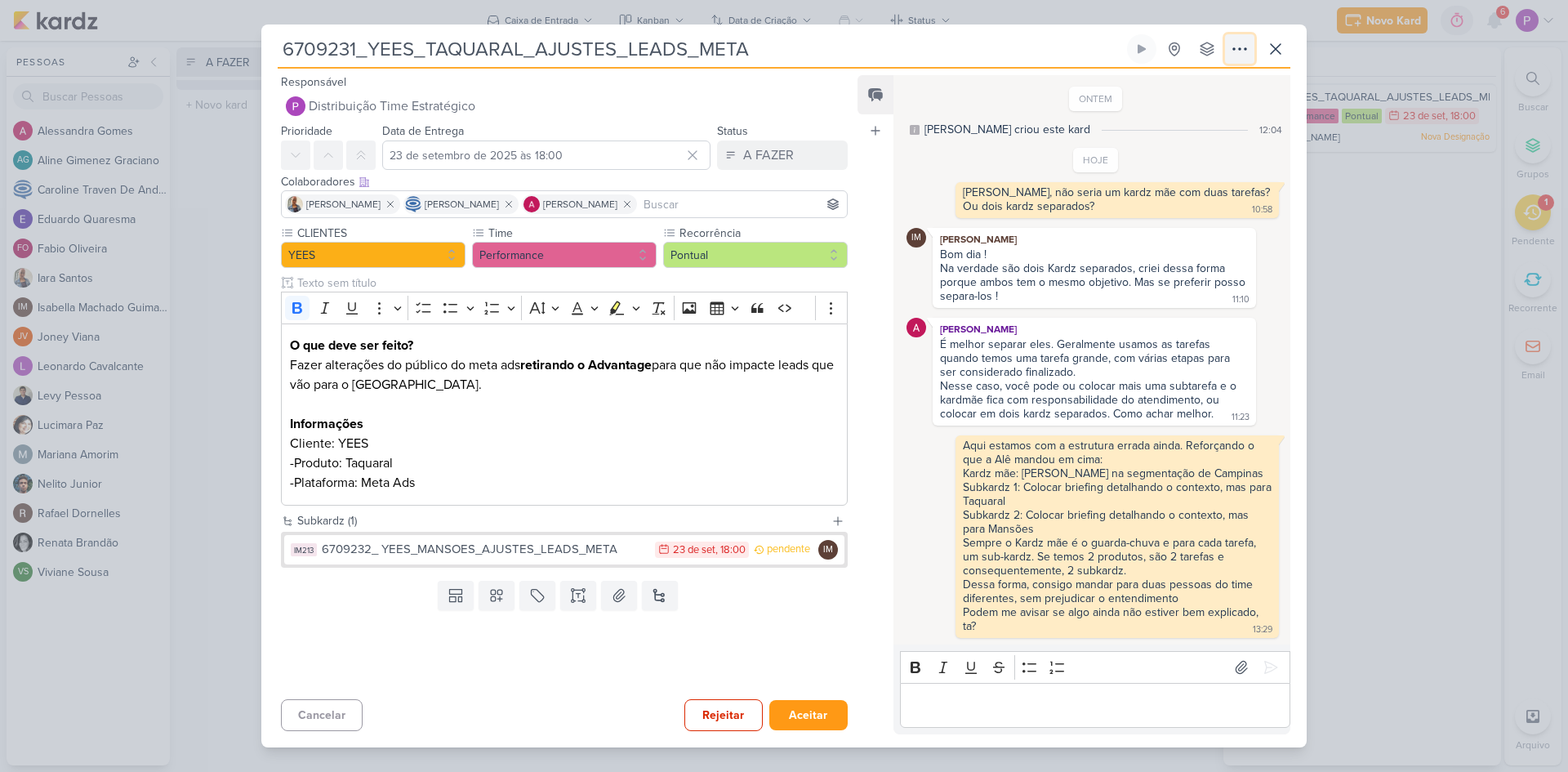
click at [1241, 52] on icon at bounding box center [1240, 49] width 20 height 20
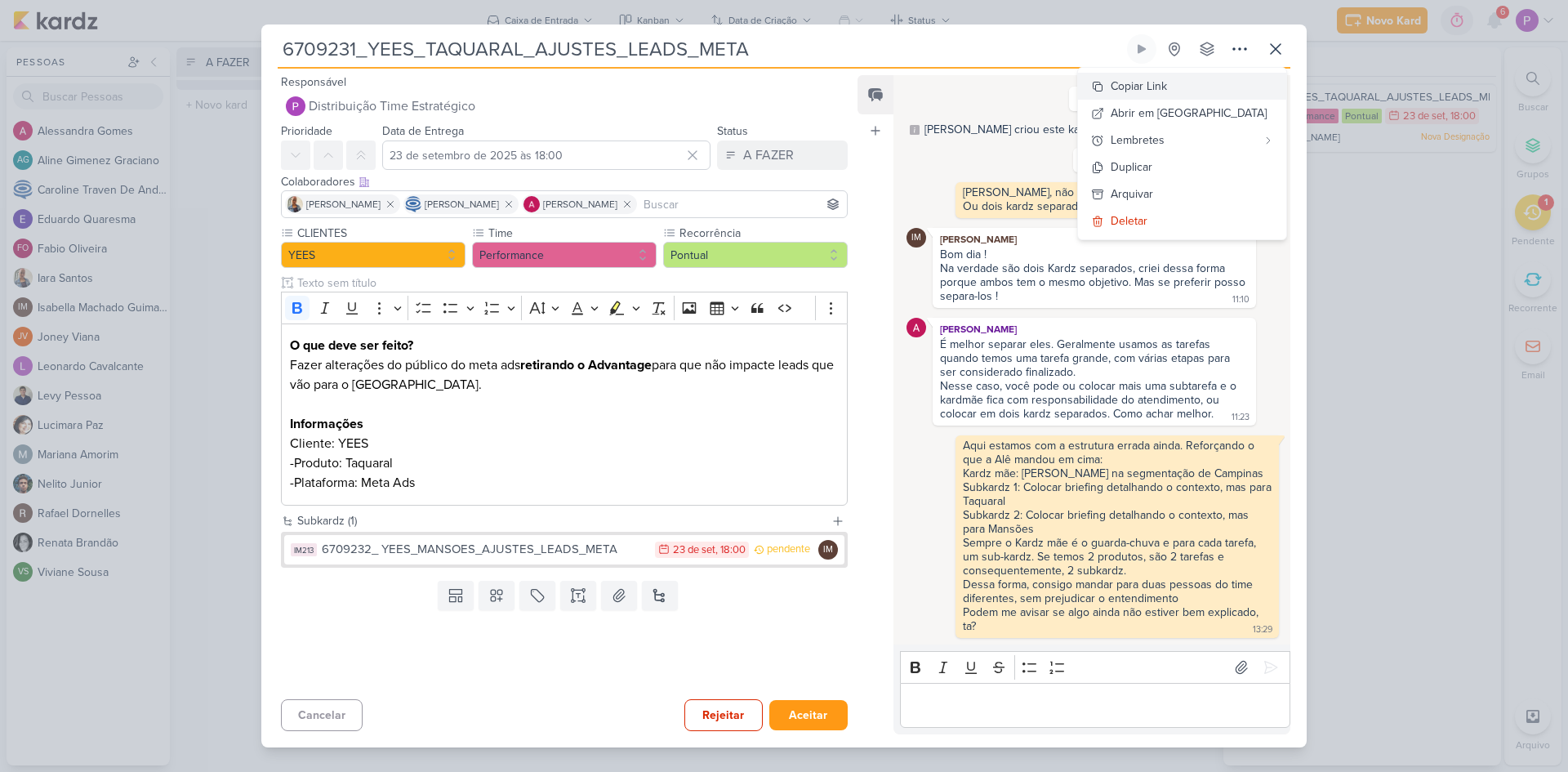
drag, startPoint x: 1214, startPoint y: 90, endPoint x: 1204, endPoint y: 98, distance: 12.8
click at [1168, 90] on div "Copiar Link" at bounding box center [1139, 86] width 57 height 17
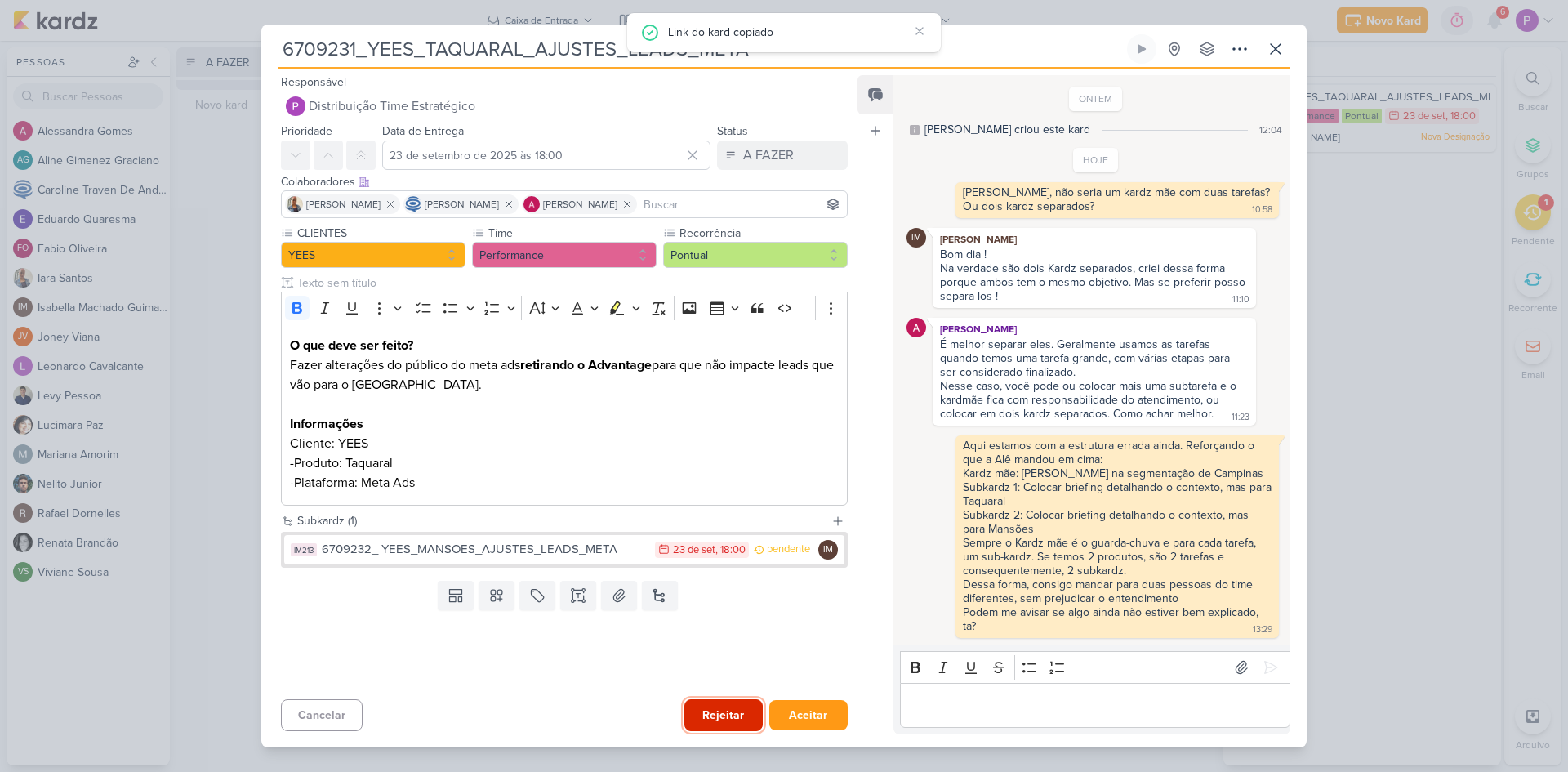
click at [710, 710] on button "Rejeitar" at bounding box center [723, 715] width 79 height 32
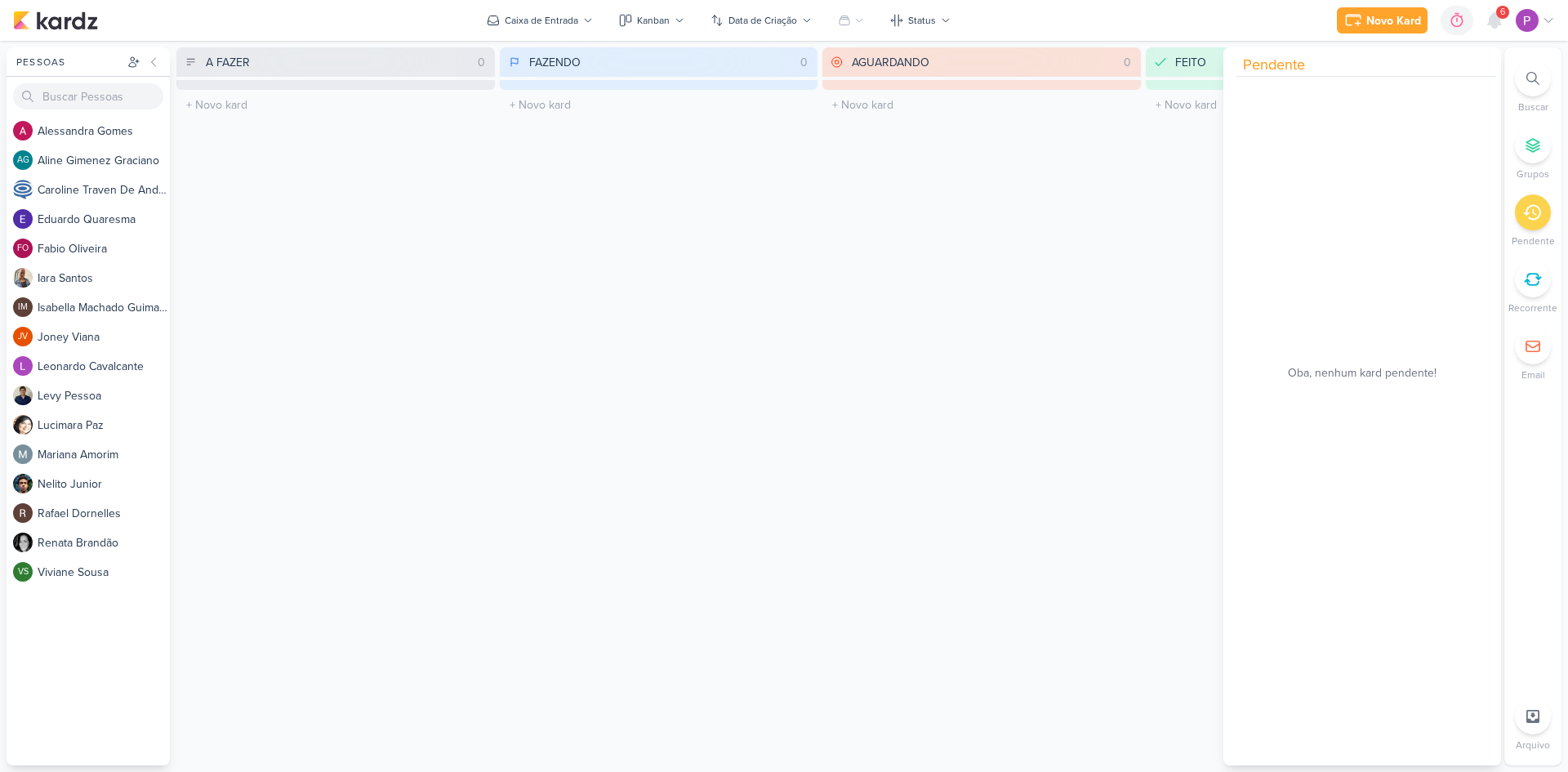
click at [964, 255] on div "AGUARDANDO 0 Mover Para Esquerda Mover Para Direita [GEOGRAPHIC_DATA] O título …" at bounding box center [982, 406] width 319 height 718
